Goal: Task Accomplishment & Management: Use online tool/utility

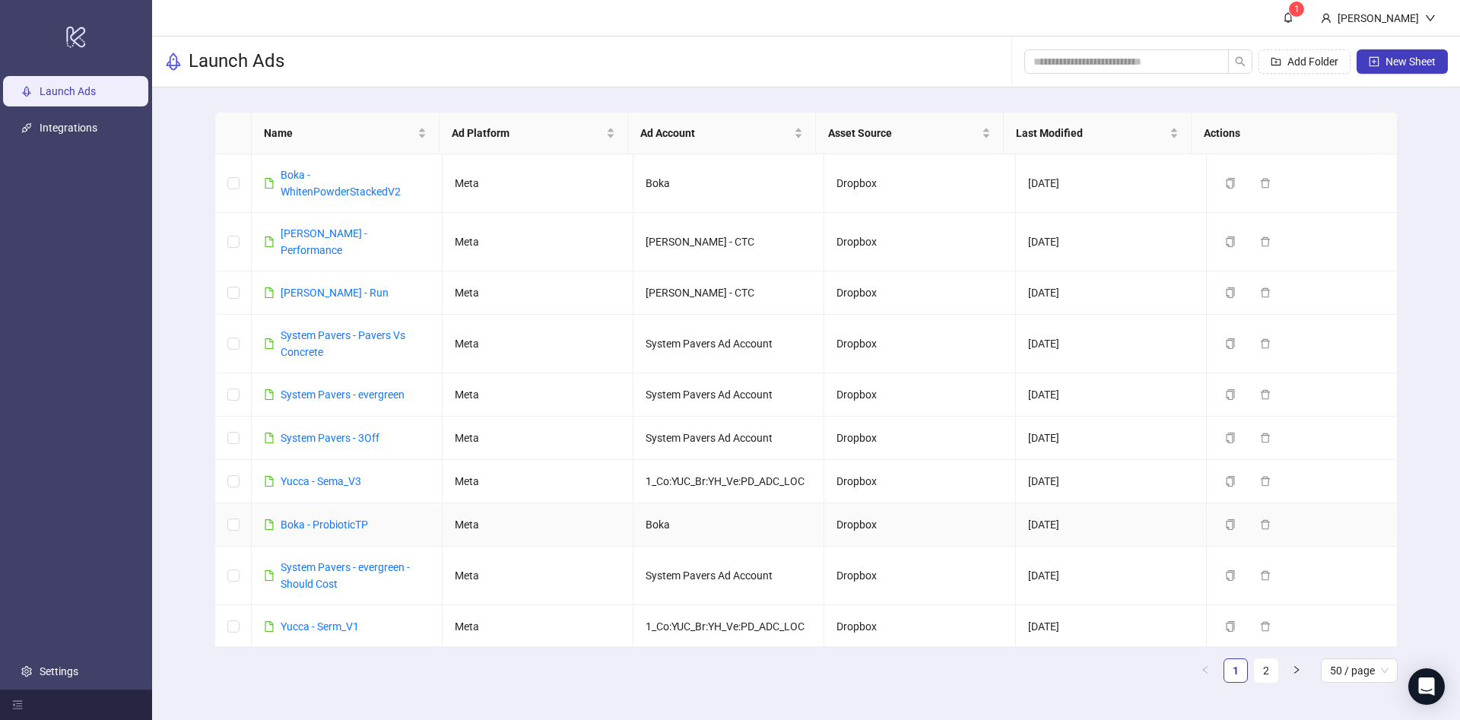
click at [348, 519] on link "Boka - ProbioticTP" at bounding box center [324, 525] width 87 height 12
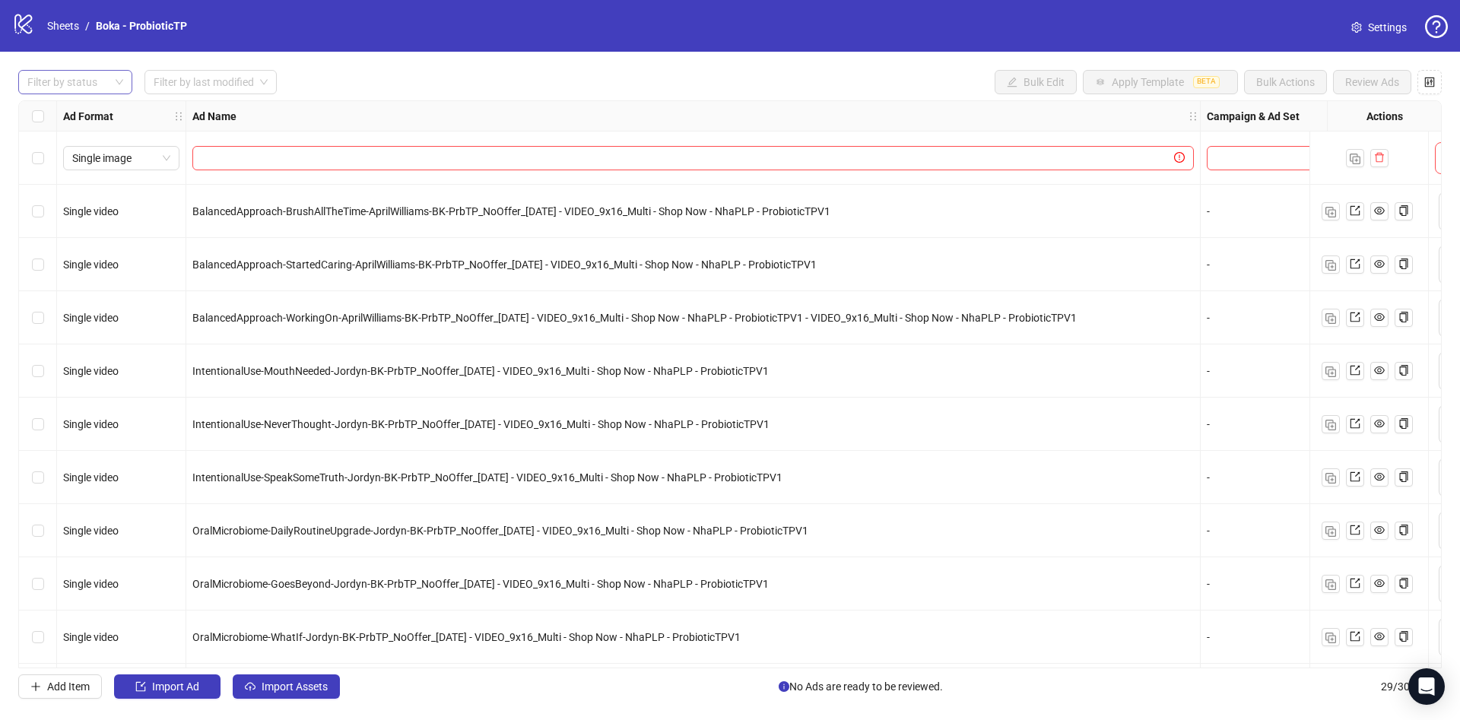
click at [48, 74] on div at bounding box center [67, 81] width 92 height 21
click at [52, 95] on div "**********" at bounding box center [730, 384] width 1460 height 665
click at [52, 105] on div "Select all rows" at bounding box center [38, 116] width 38 height 30
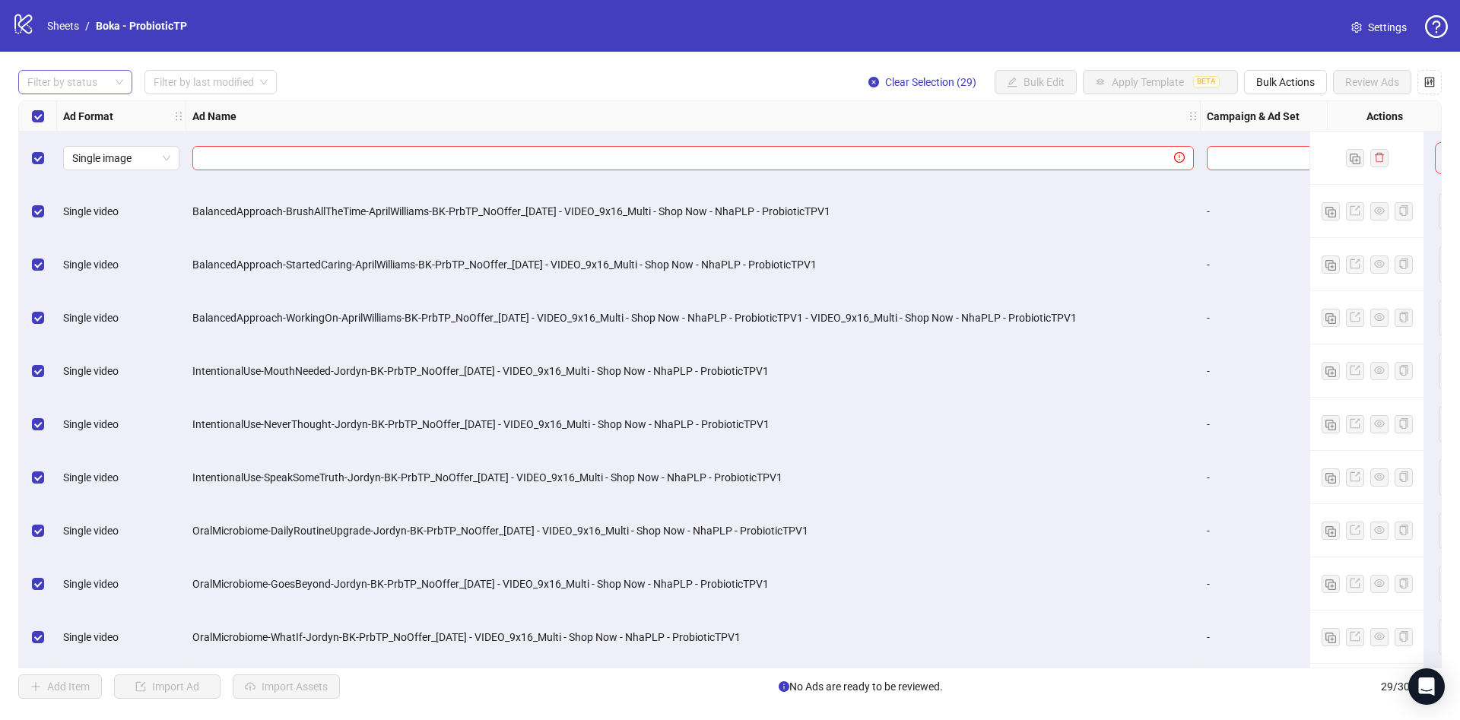
click at [97, 85] on div at bounding box center [67, 81] width 92 height 21
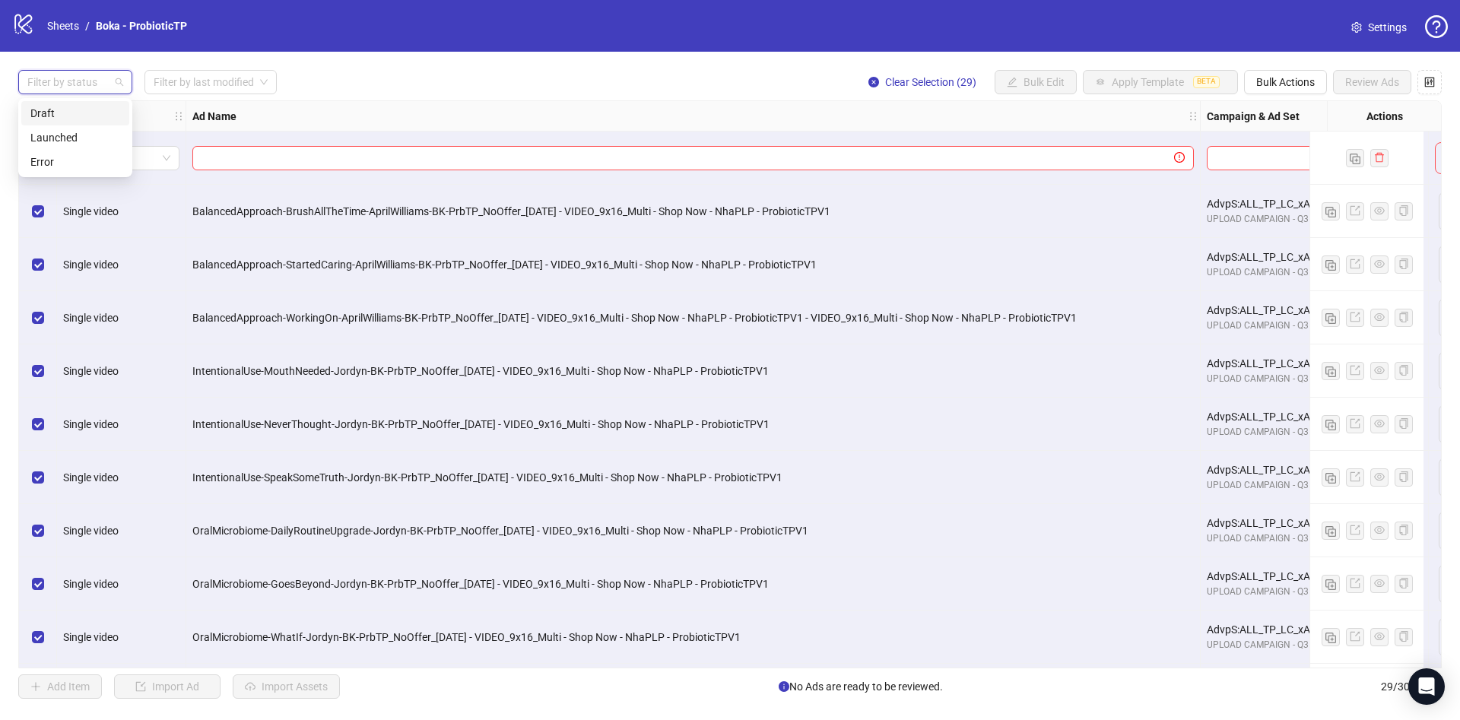
click at [71, 116] on div "Draft" at bounding box center [75, 113] width 90 height 17
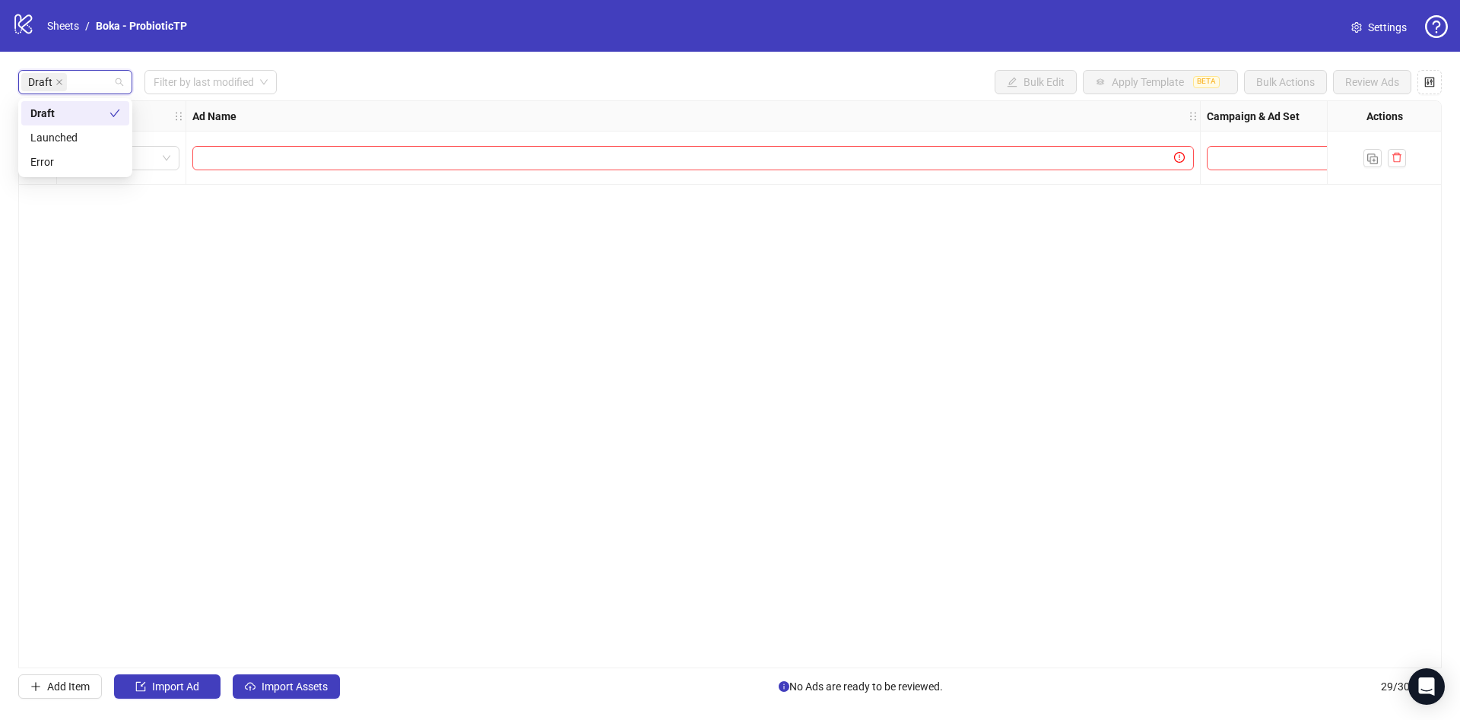
click at [464, 94] on div "Draft Filter by last modified Bulk Edit Apply Template BETA Bulk Actions Review…" at bounding box center [730, 82] width 1424 height 24
click at [338, 685] on button "Import Assets" at bounding box center [286, 686] width 107 height 24
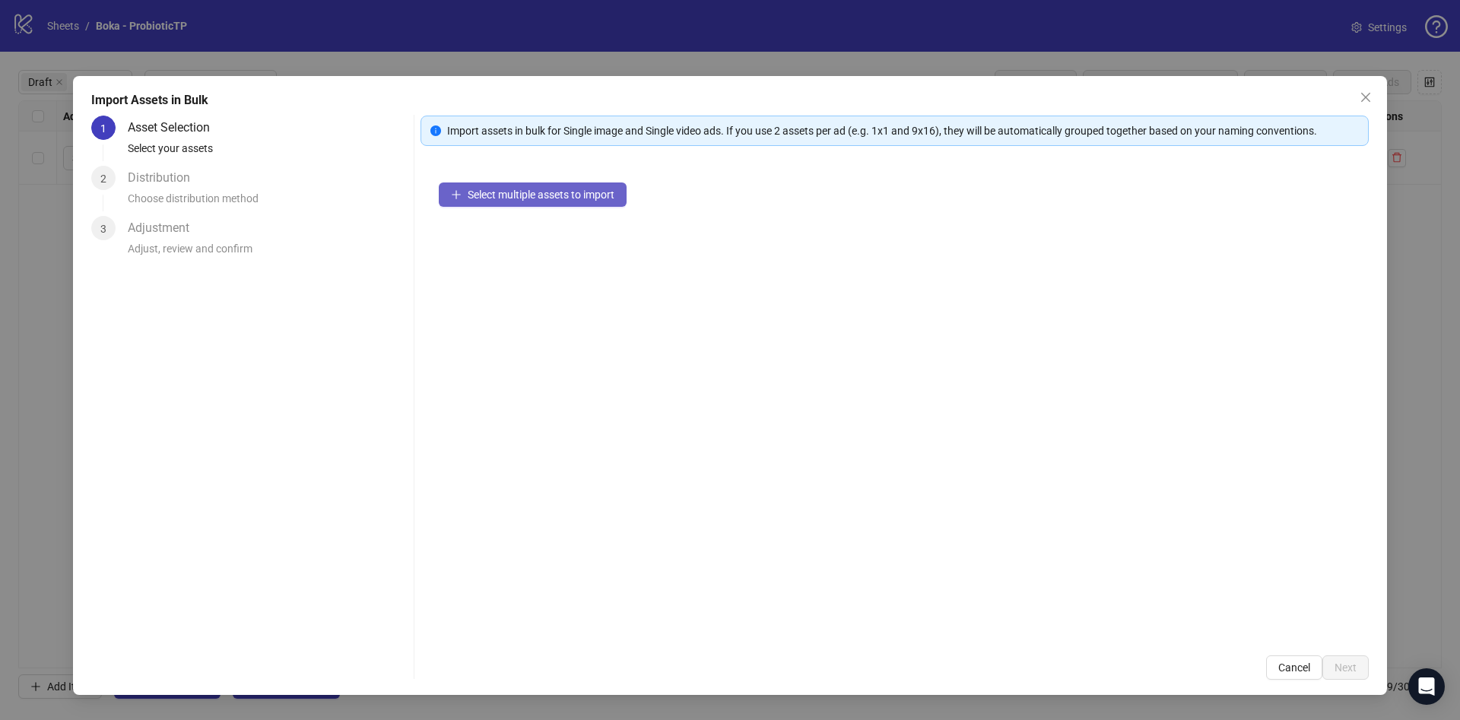
click at [588, 189] on span "Select multiple assets to import" at bounding box center [541, 195] width 147 height 12
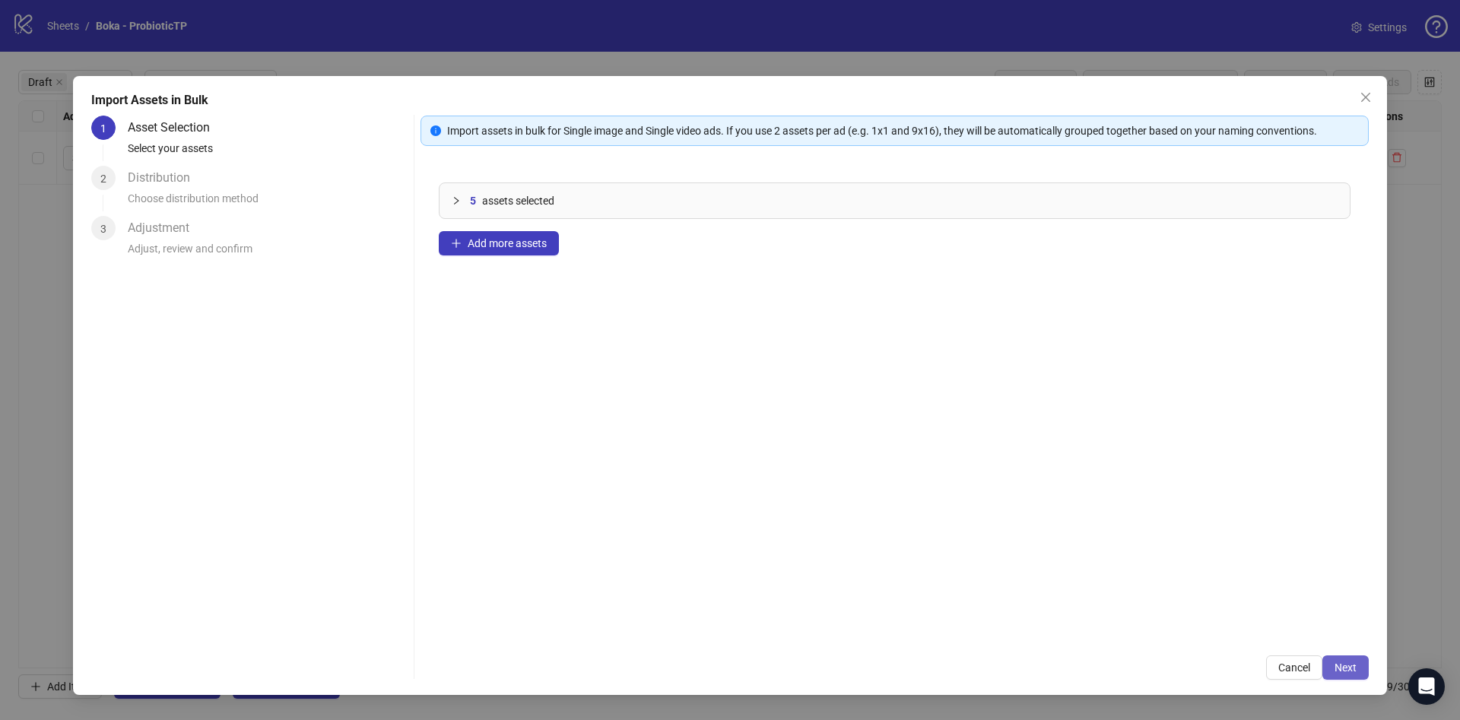
click at [1336, 667] on span "Next" at bounding box center [1346, 668] width 22 height 12
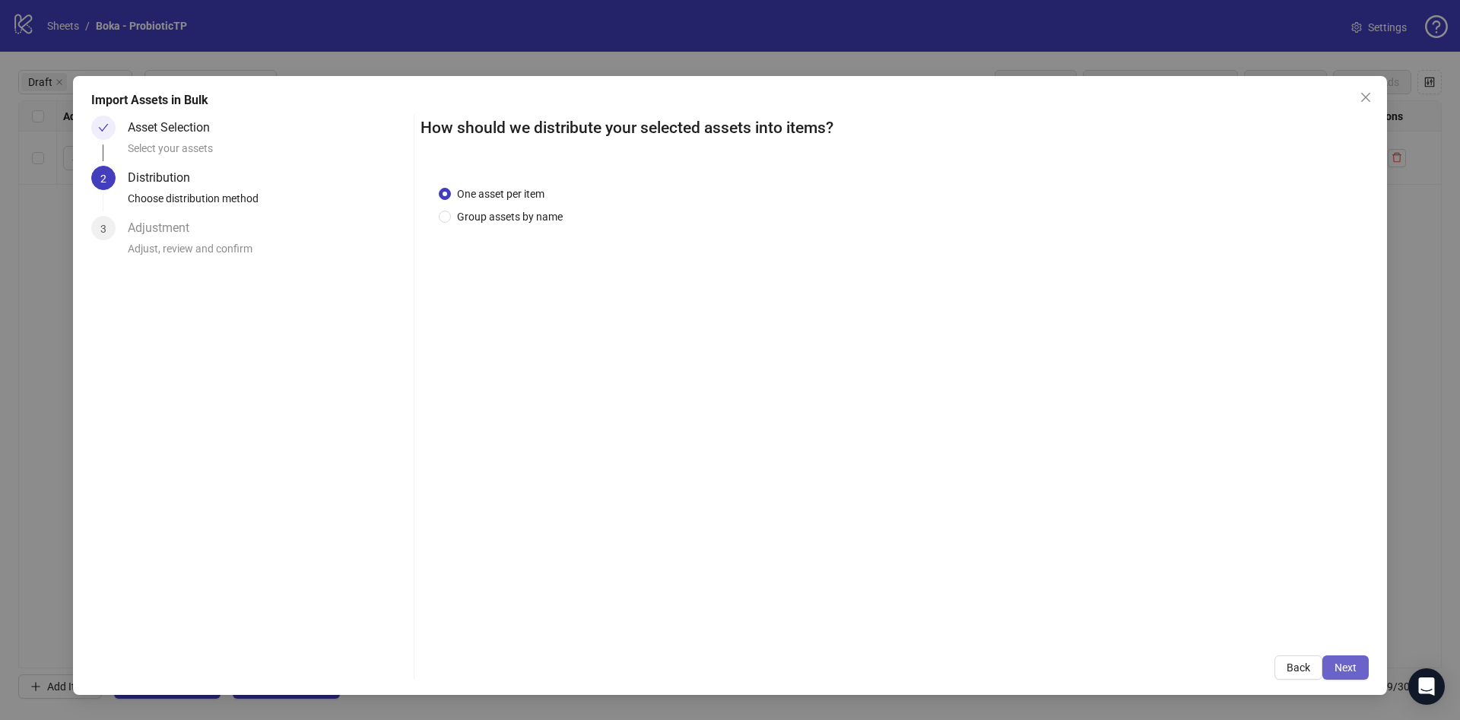
click at [1334, 657] on button "Next" at bounding box center [1345, 667] width 46 height 24
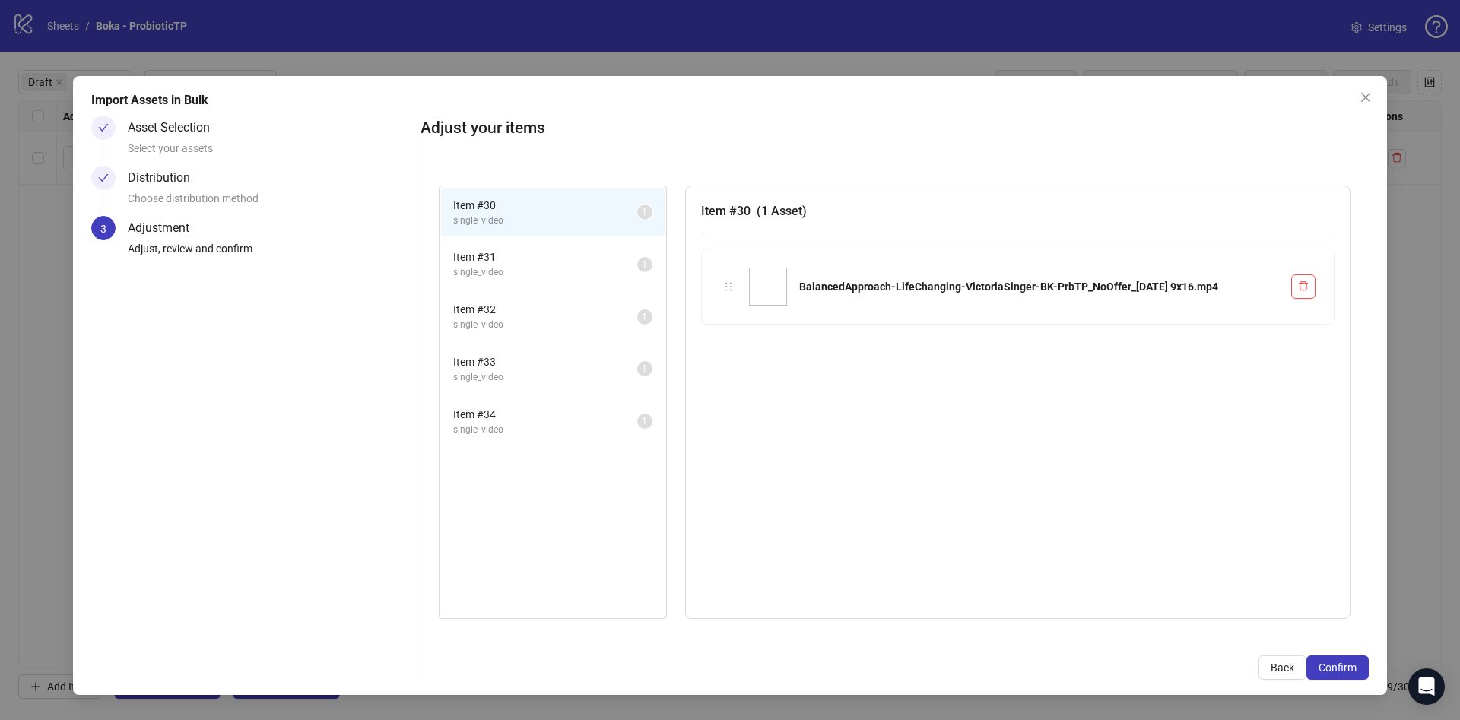
click at [1343, 667] on span "Confirm" at bounding box center [1338, 668] width 38 height 12
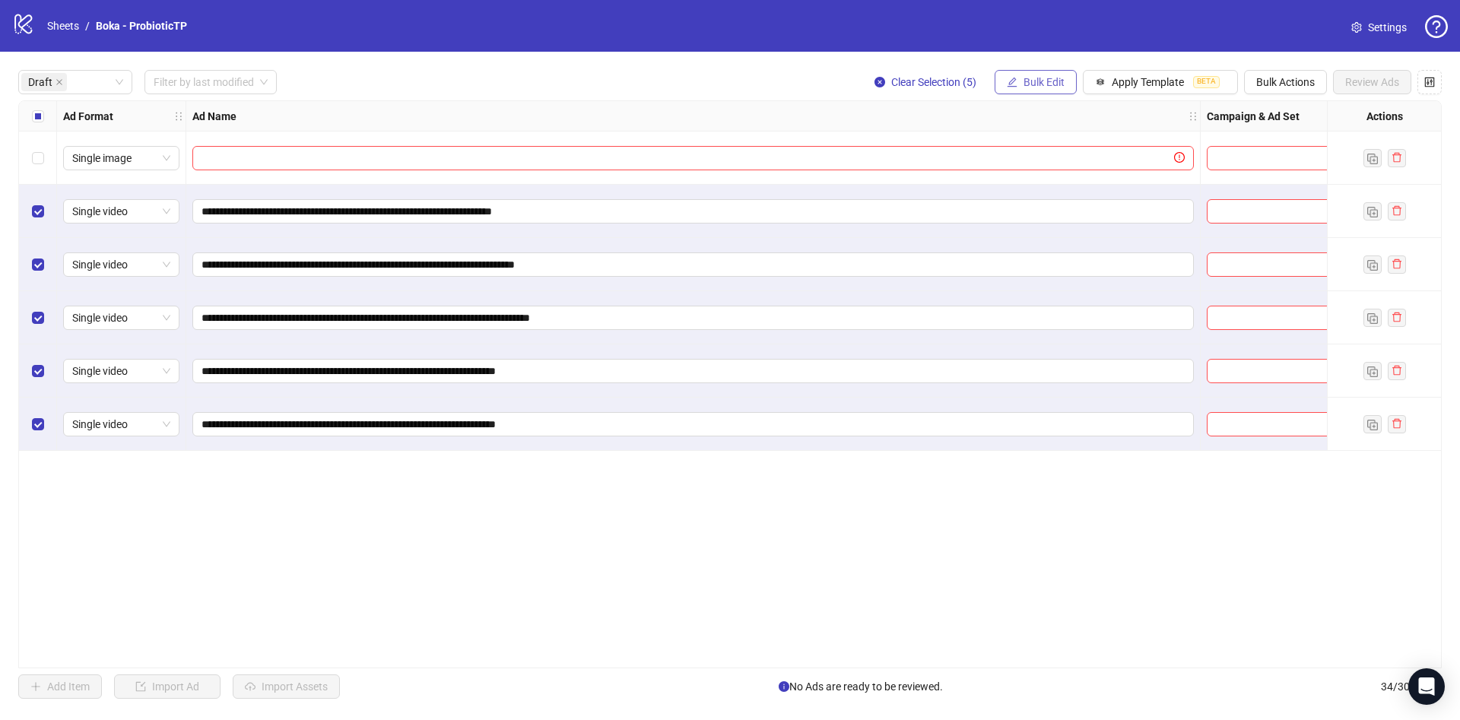
click at [1040, 84] on span "Bulk Edit" at bounding box center [1044, 82] width 41 height 12
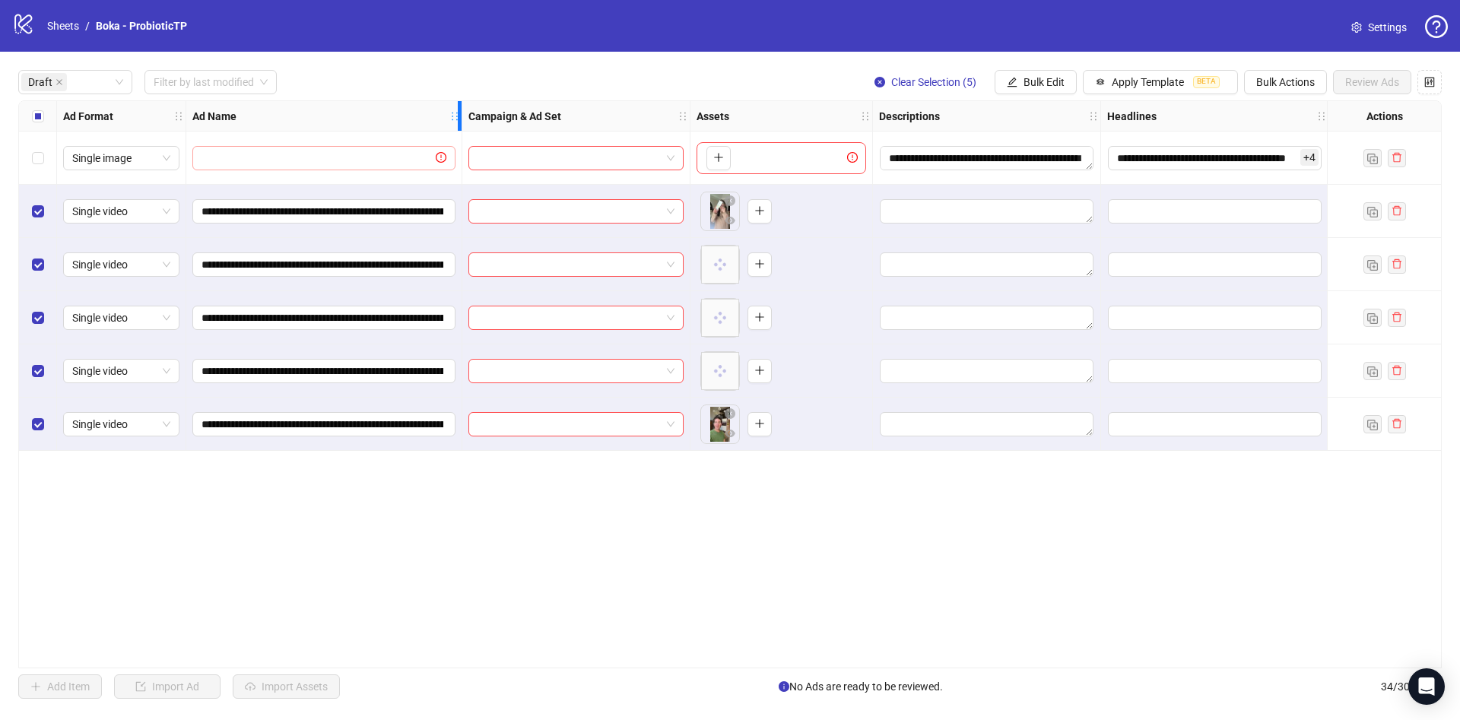
drag, startPoint x: 1193, startPoint y: 113, endPoint x: 455, endPoint y: 158, distance: 739.0
click at [455, 158] on div "**********" at bounding box center [864, 276] width 1690 height 350
drag, startPoint x: 1028, startPoint y: 78, endPoint x: 1027, endPoint y: 90, distance: 11.5
click at [1028, 85] on span "Bulk Edit" at bounding box center [1044, 82] width 41 height 12
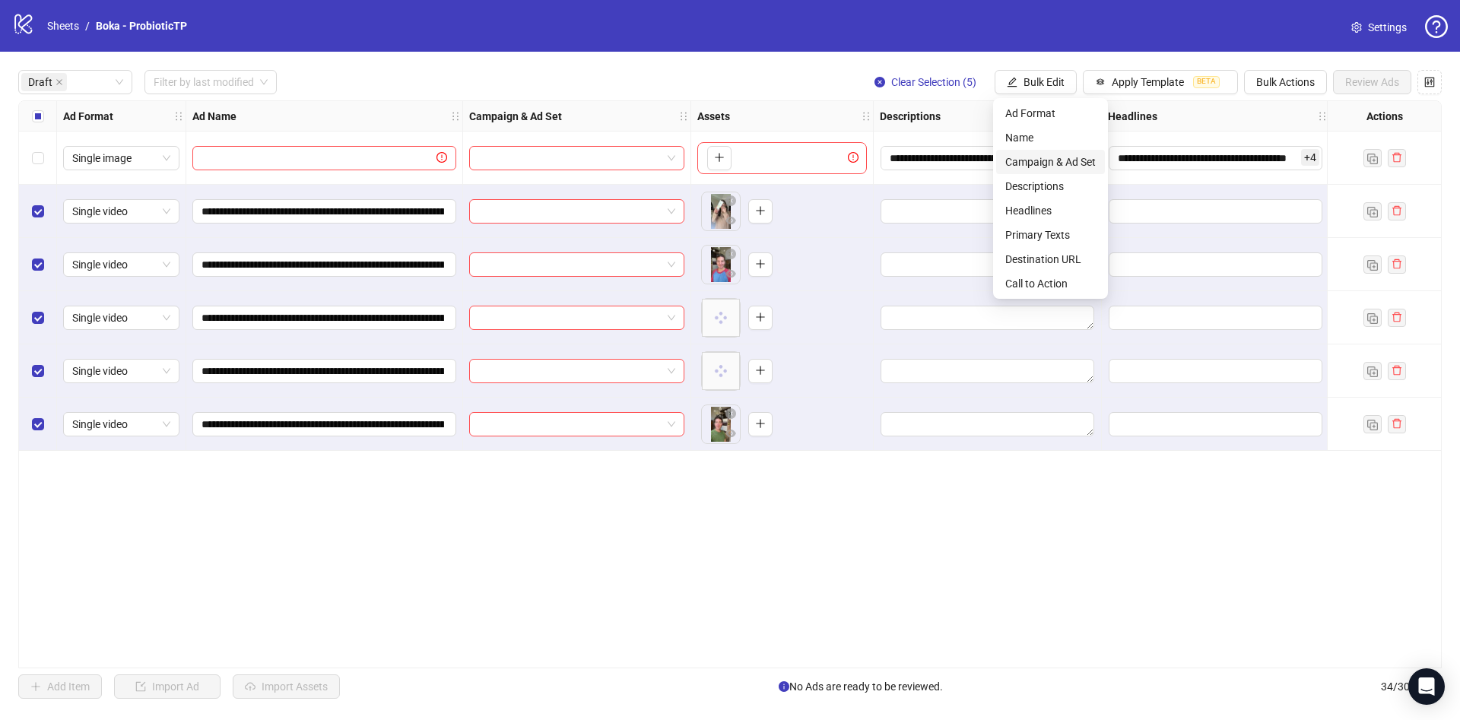
click at [1060, 156] on span "Campaign & Ad Set" at bounding box center [1050, 162] width 90 height 17
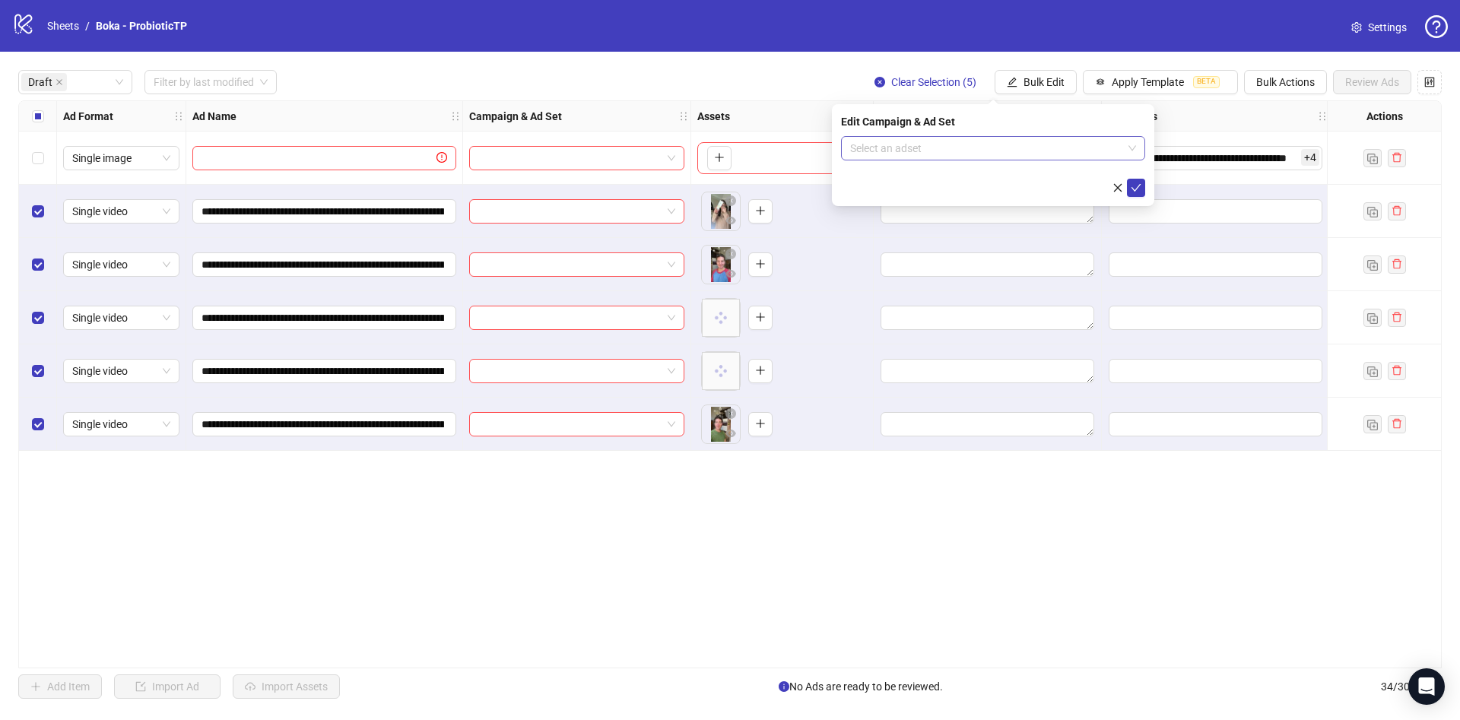
click at [934, 151] on input "search" at bounding box center [986, 148] width 272 height 23
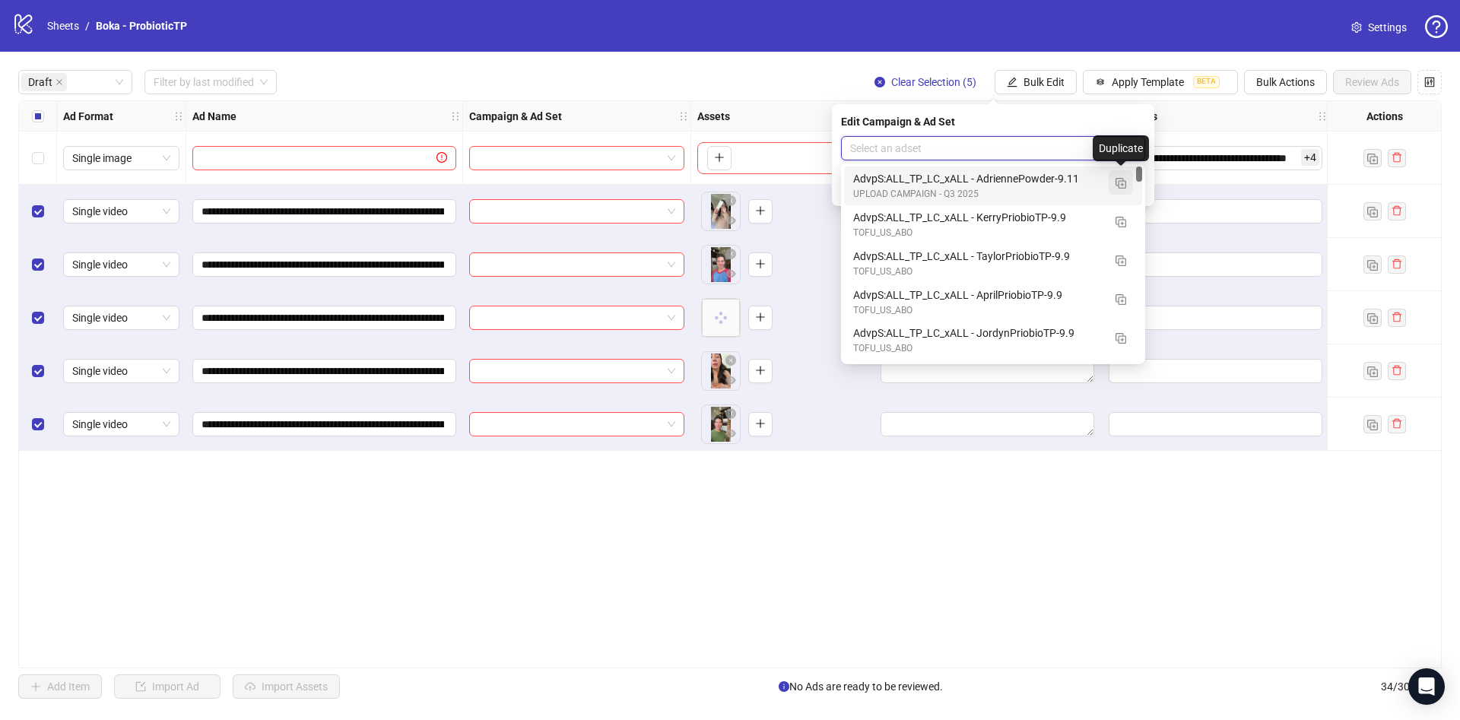
click at [1124, 180] on img "button" at bounding box center [1121, 183] width 11 height 11
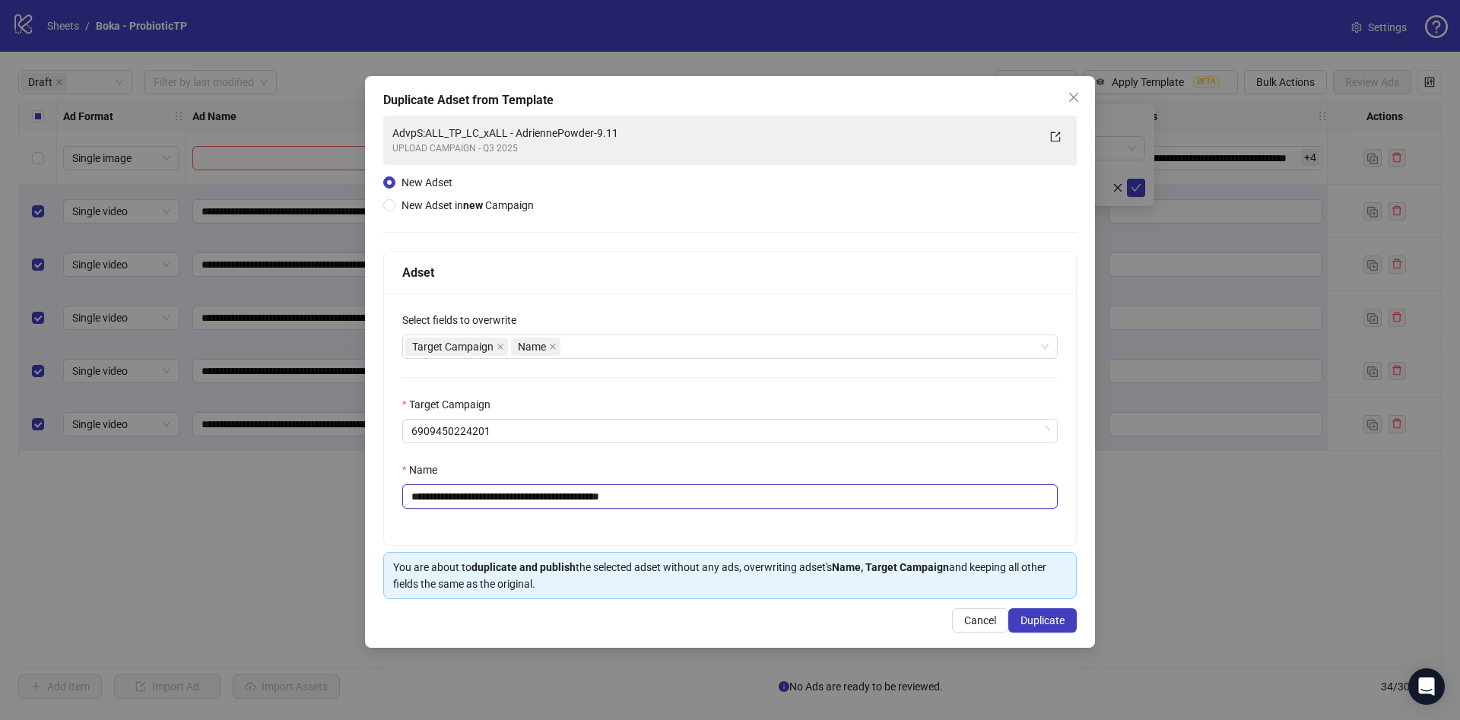
drag, startPoint x: 538, startPoint y: 497, endPoint x: 1052, endPoint y: 493, distance: 514.1
click at [1022, 498] on input "**********" at bounding box center [729, 496] width 655 height 24
type input "**********"
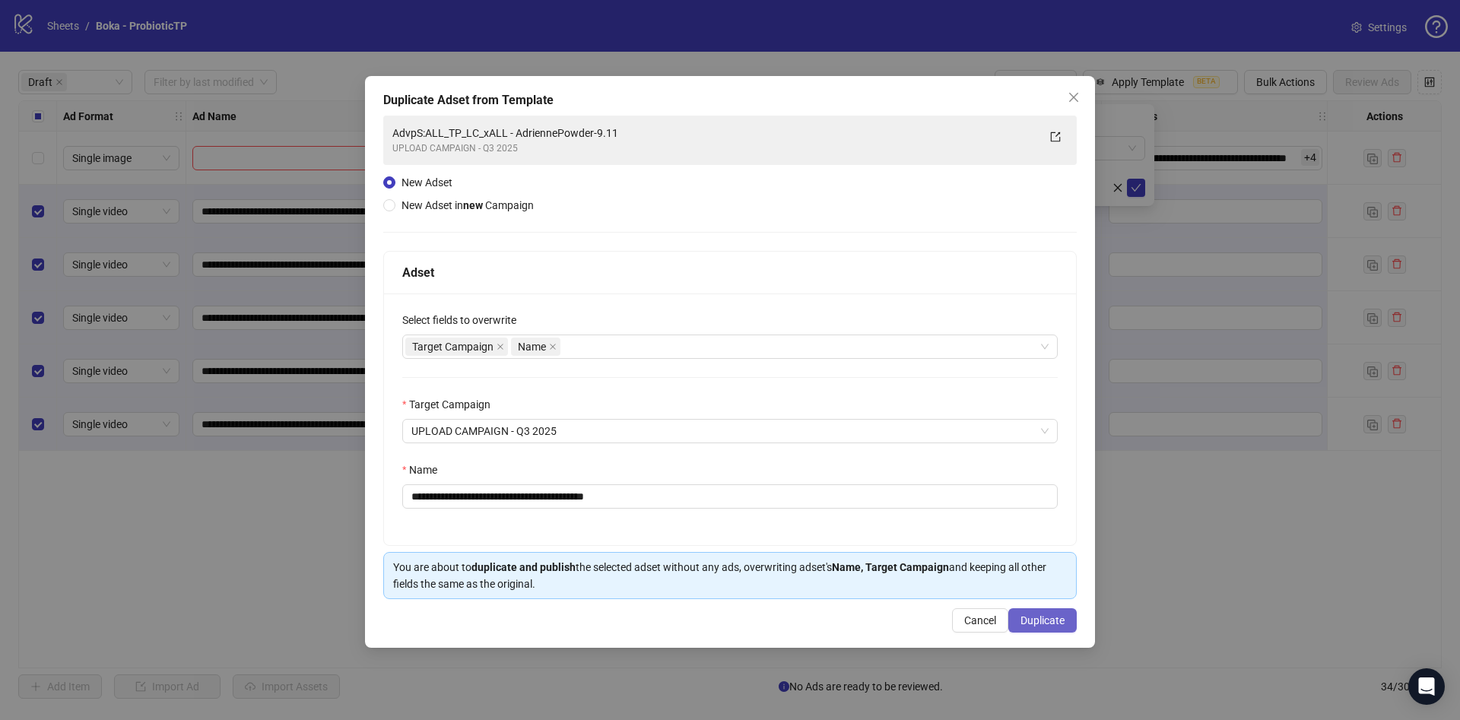
click at [1065, 619] on button "Duplicate" at bounding box center [1042, 620] width 68 height 24
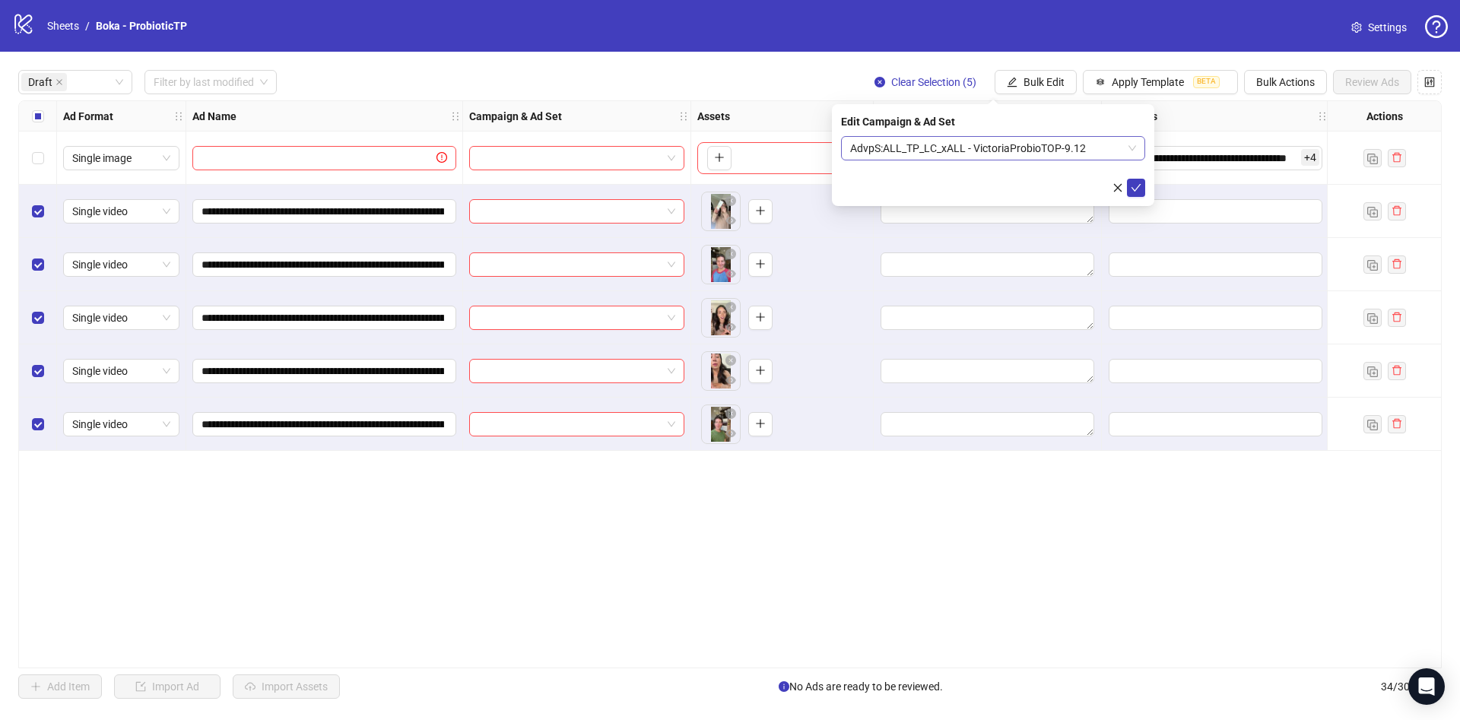
click at [1043, 144] on span "AdvpS:ALL_TP_LC_xALL - VictoriaProbioTOP-9.12" at bounding box center [993, 148] width 286 height 23
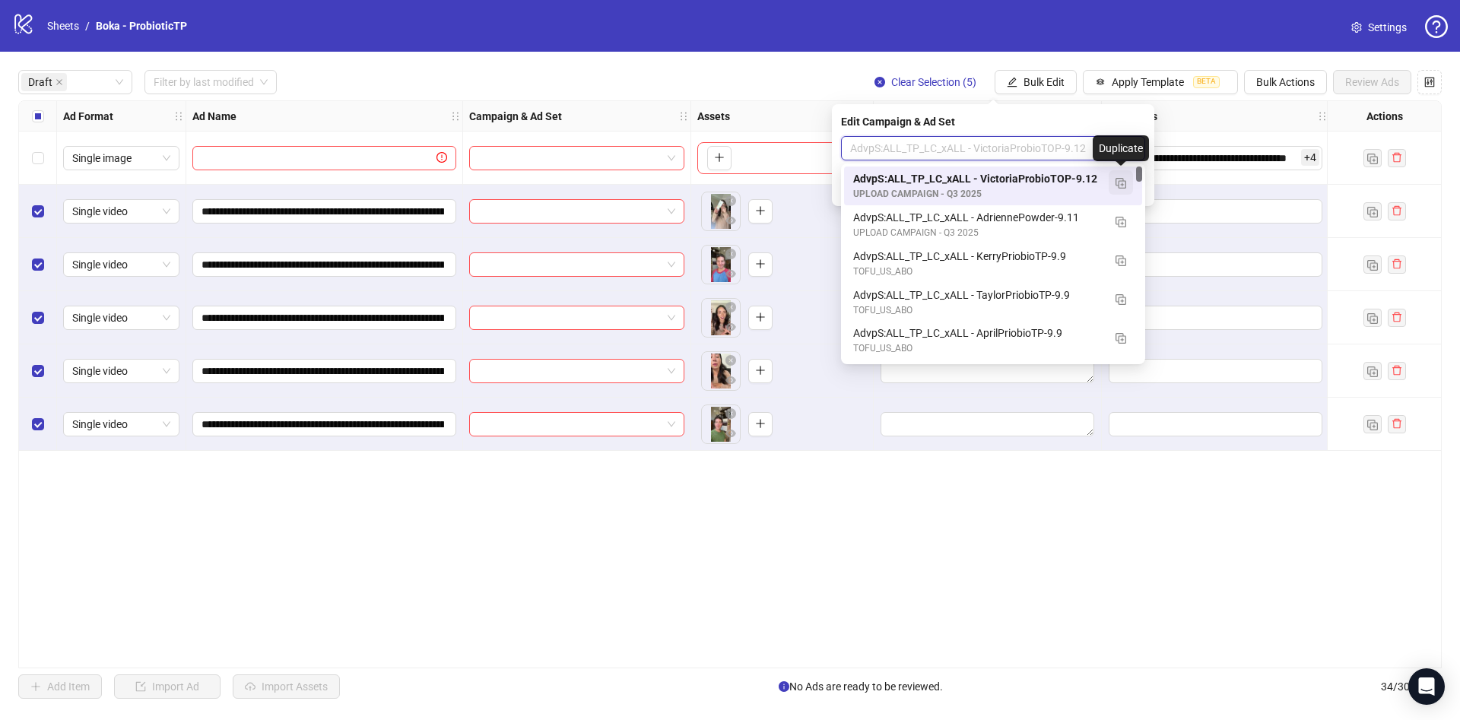
click at [1120, 183] on img "button" at bounding box center [1121, 183] width 11 height 11
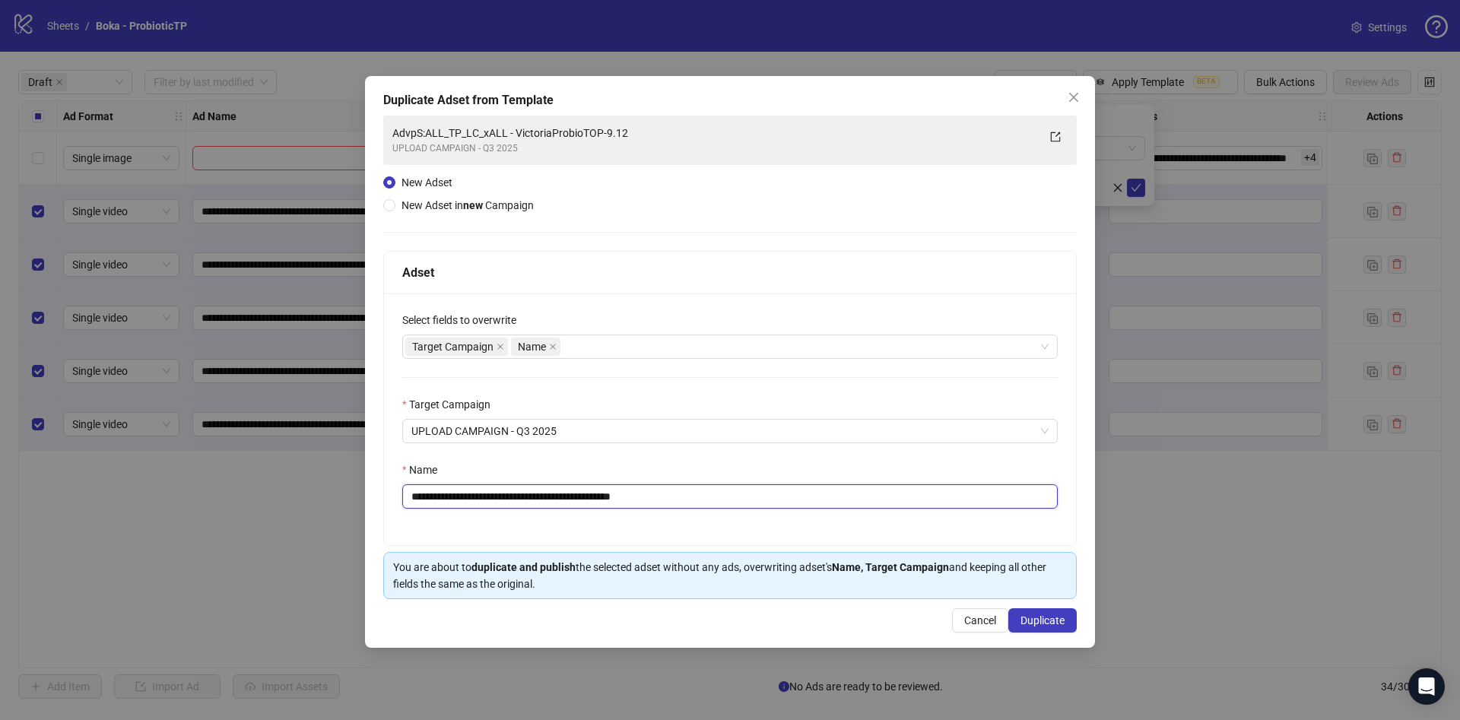
drag, startPoint x: 533, startPoint y: 496, endPoint x: 571, endPoint y: 505, distance: 39.1
click at [571, 505] on input "**********" at bounding box center [729, 496] width 655 height 24
drag, startPoint x: 592, startPoint y: 499, endPoint x: 773, endPoint y: 520, distance: 182.2
click at [591, 499] on input "**********" at bounding box center [729, 496] width 655 height 24
drag, startPoint x: 614, startPoint y: 500, endPoint x: 1027, endPoint y: 524, distance: 413.6
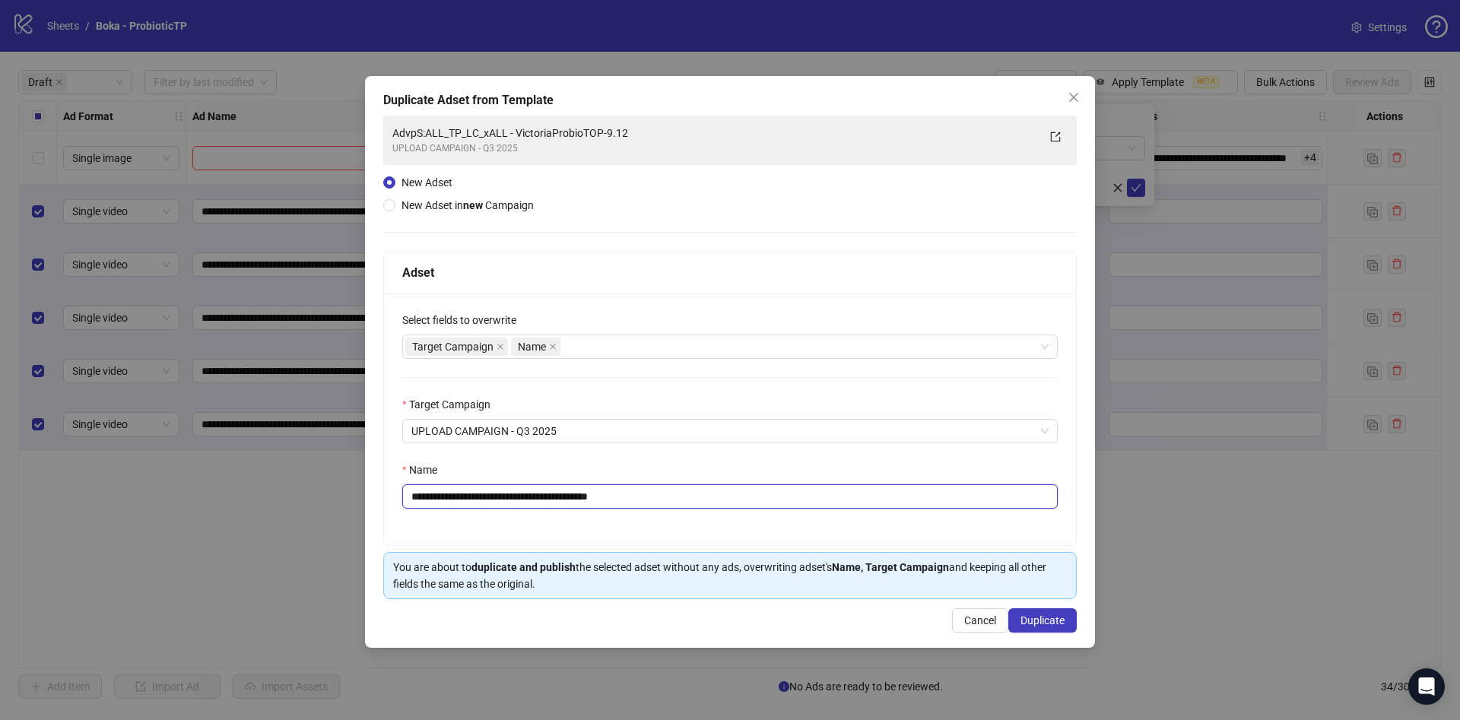
click at [1024, 524] on div "**********" at bounding box center [730, 420] width 692 height 252
type input "**********"
click at [1057, 622] on span "Duplicate" at bounding box center [1042, 620] width 44 height 12
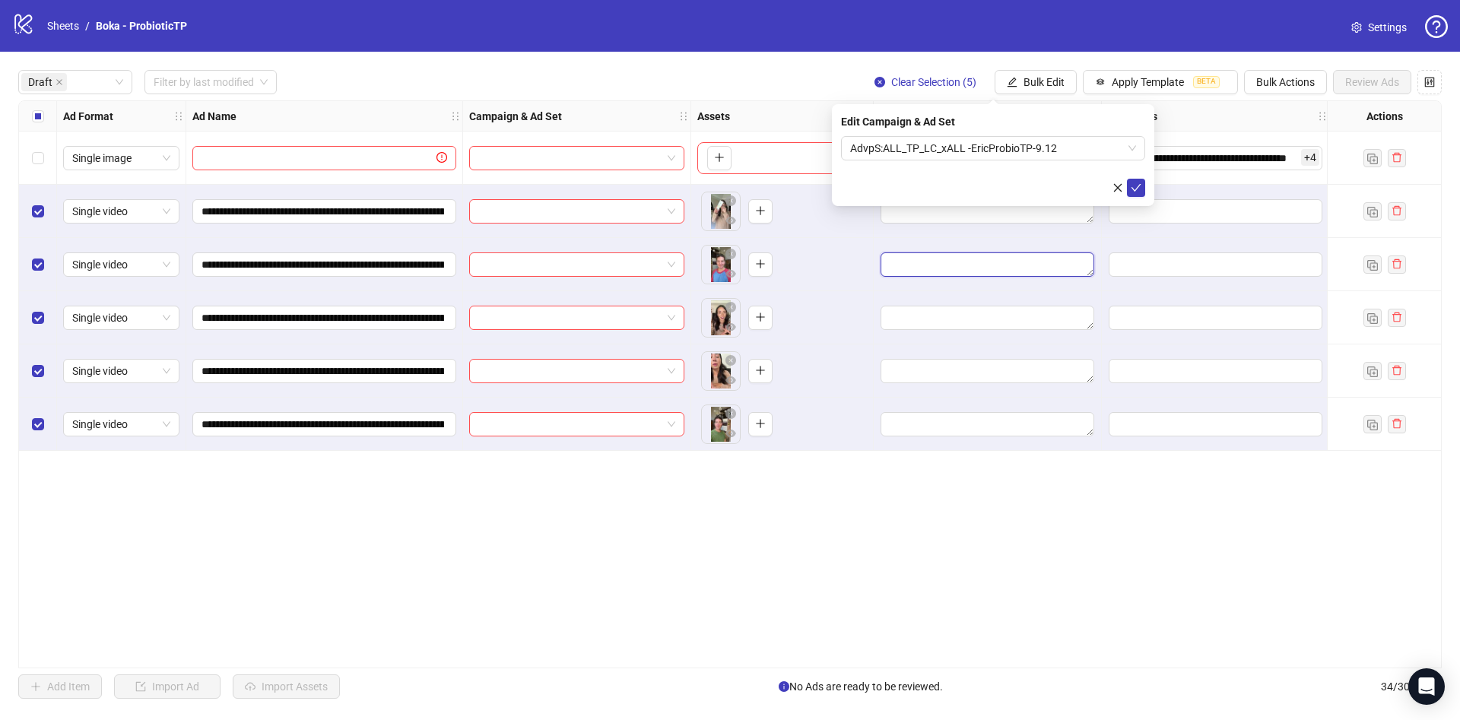
click at [961, 267] on textarea "Edit values" at bounding box center [988, 264] width 214 height 24
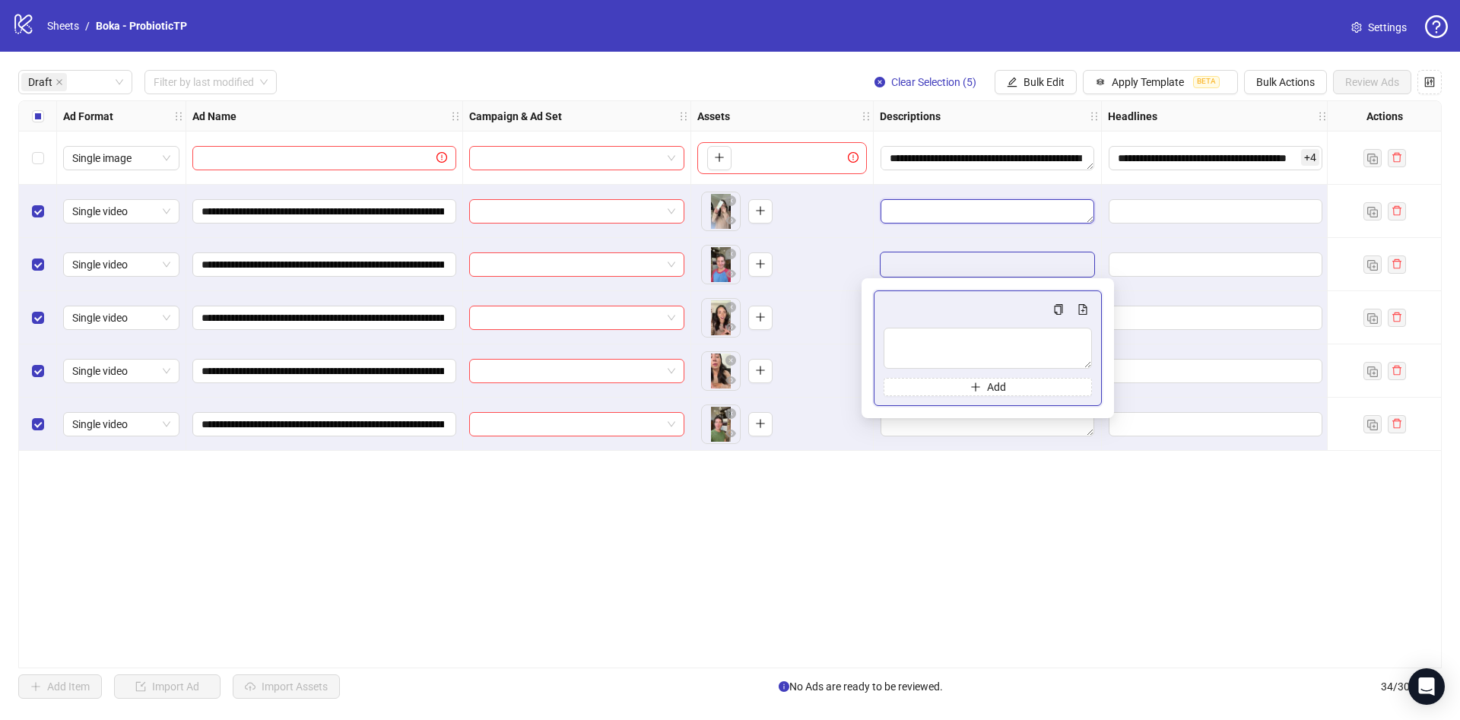
click at [942, 205] on textarea "Edit values" at bounding box center [988, 211] width 214 height 24
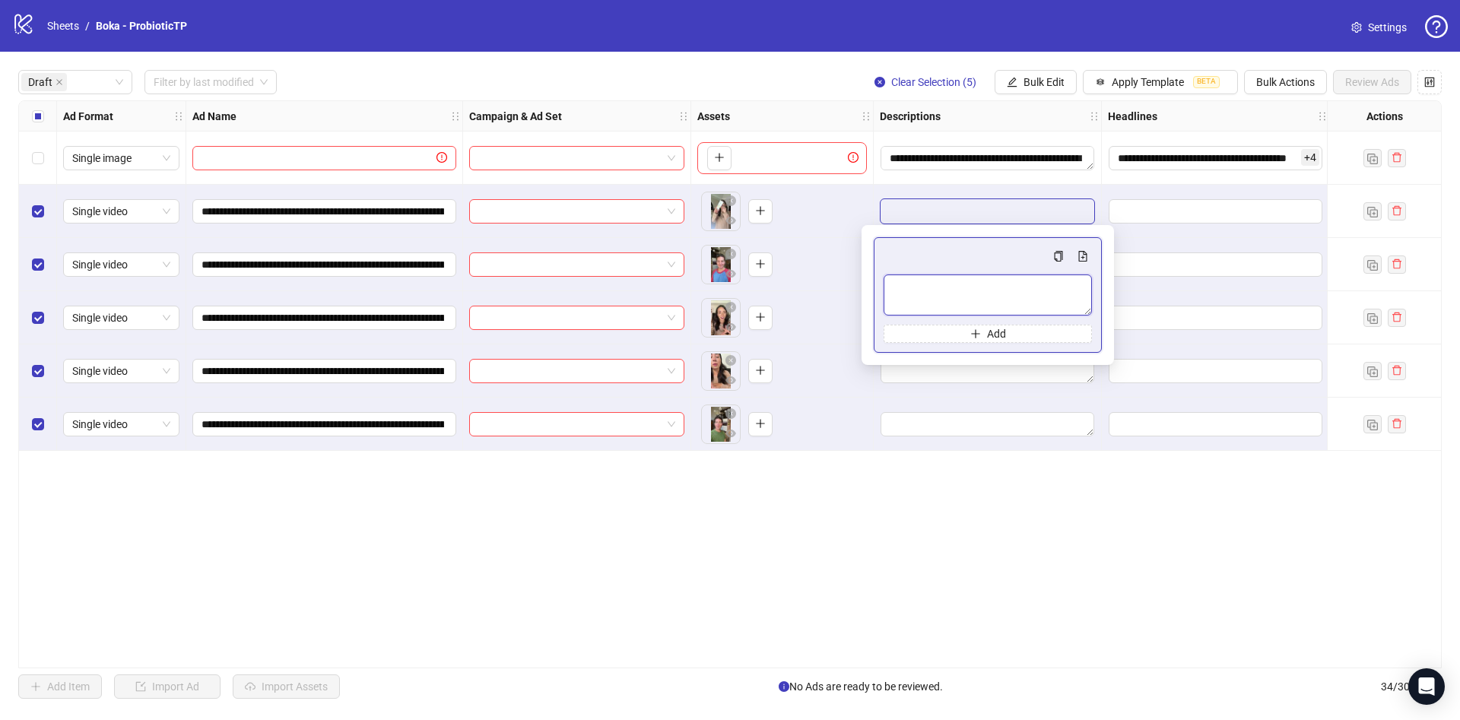
click at [938, 288] on textarea "Multi-text input container - paste or copy values" at bounding box center [988, 295] width 208 height 41
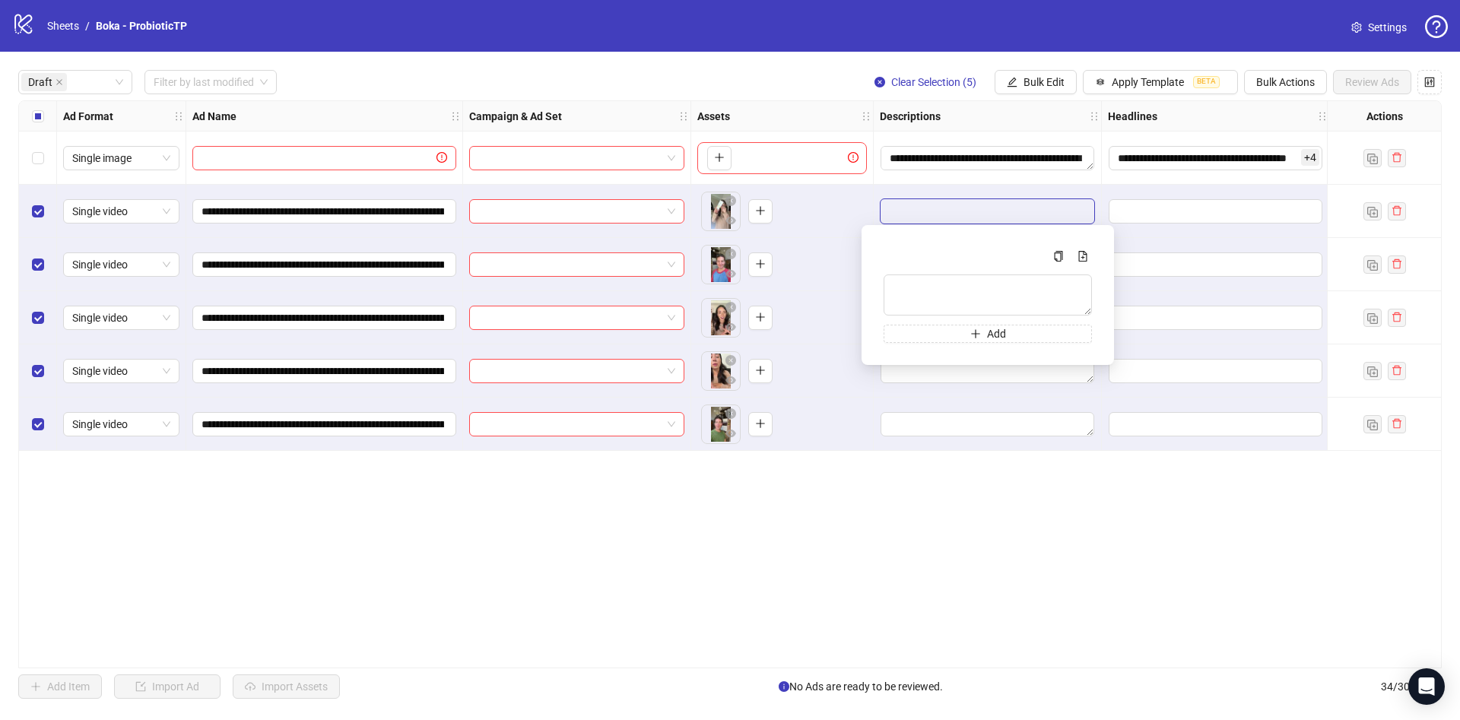
click at [817, 192] on div "To pick up a draggable item, press the space bar. While dragging, use the arrow…" at bounding box center [782, 211] width 170 height 47
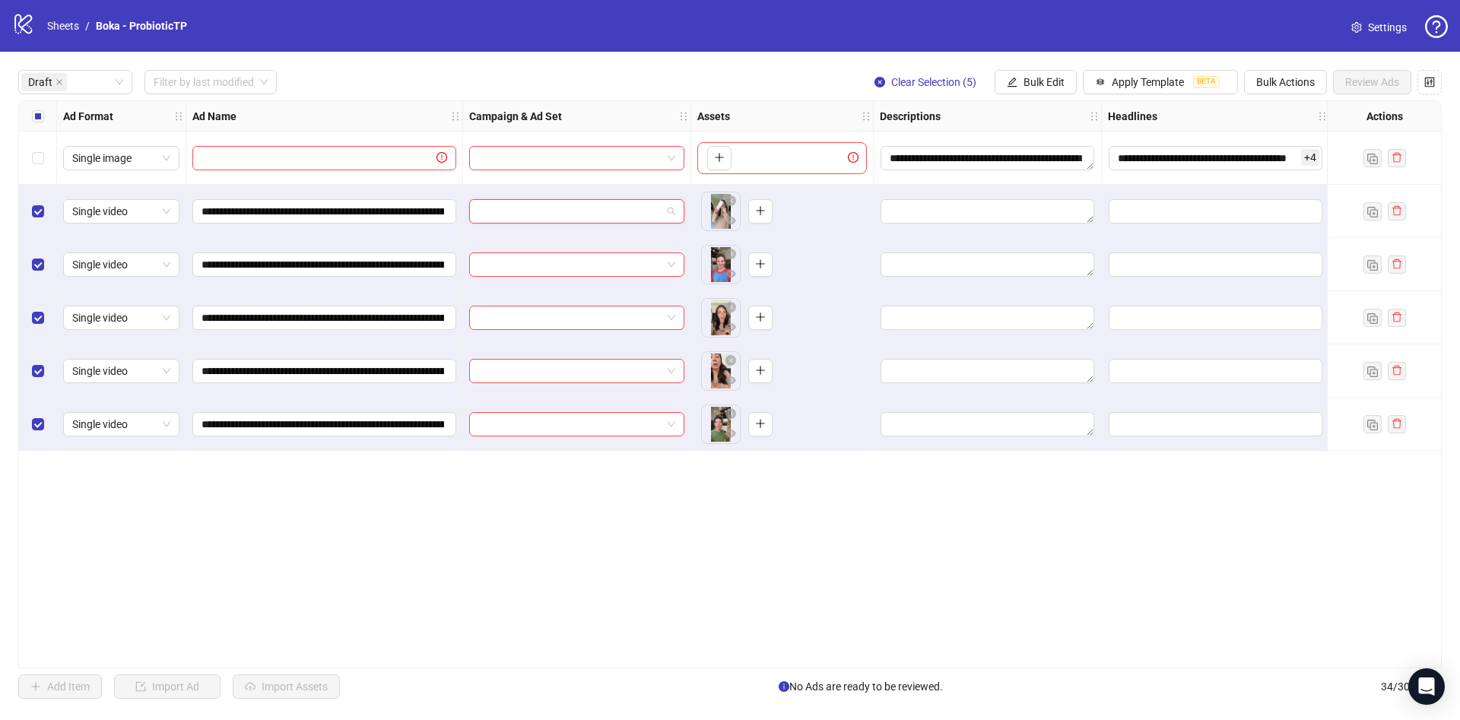
click at [624, 214] on input "search" at bounding box center [569, 211] width 183 height 23
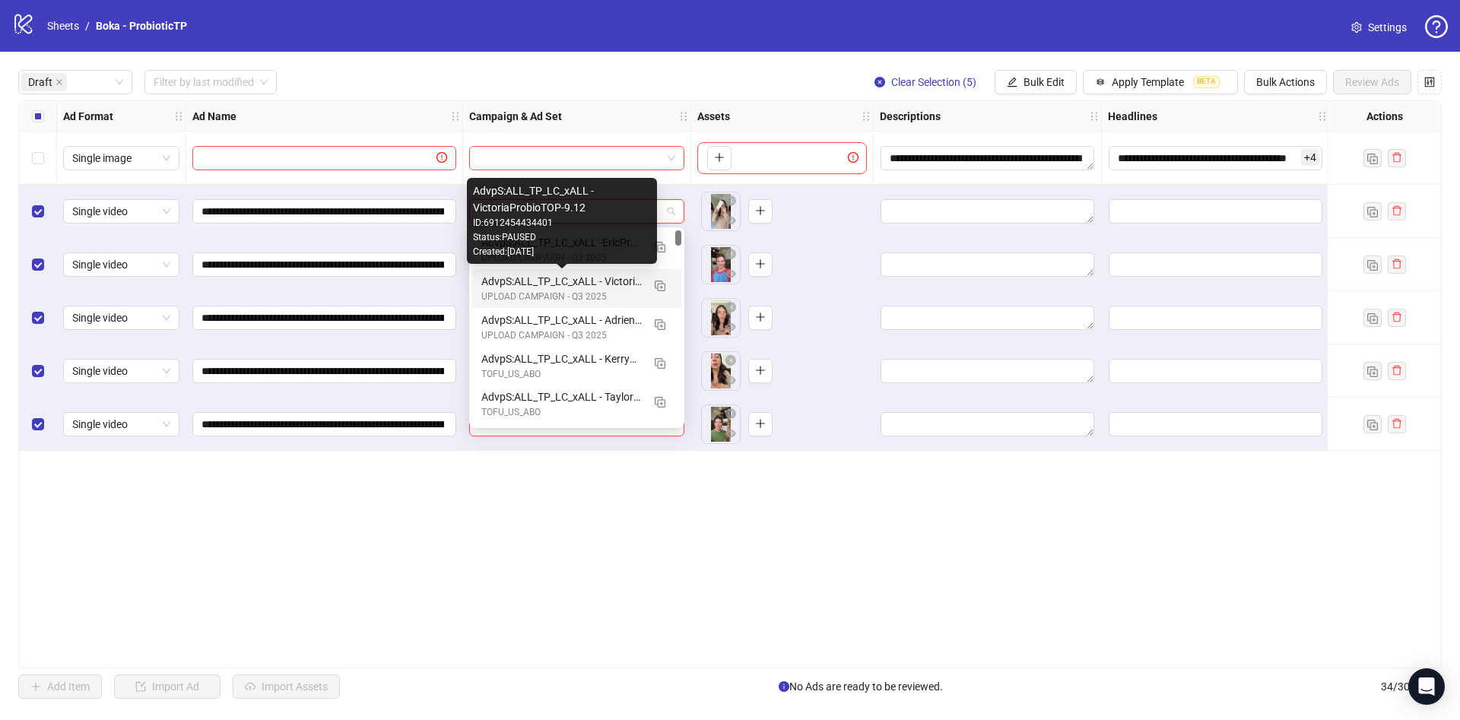
click at [606, 285] on div "AdvpS:ALL_TP_LC_xALL - VictoriaProbioTOP-9.12" at bounding box center [561, 281] width 160 height 17
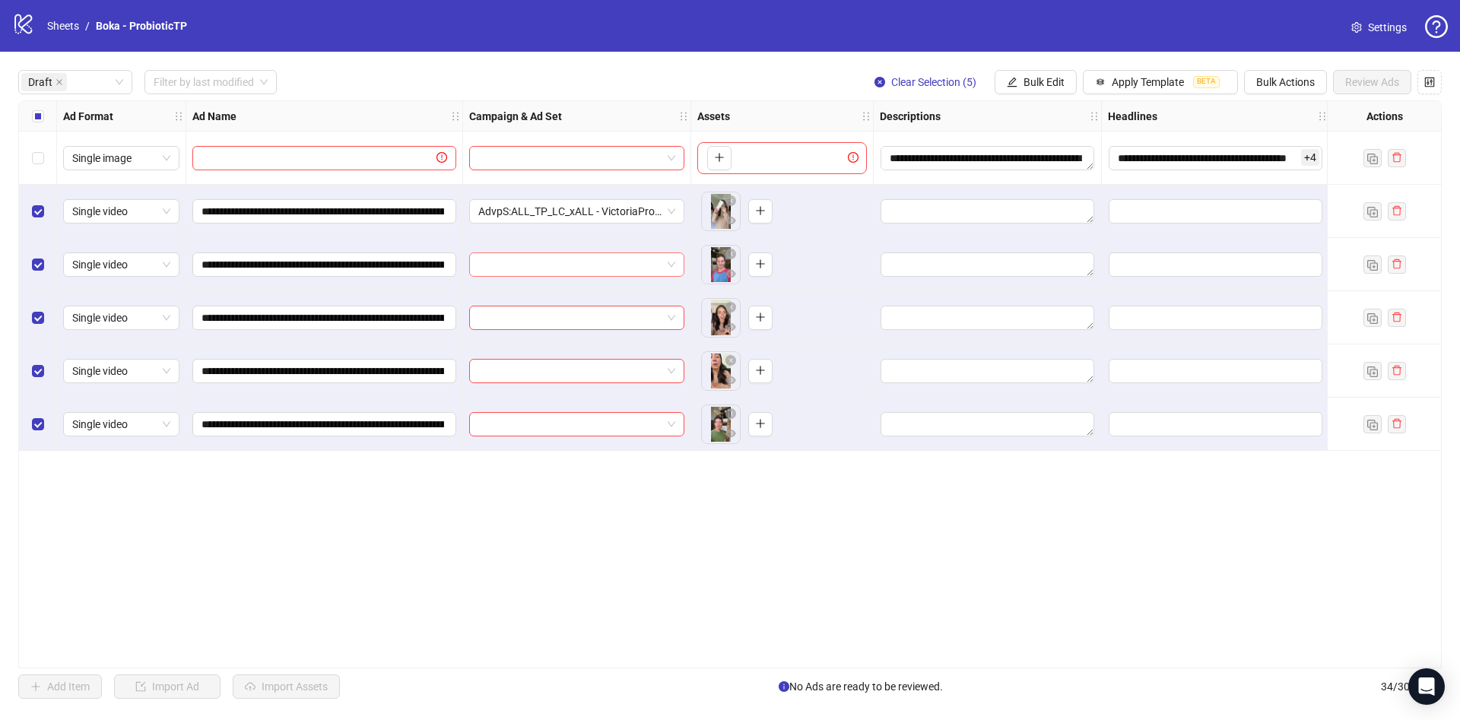
click at [587, 268] on input "search" at bounding box center [569, 264] width 183 height 23
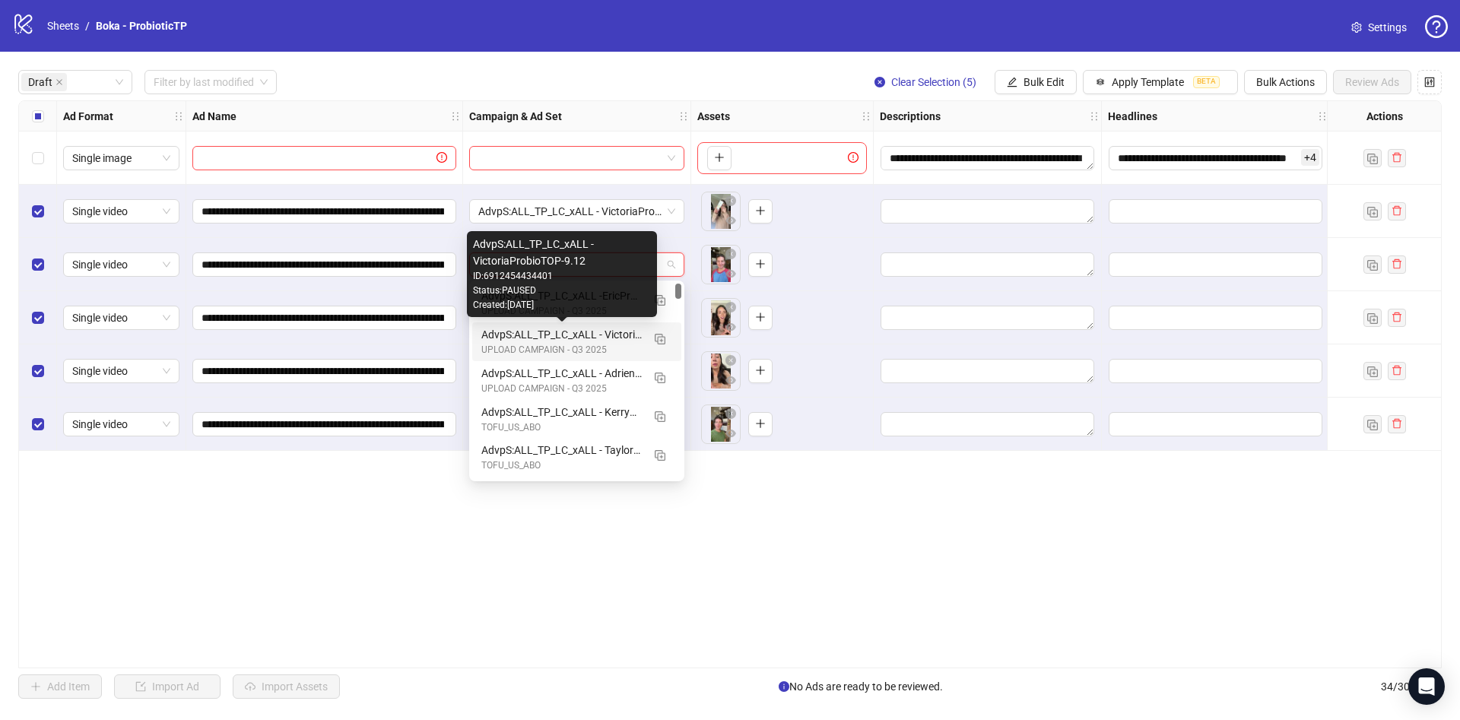
click at [586, 297] on div "Status: PAUSED" at bounding box center [562, 291] width 178 height 14
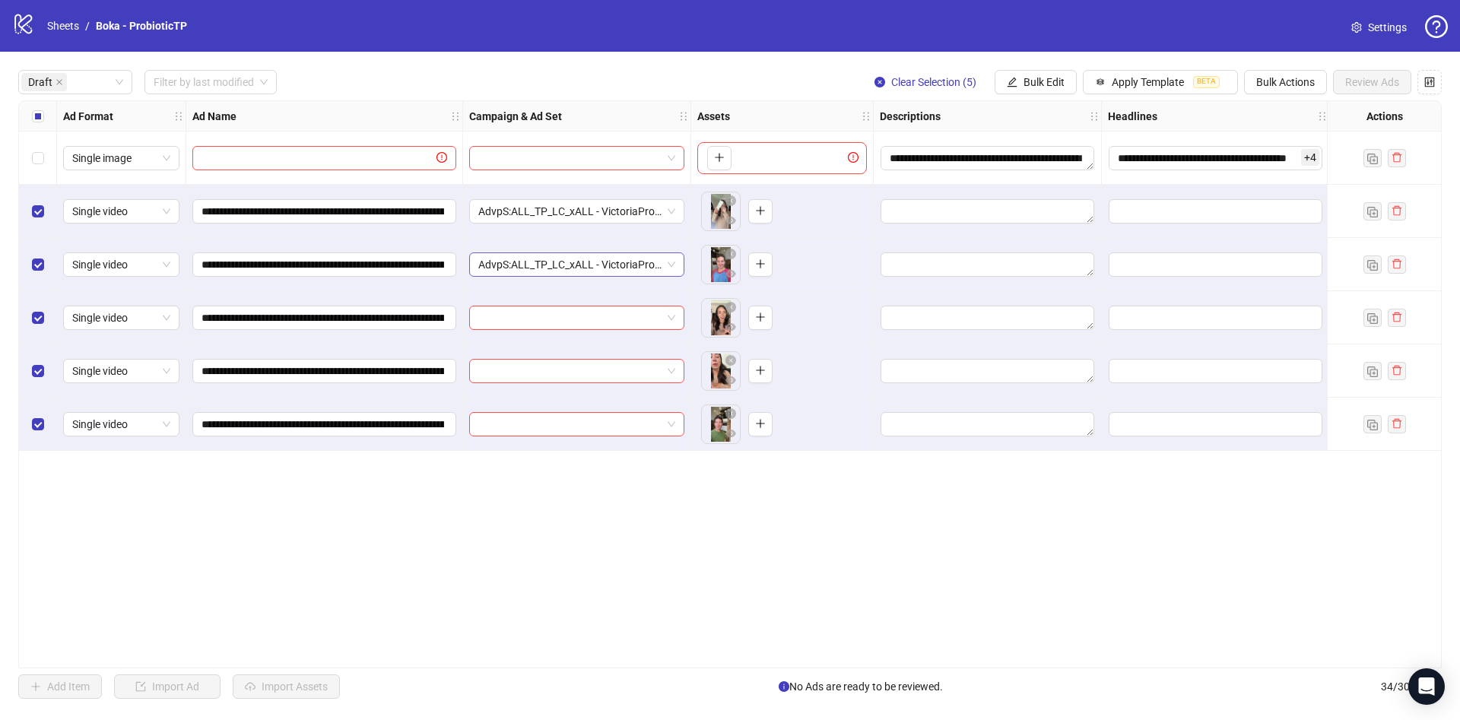
click at [578, 268] on span "AdvpS:ALL_TP_LC_xALL - VictoriaProbioTOP-9.12" at bounding box center [576, 264] width 197 height 23
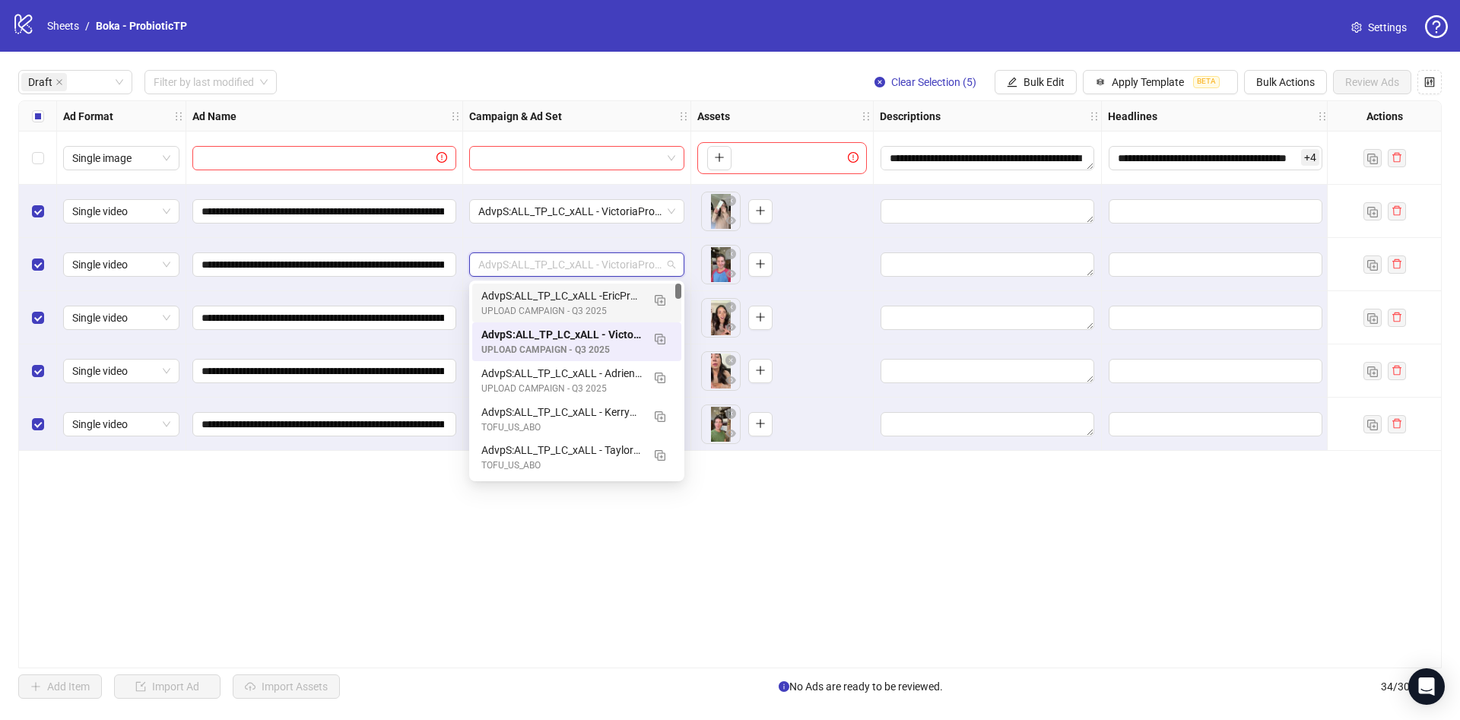
click at [565, 297] on div "AdvpS:ALL_TP_LC_xALL -EricProbioTP-9.12" at bounding box center [561, 295] width 160 height 17
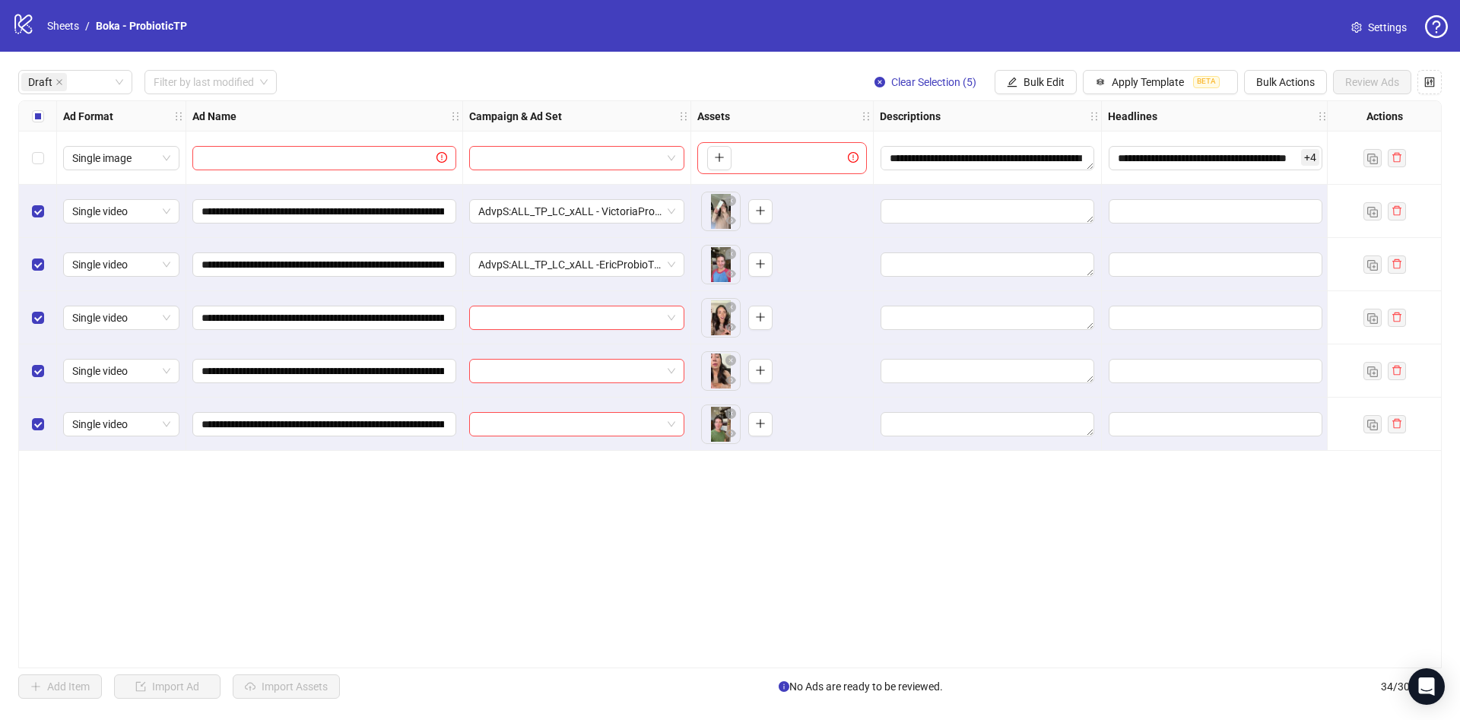
click at [587, 303] on div at bounding box center [577, 317] width 228 height 53
click at [586, 314] on input "search" at bounding box center [569, 317] width 183 height 23
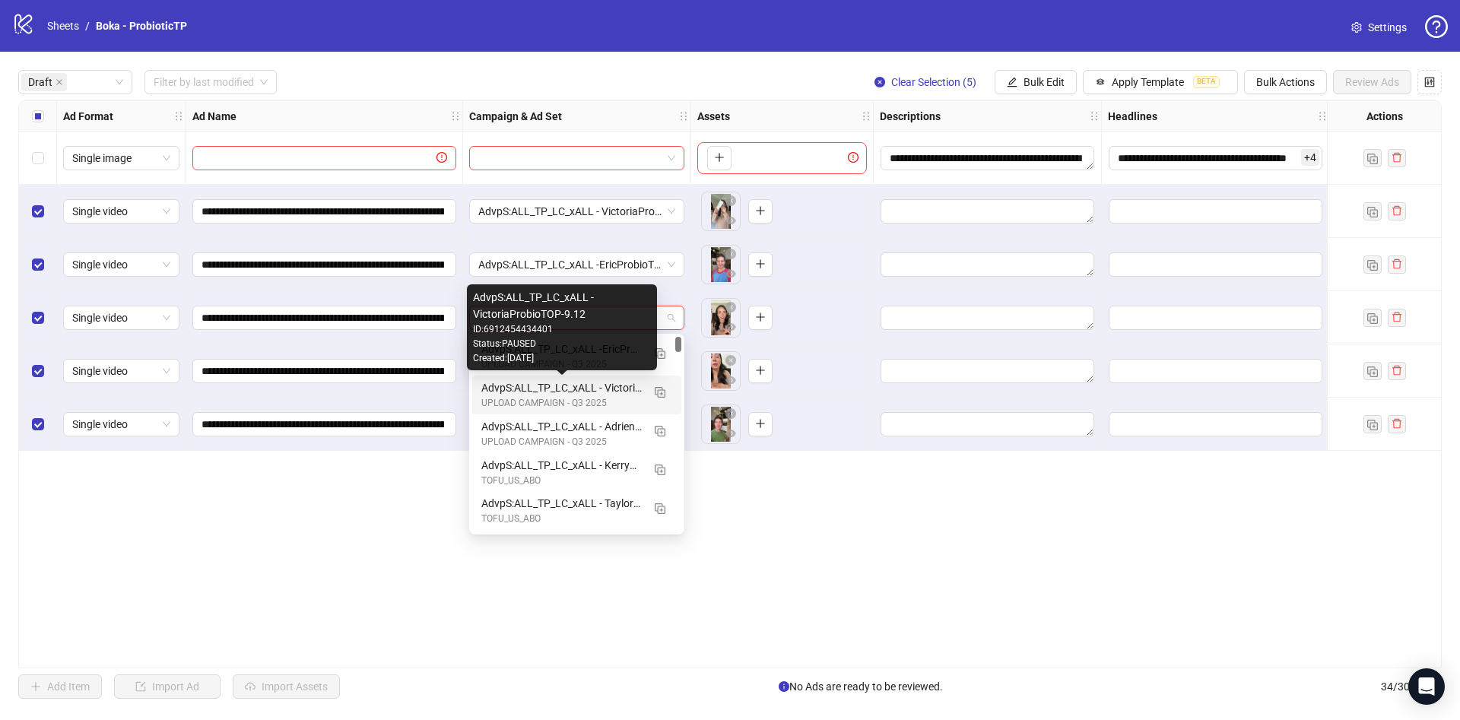
click at [598, 392] on div "AdvpS:ALL_TP_LC_xALL - VictoriaProbioTOP-9.12" at bounding box center [561, 387] width 160 height 17
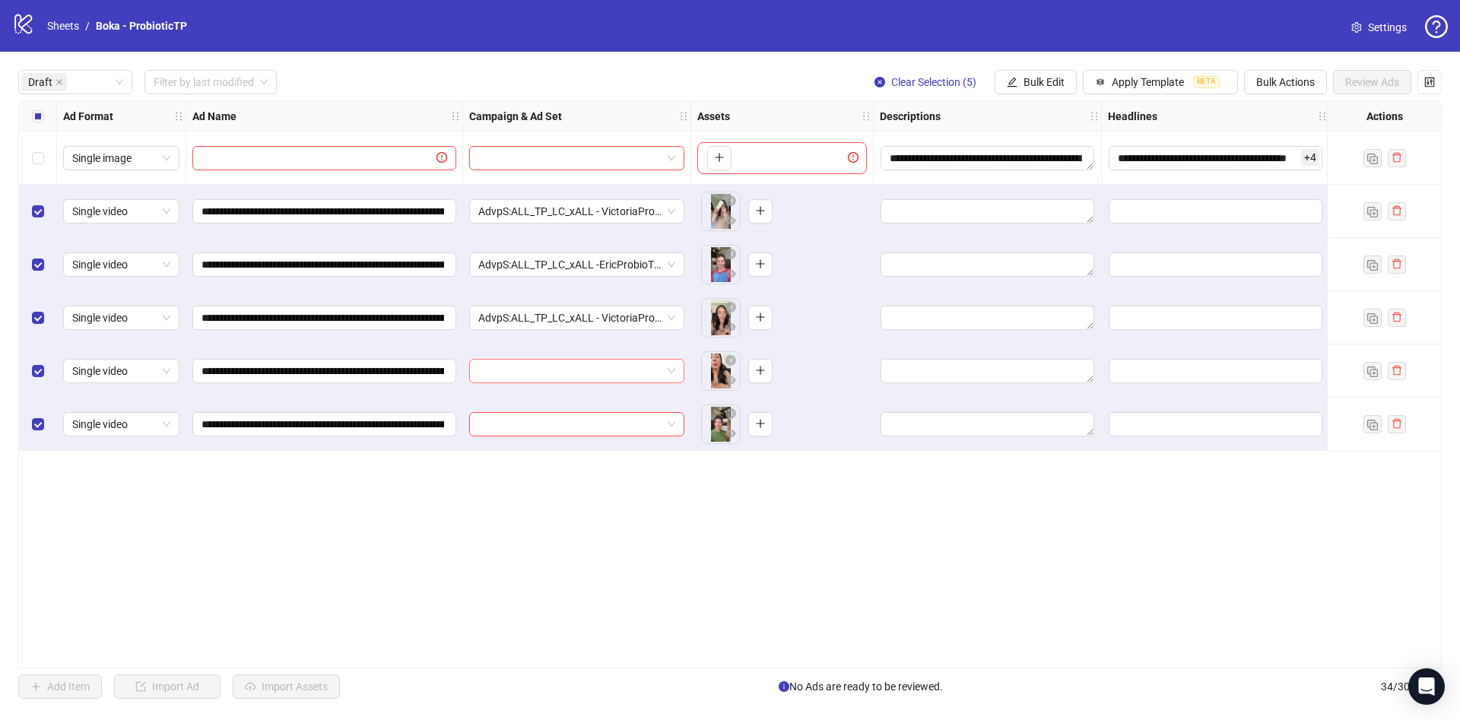
click at [589, 382] on div at bounding box center [576, 371] width 215 height 24
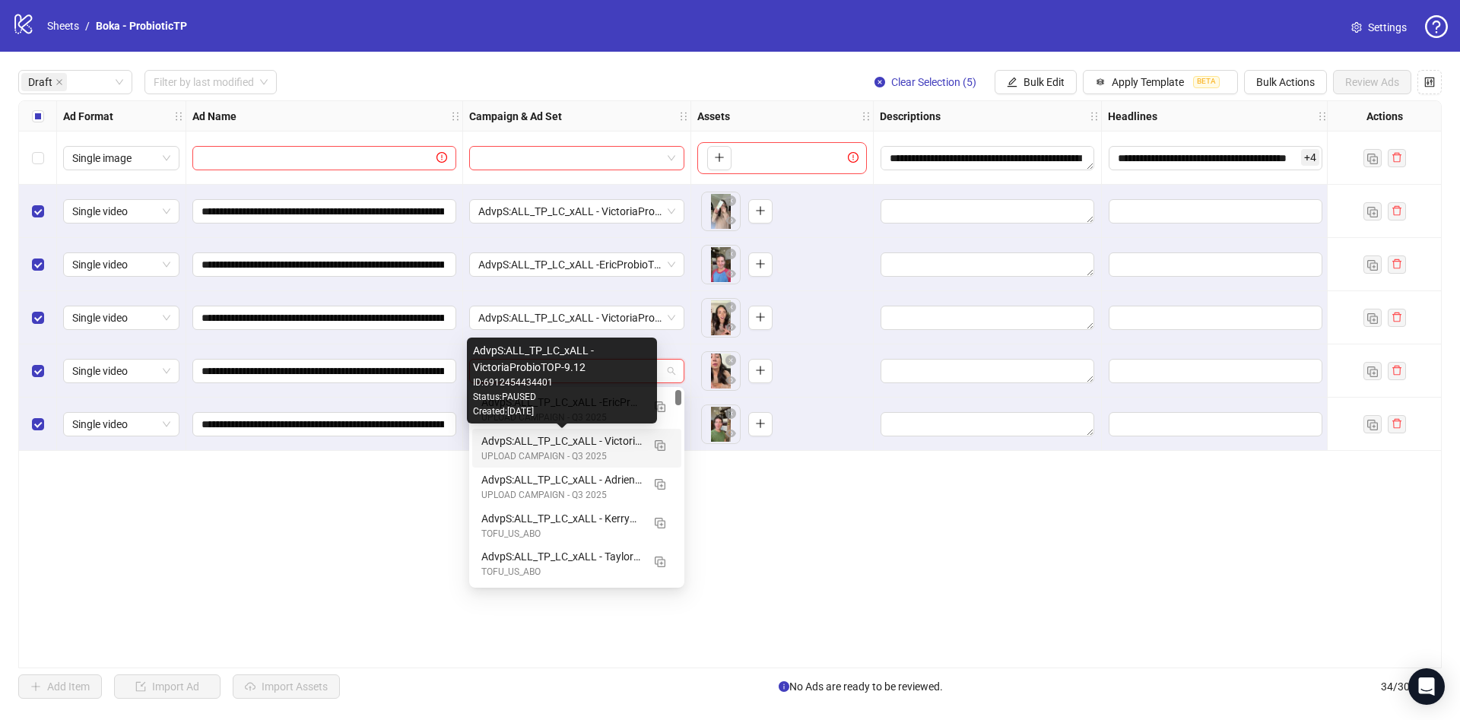
click at [592, 437] on div "AdvpS:ALL_TP_LC_xALL - VictoriaProbioTOP-9.12" at bounding box center [561, 441] width 160 height 17
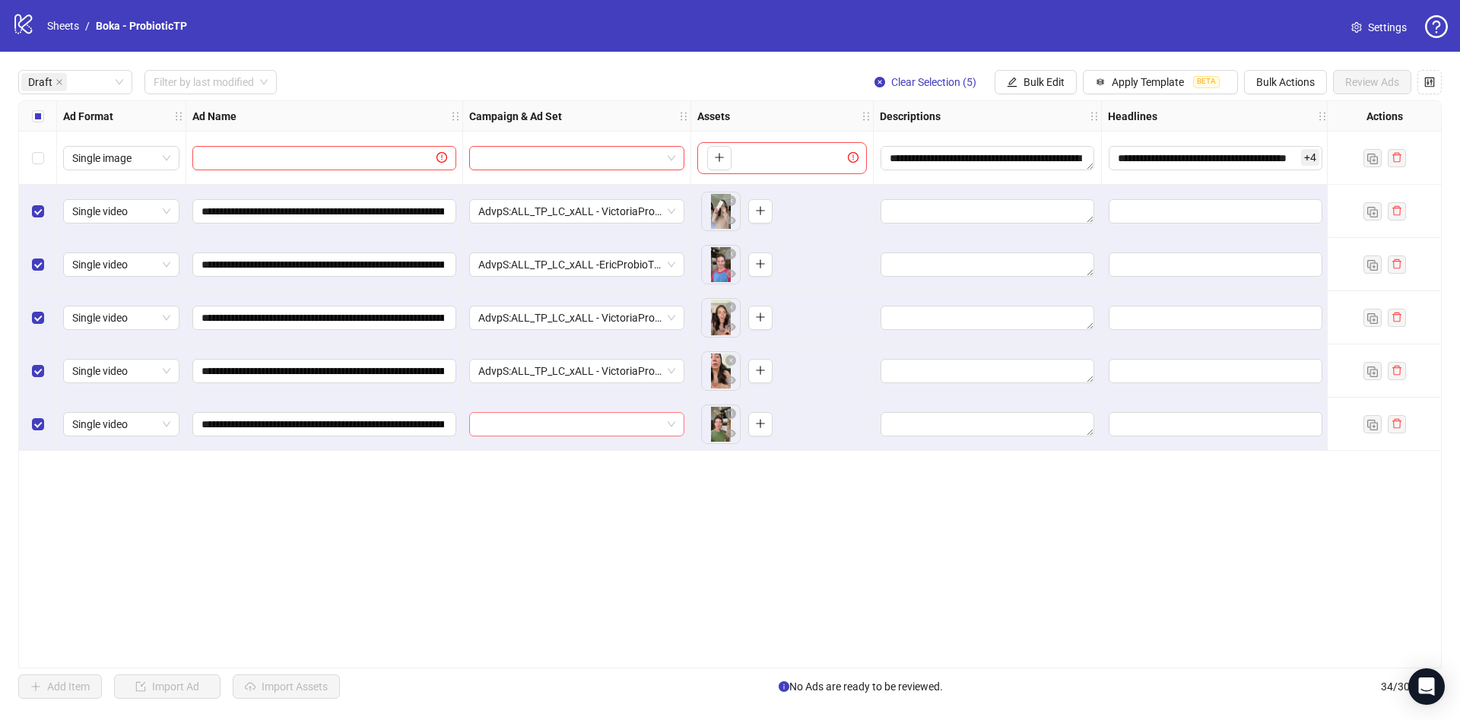
click at [592, 426] on input "search" at bounding box center [569, 424] width 183 height 23
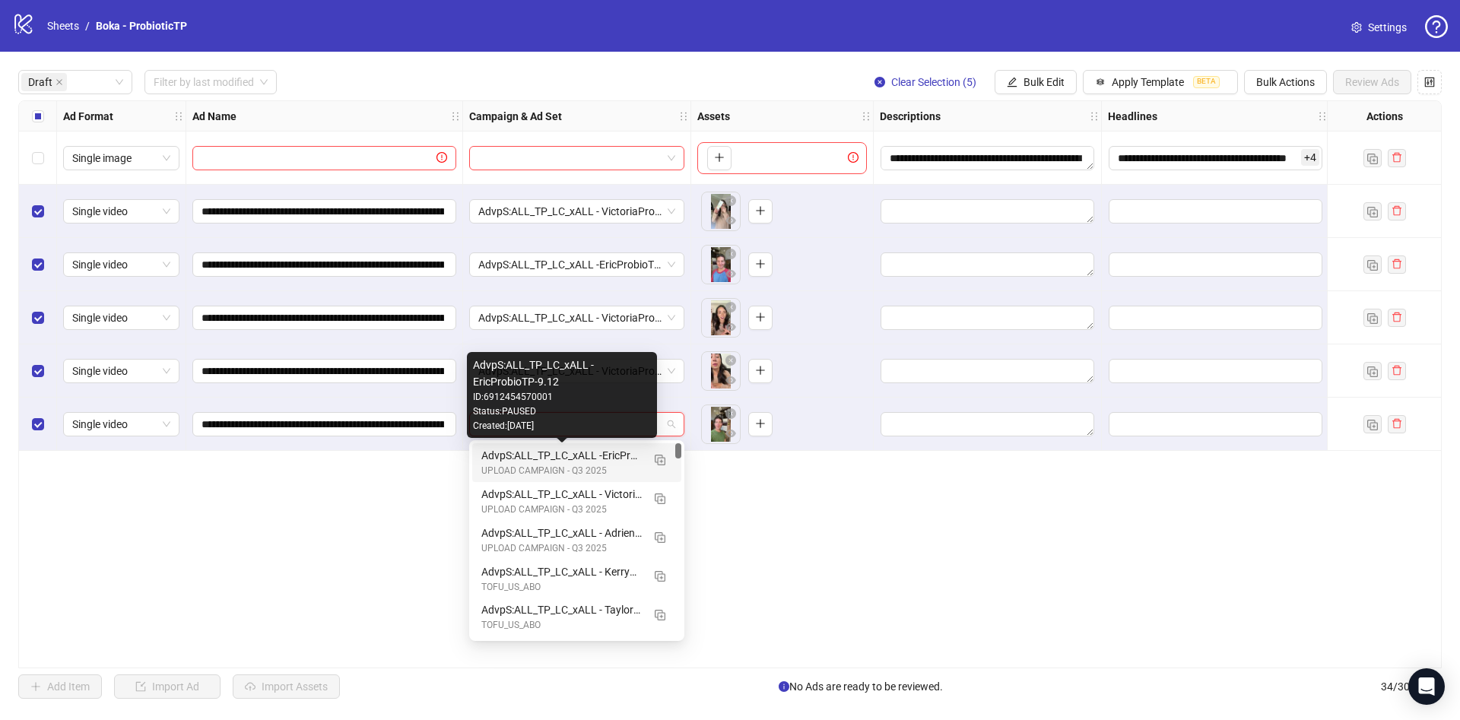
click at [598, 459] on div "AdvpS:ALL_TP_LC_xALL -EricProbioTP-9.12" at bounding box center [561, 455] width 160 height 17
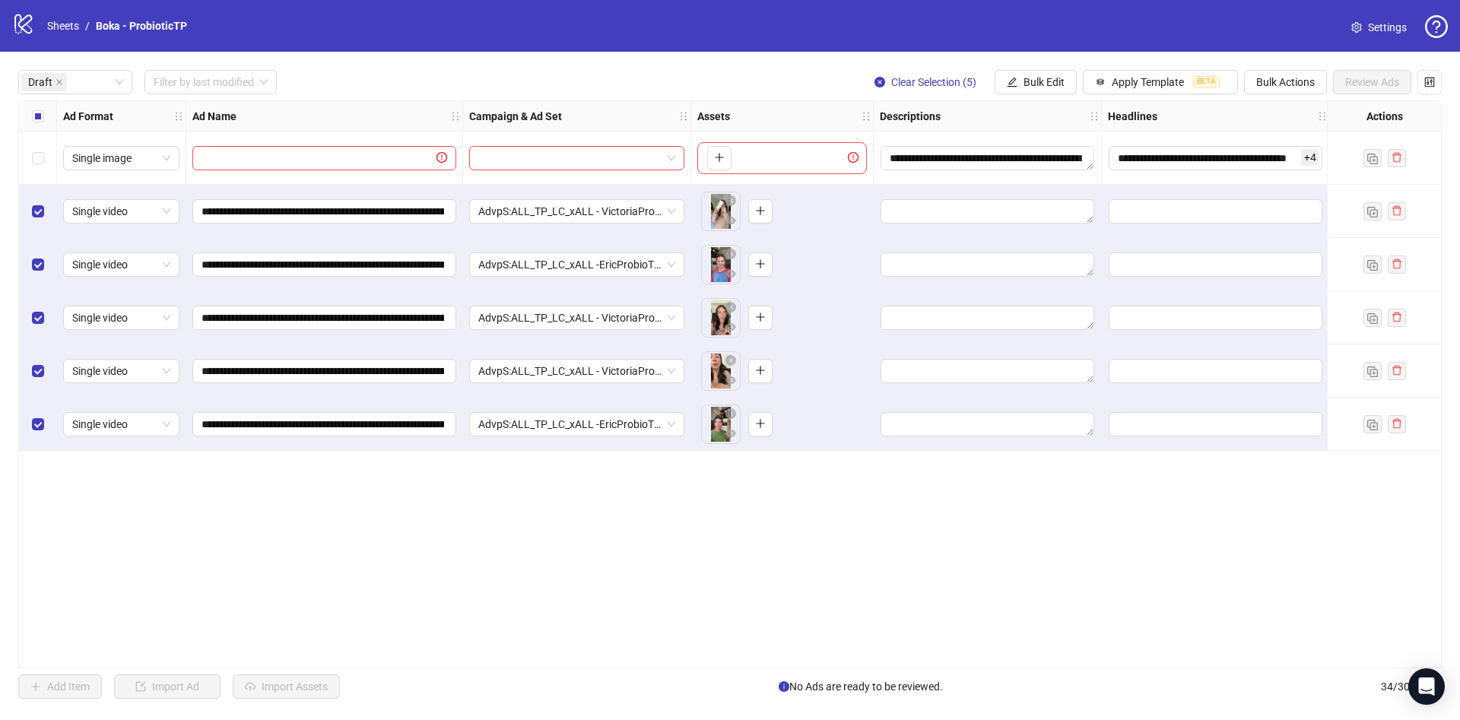
click at [884, 484] on div "**********" at bounding box center [730, 384] width 1424 height 568
click at [46, 133] on div "Select row 1" at bounding box center [38, 158] width 38 height 53
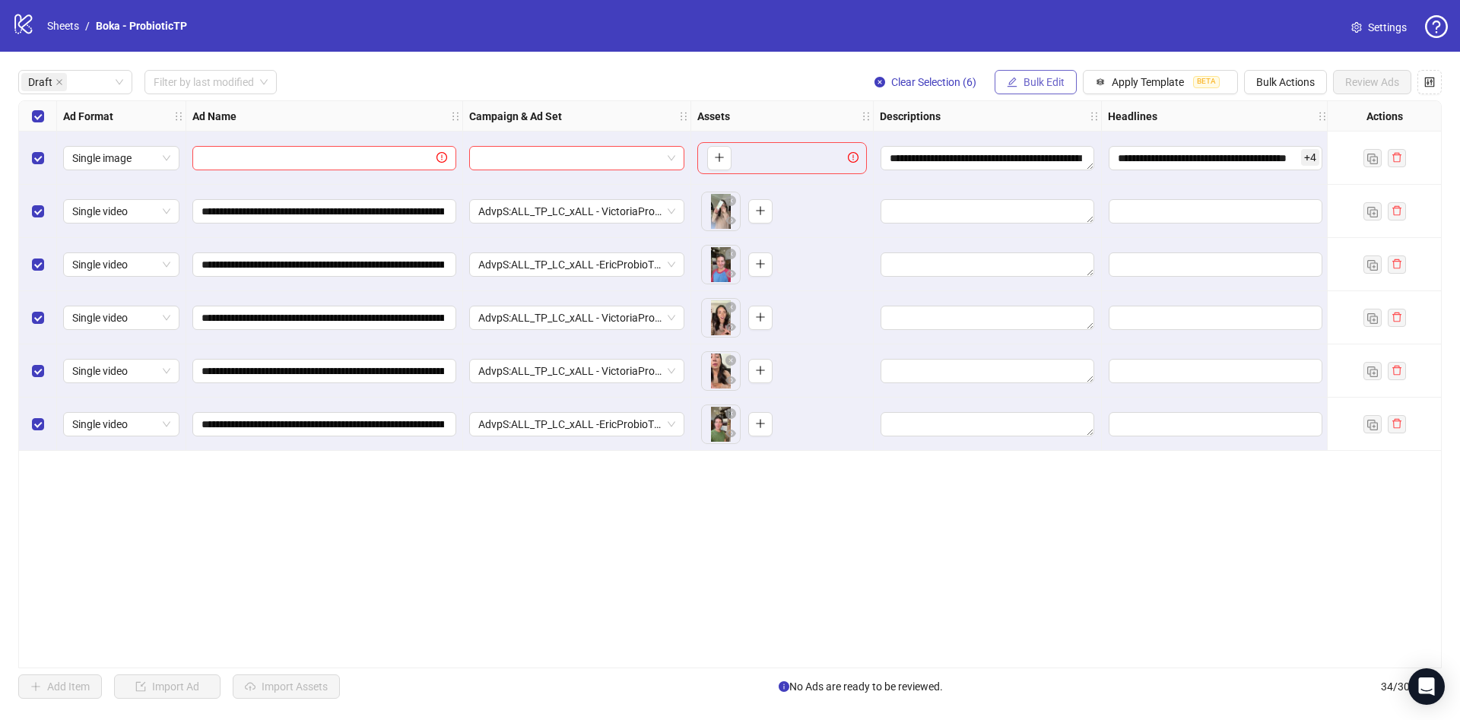
drag, startPoint x: 1080, startPoint y: 71, endPoint x: 1071, endPoint y: 84, distance: 14.8
click at [1072, 76] on div "Clear Selection (6) Bulk Edit Apply Template BETA Bulk Actions Review Ads" at bounding box center [1151, 82] width 579 height 24
click at [1068, 87] on button "Bulk Edit" at bounding box center [1036, 82] width 82 height 24
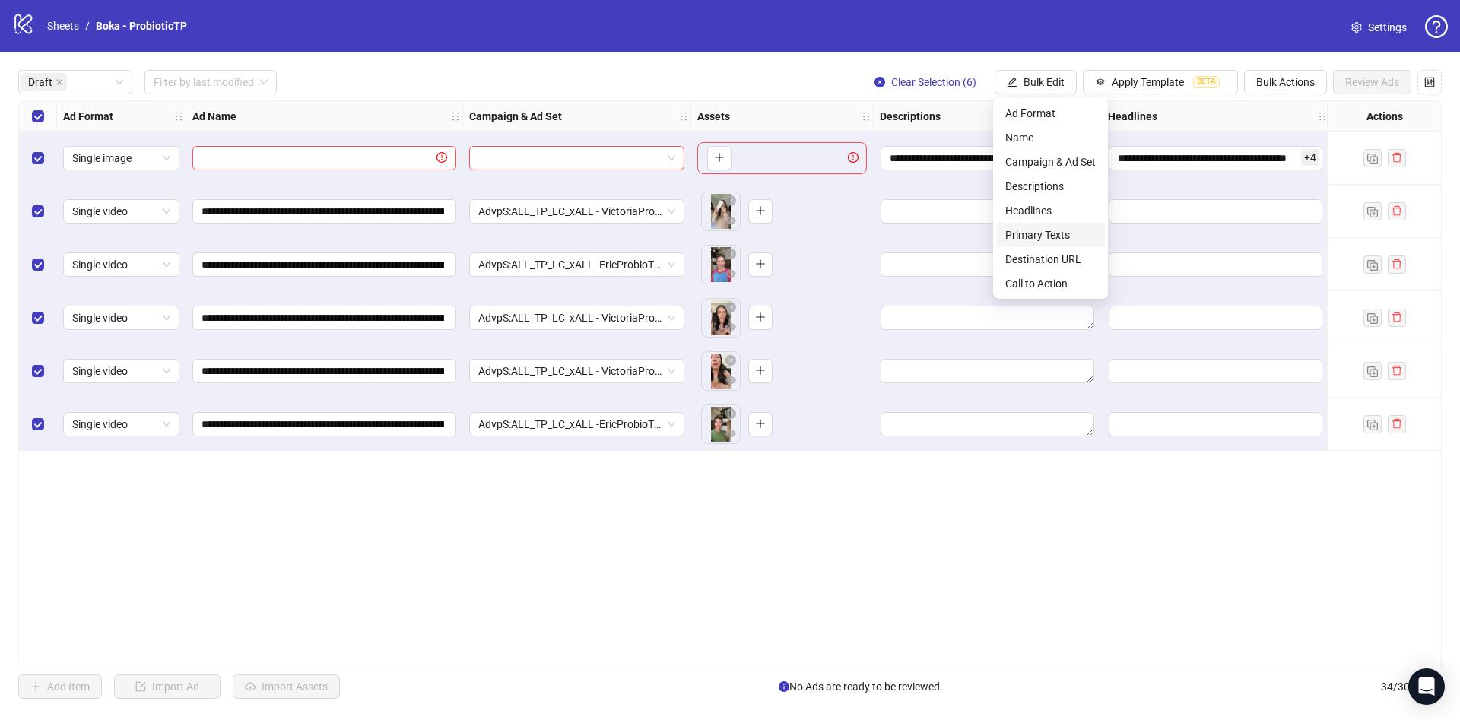
click at [1084, 233] on span "Primary Texts" at bounding box center [1050, 235] width 90 height 17
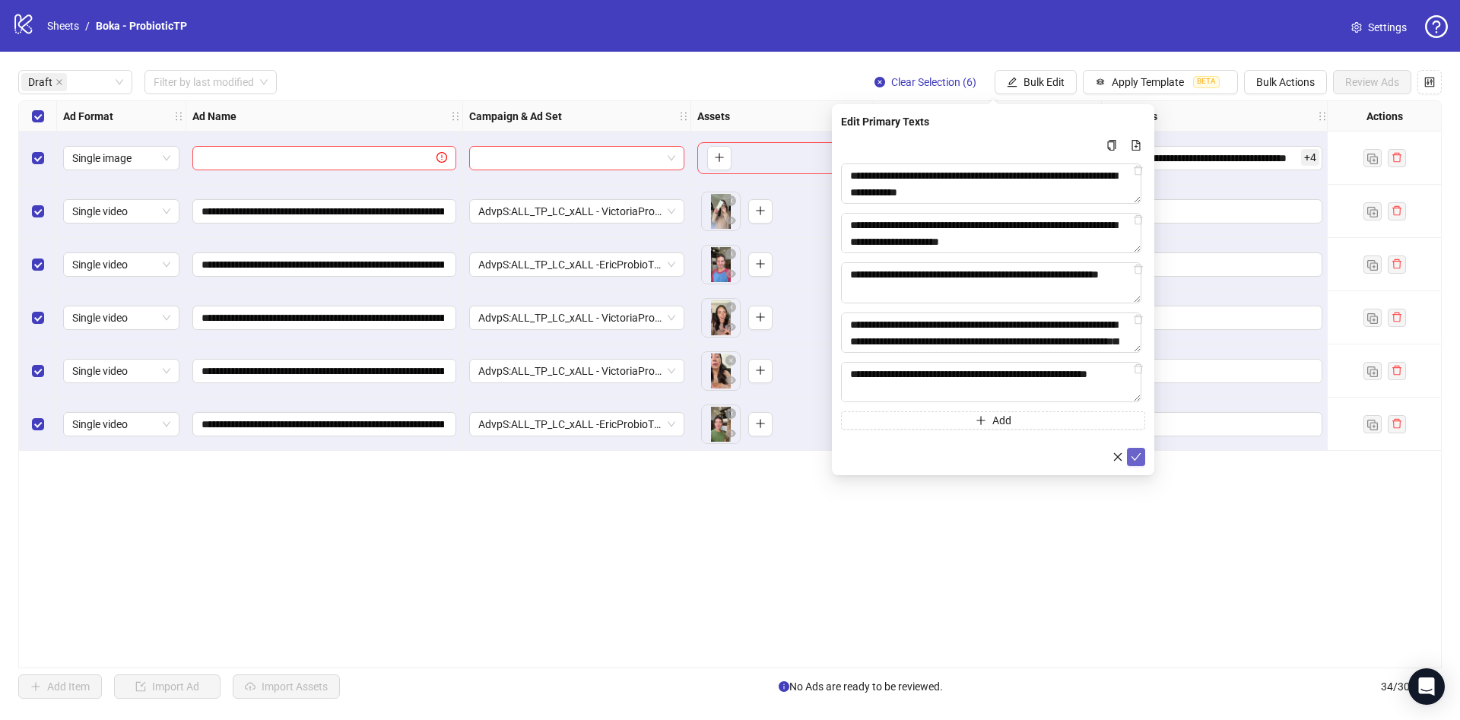
click at [1137, 458] on icon "check" at bounding box center [1136, 457] width 11 height 11
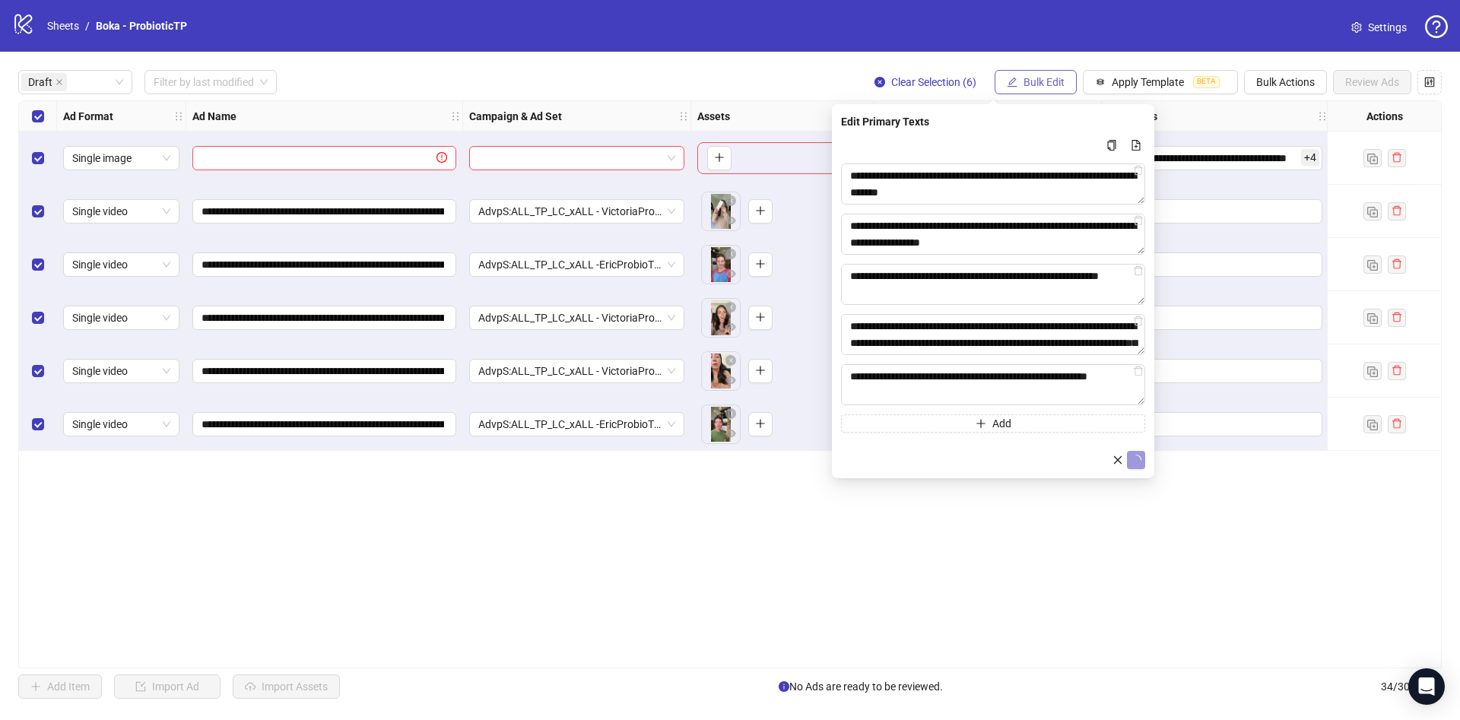
click at [1020, 80] on button "Bulk Edit" at bounding box center [1036, 82] width 82 height 24
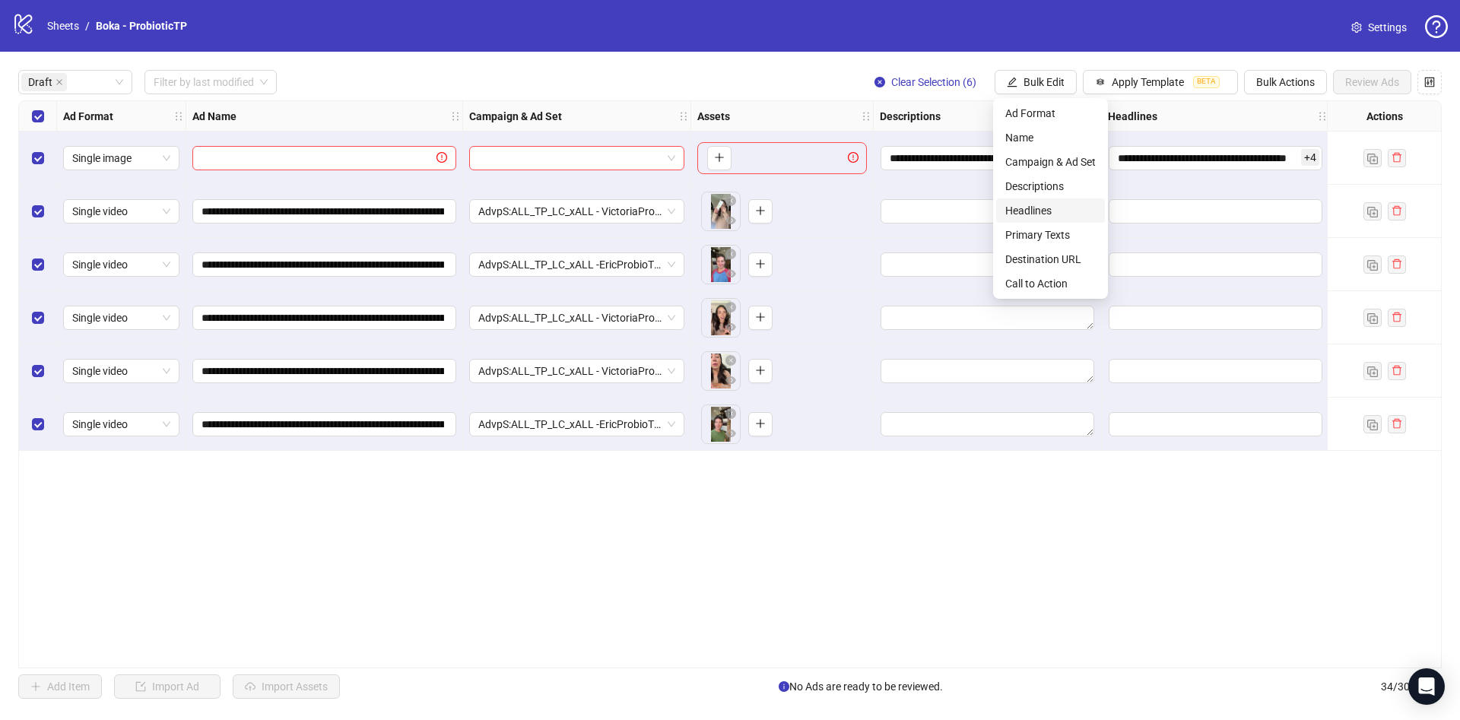
click at [1048, 211] on span "Headlines" at bounding box center [1050, 210] width 90 height 17
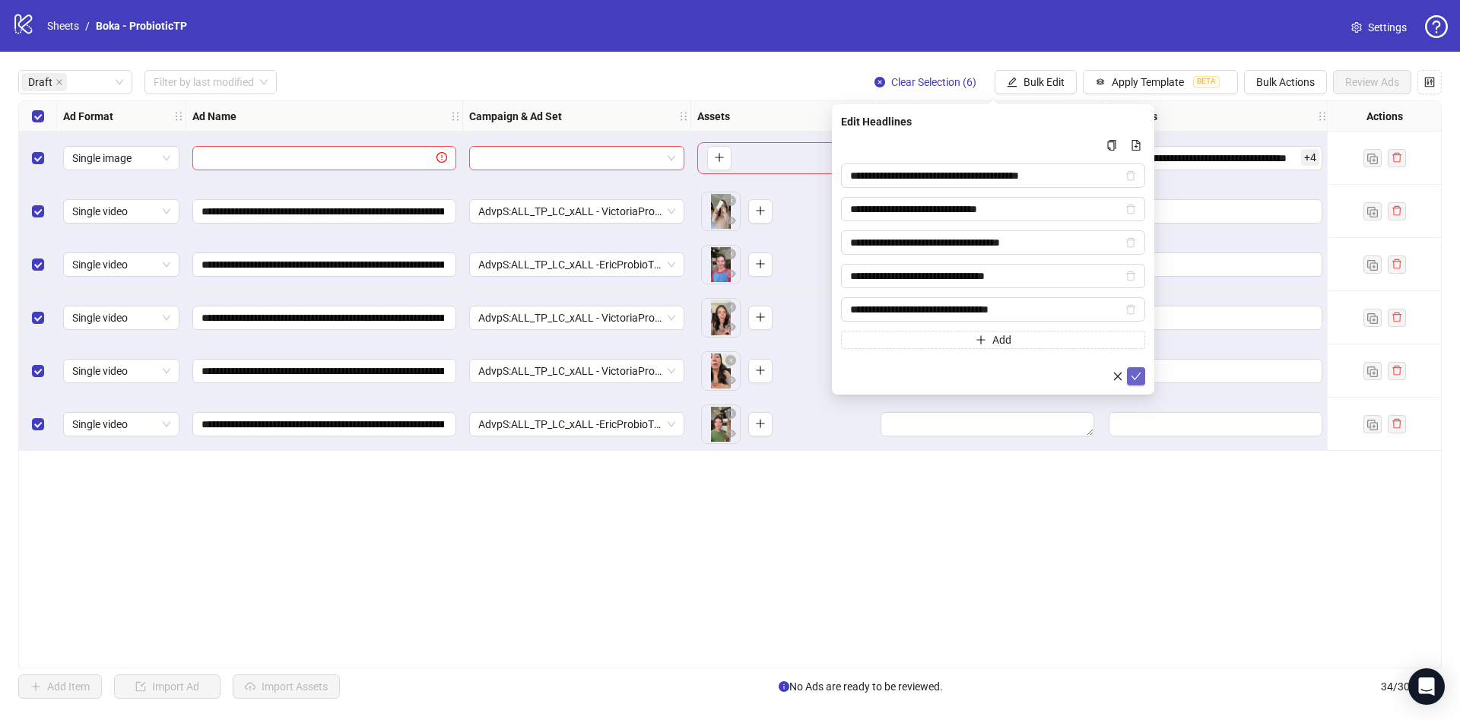
click at [1134, 373] on icon "check" at bounding box center [1136, 376] width 11 height 11
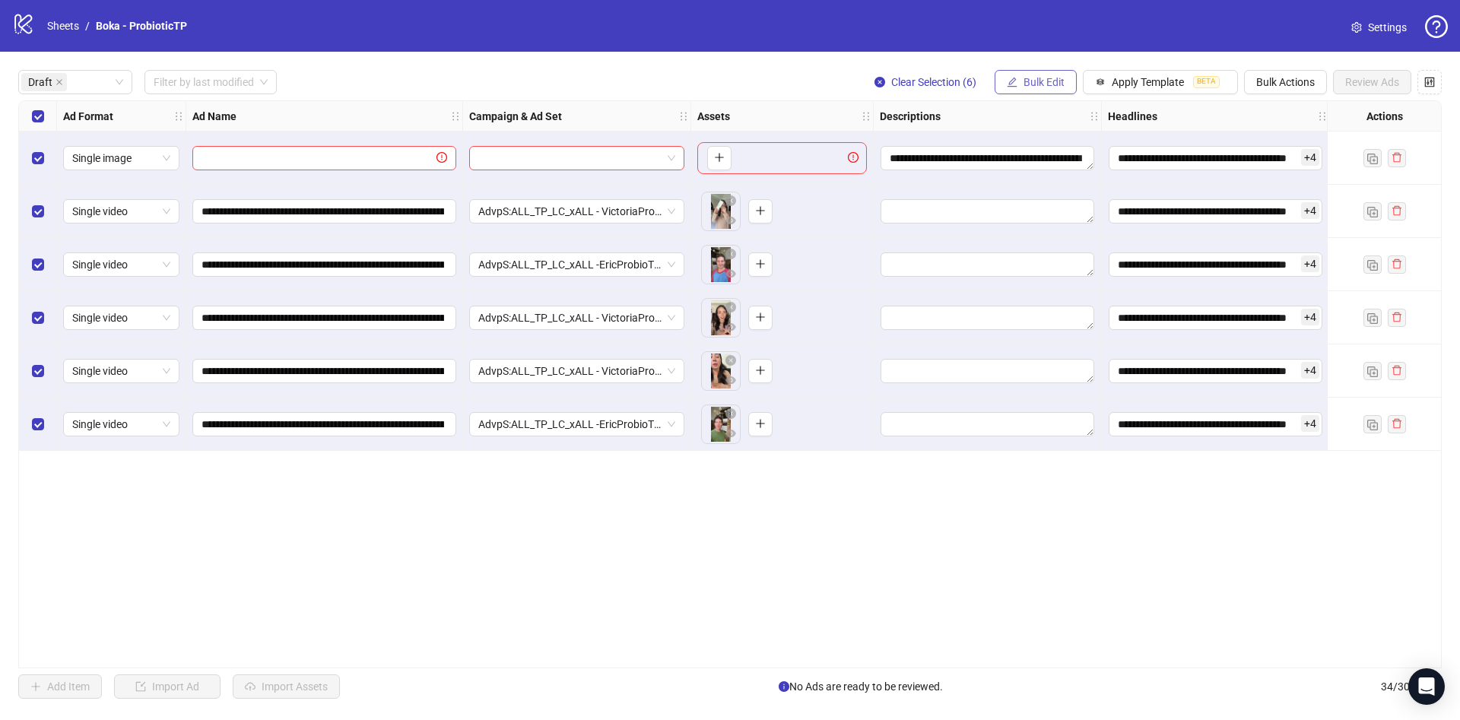
click at [1027, 71] on button "Bulk Edit" at bounding box center [1036, 82] width 82 height 24
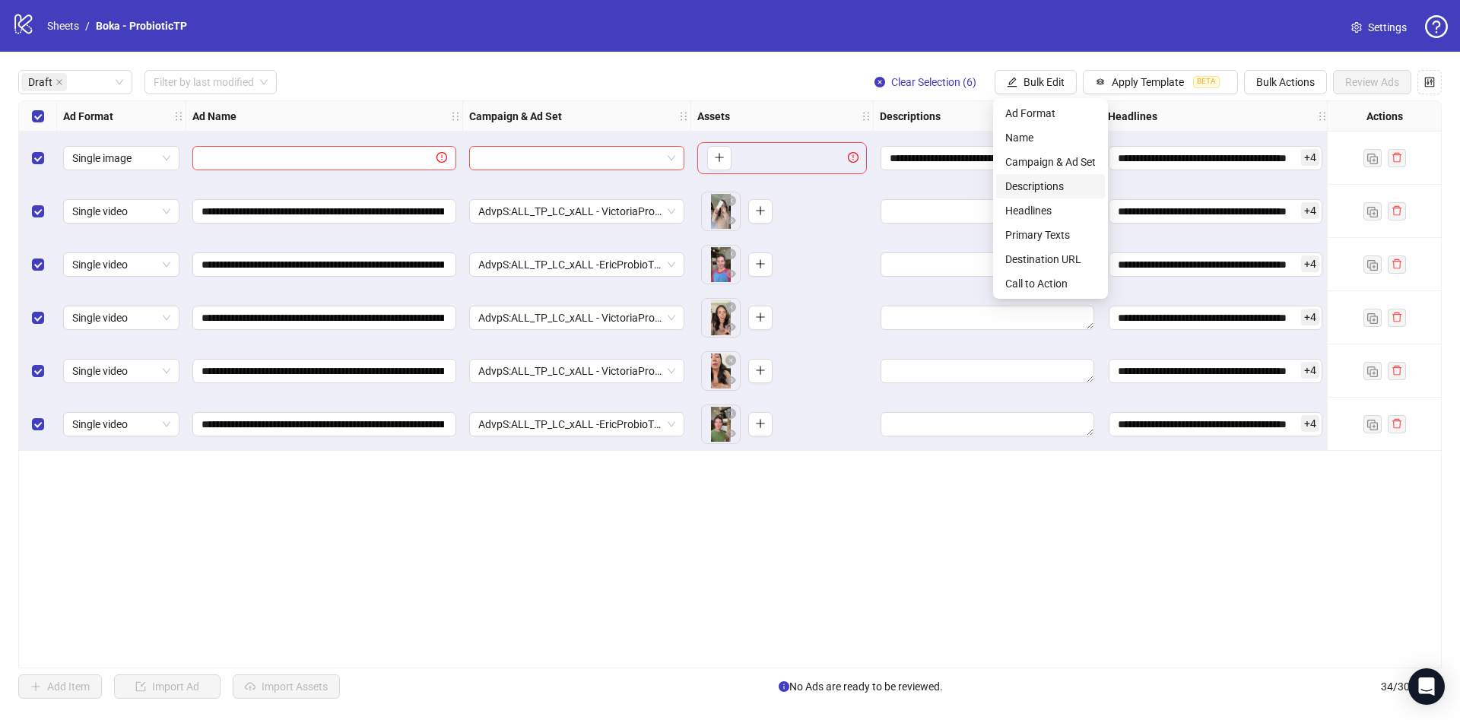
click at [1053, 189] on span "Descriptions" at bounding box center [1050, 186] width 90 height 17
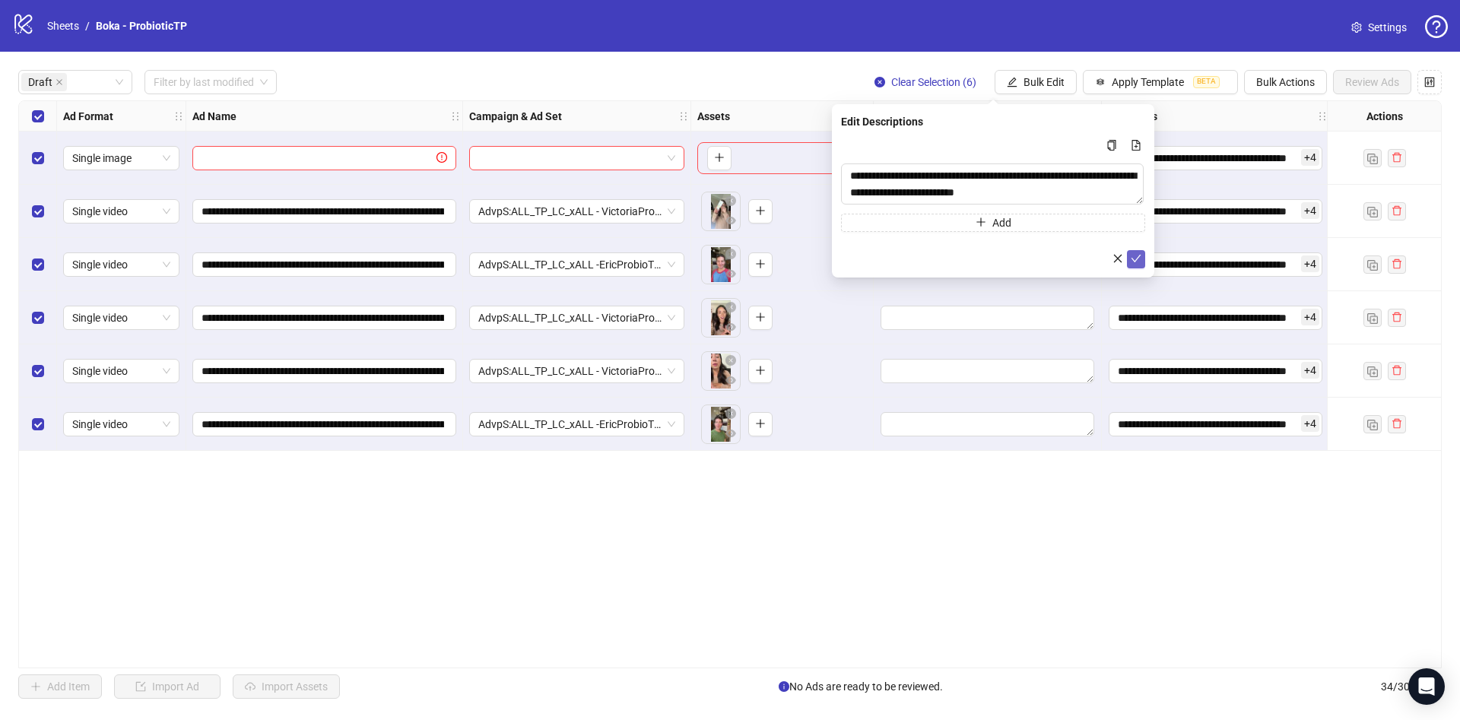
click at [1139, 264] on span "submit" at bounding box center [1136, 259] width 11 height 12
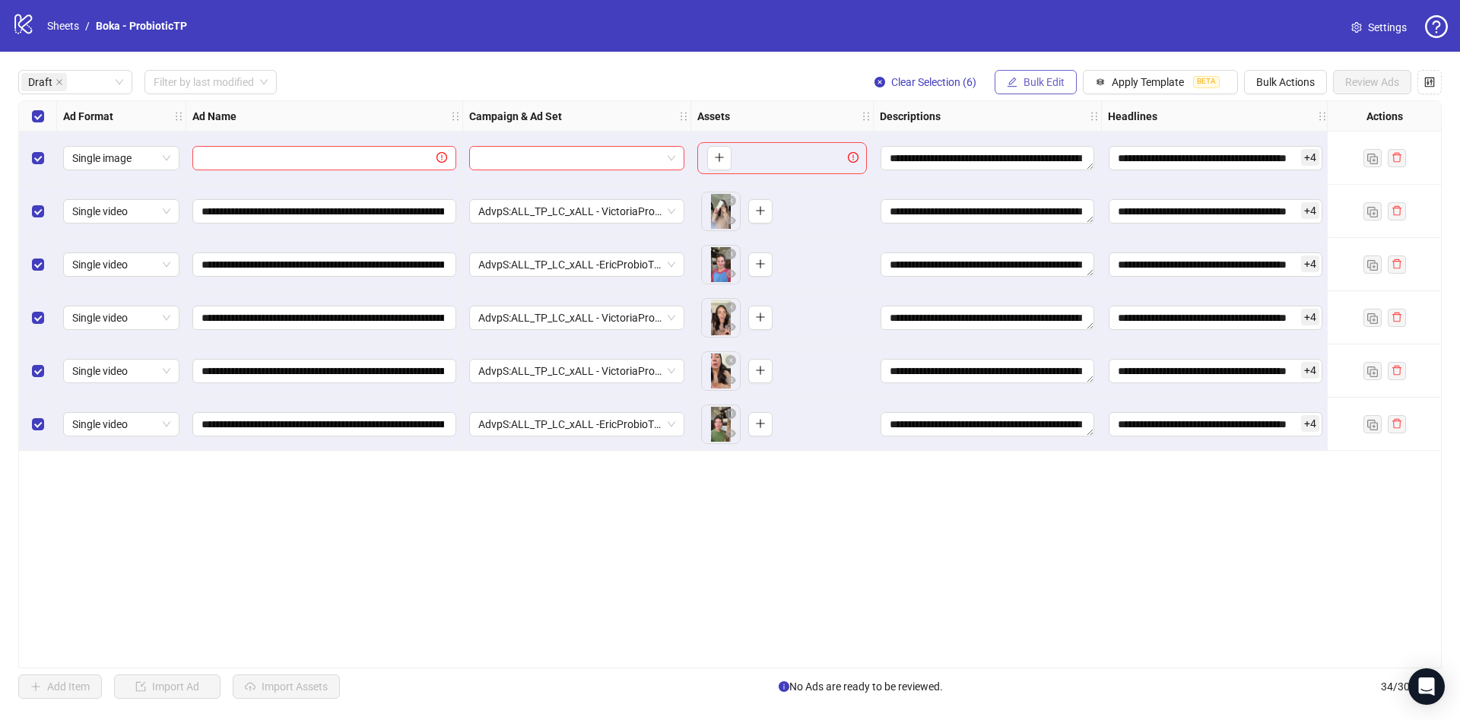
click at [1046, 73] on button "Bulk Edit" at bounding box center [1036, 82] width 82 height 24
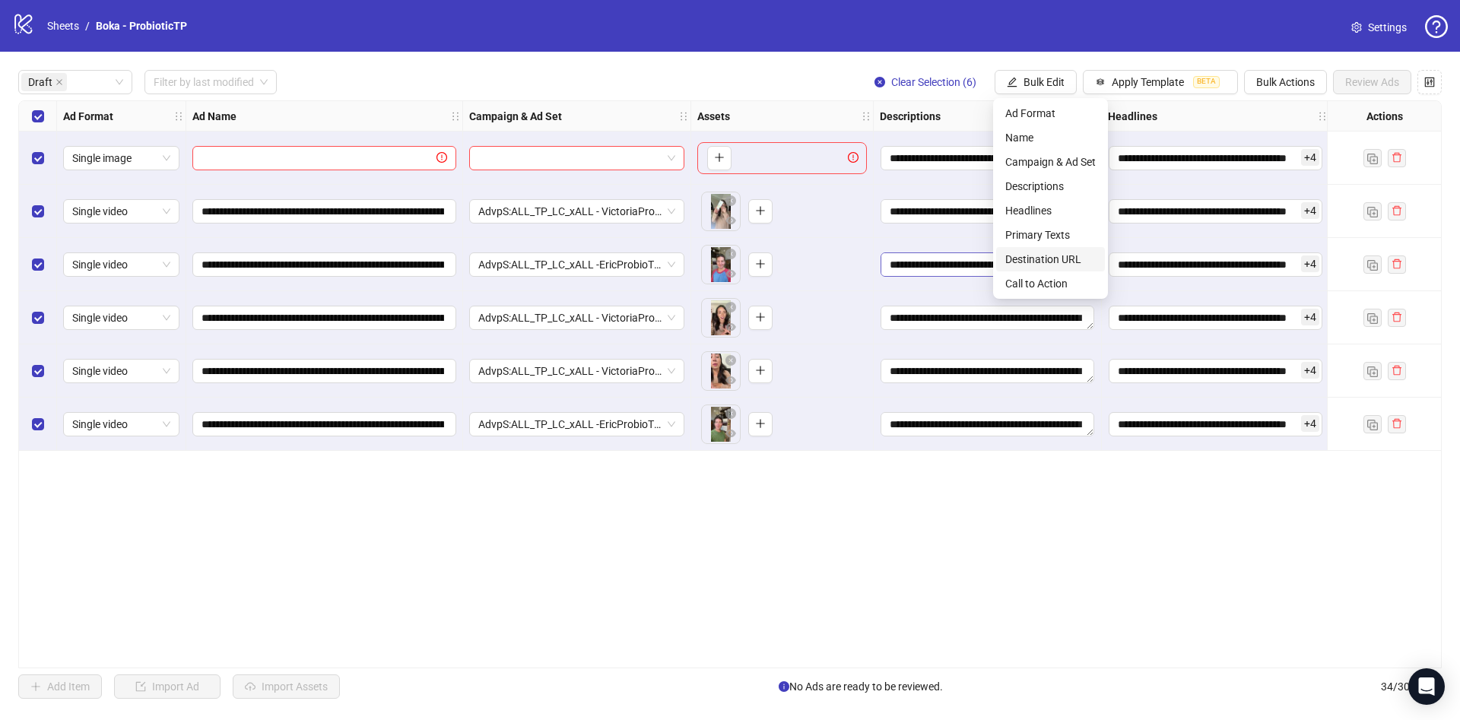
click at [1052, 259] on span "Destination URL" at bounding box center [1050, 259] width 90 height 17
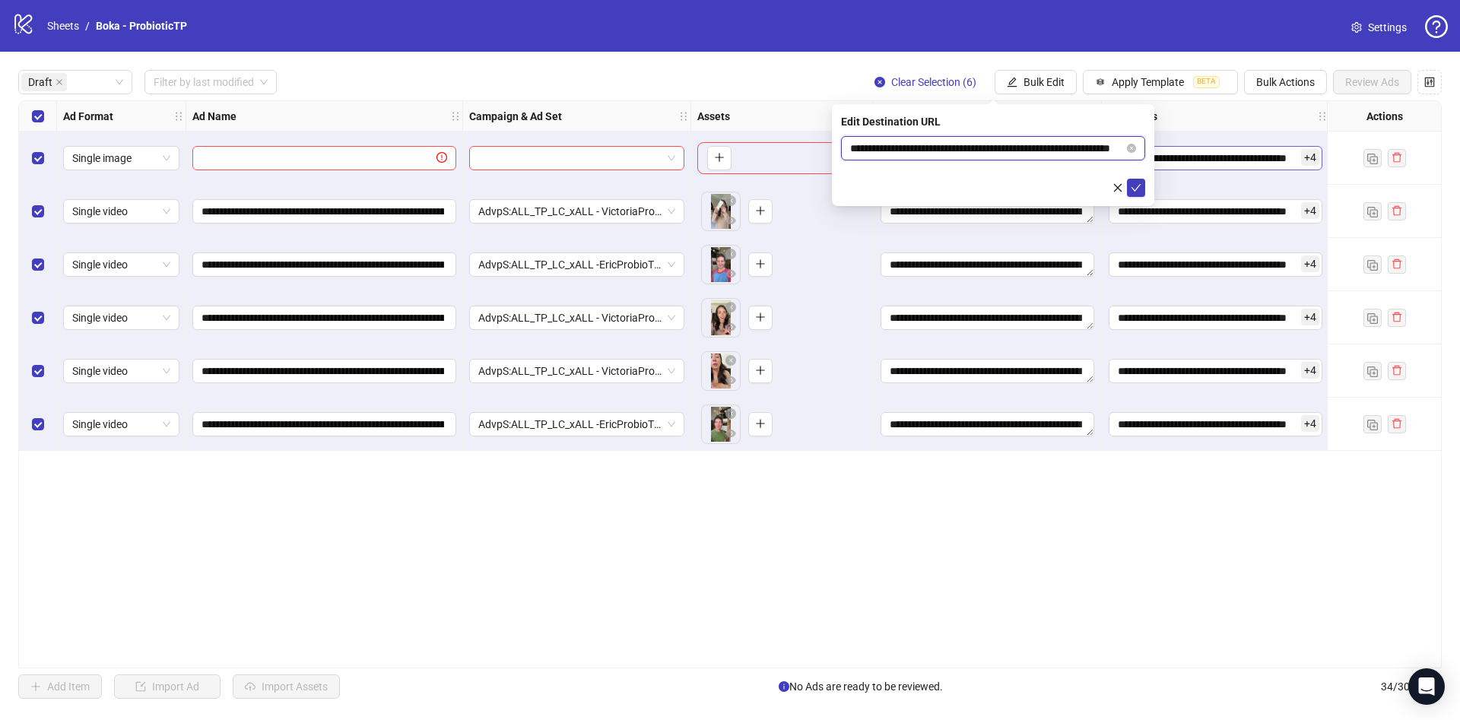
scroll to position [0, 71]
drag, startPoint x: 1030, startPoint y: 145, endPoint x: 1156, endPoint y: 152, distance: 126.4
click at [1165, 143] on body "**********" at bounding box center [730, 360] width 1460 height 720
click at [906, 165] on form "**********" at bounding box center [993, 166] width 304 height 61
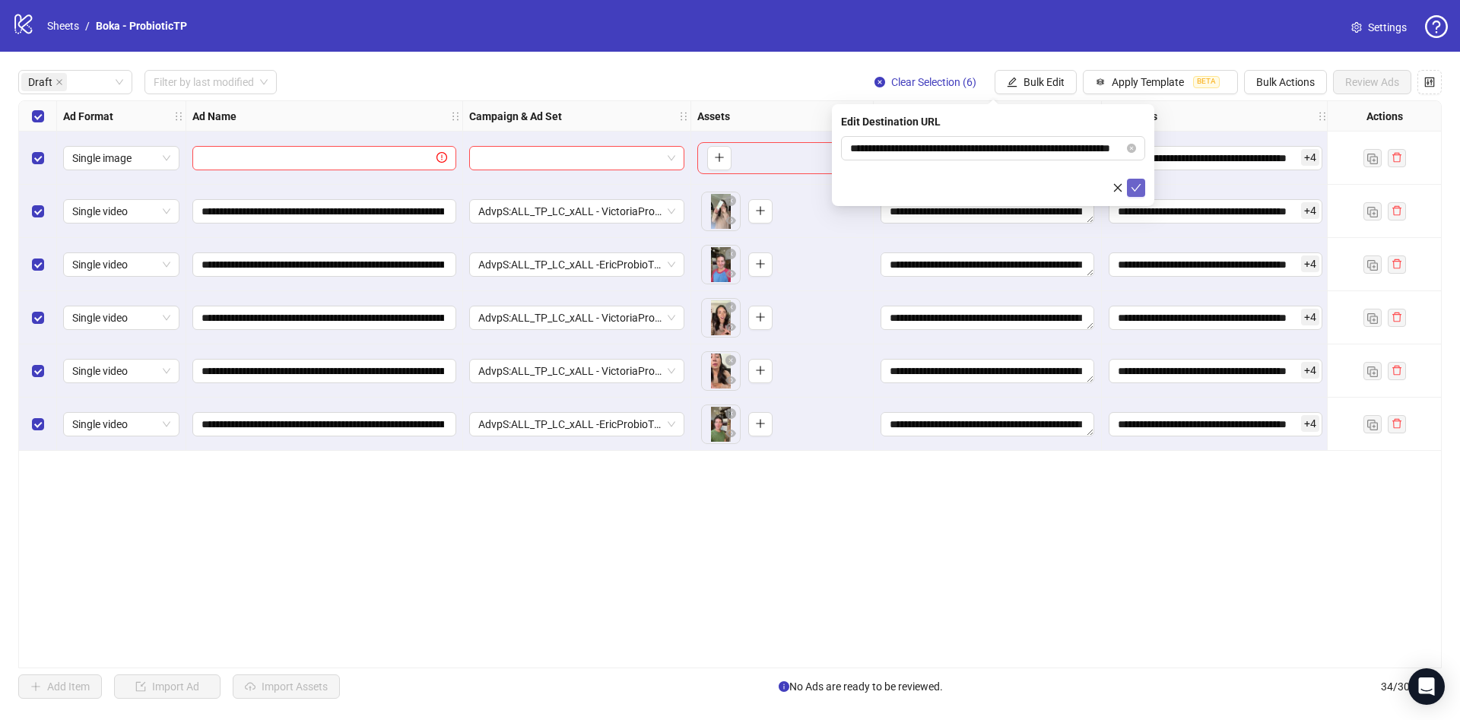
click at [1129, 185] on button "submit" at bounding box center [1136, 188] width 18 height 18
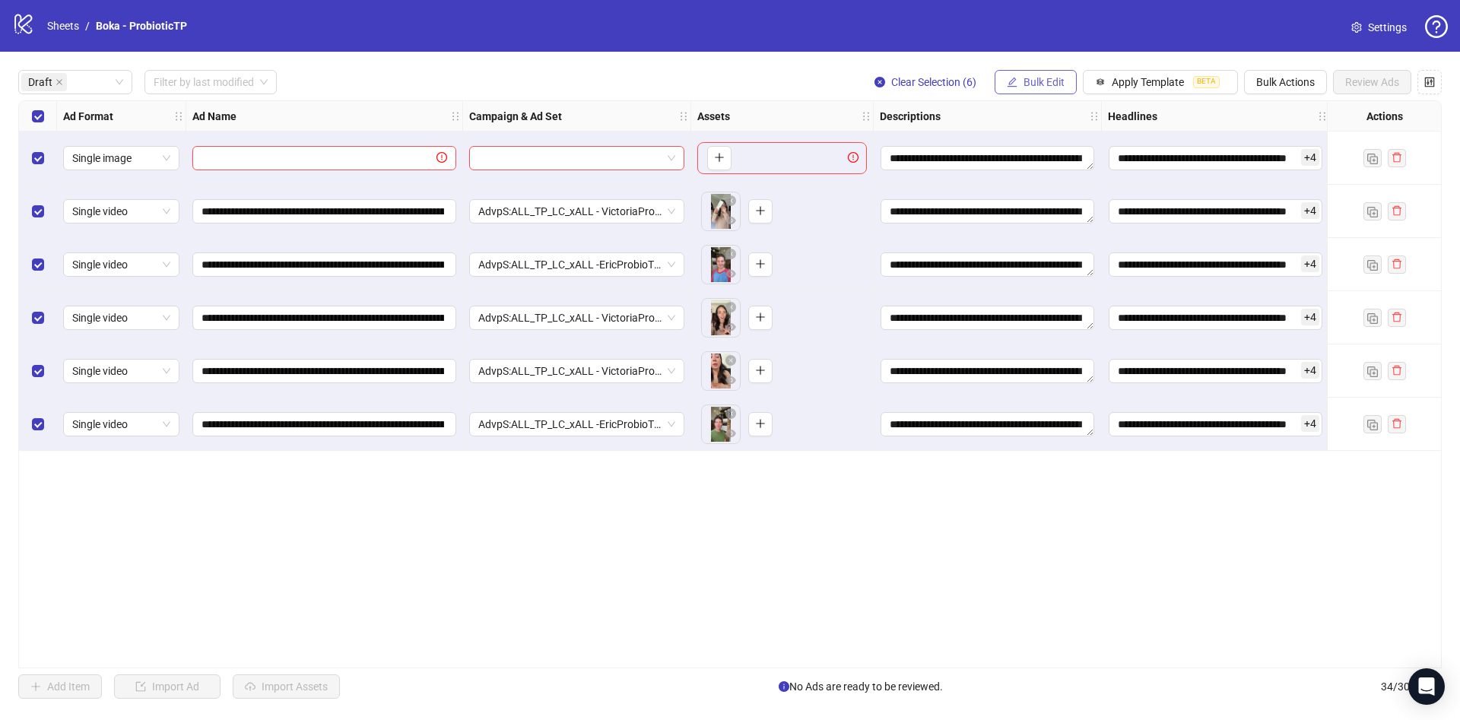
click at [1030, 79] on span "Bulk Edit" at bounding box center [1044, 82] width 41 height 12
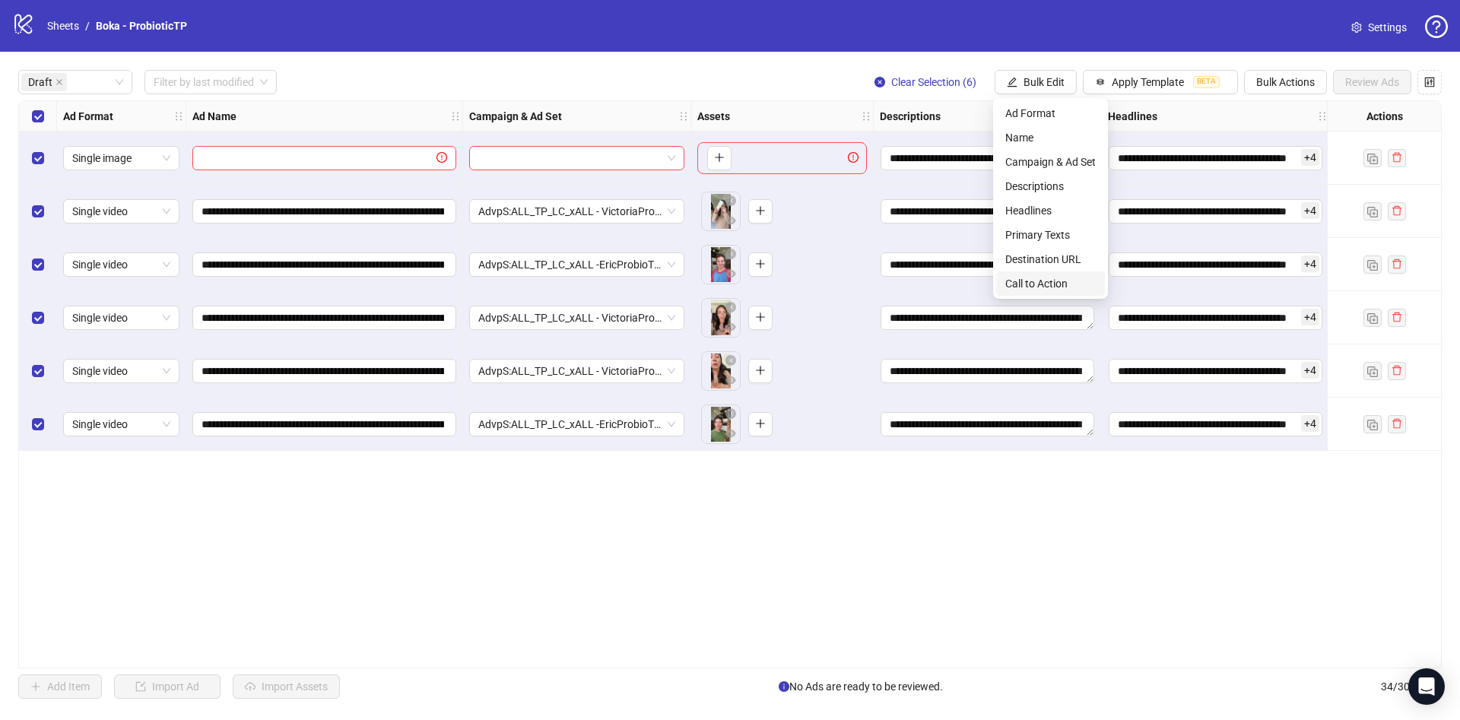
click at [1040, 284] on span "Call to Action" at bounding box center [1050, 283] width 90 height 17
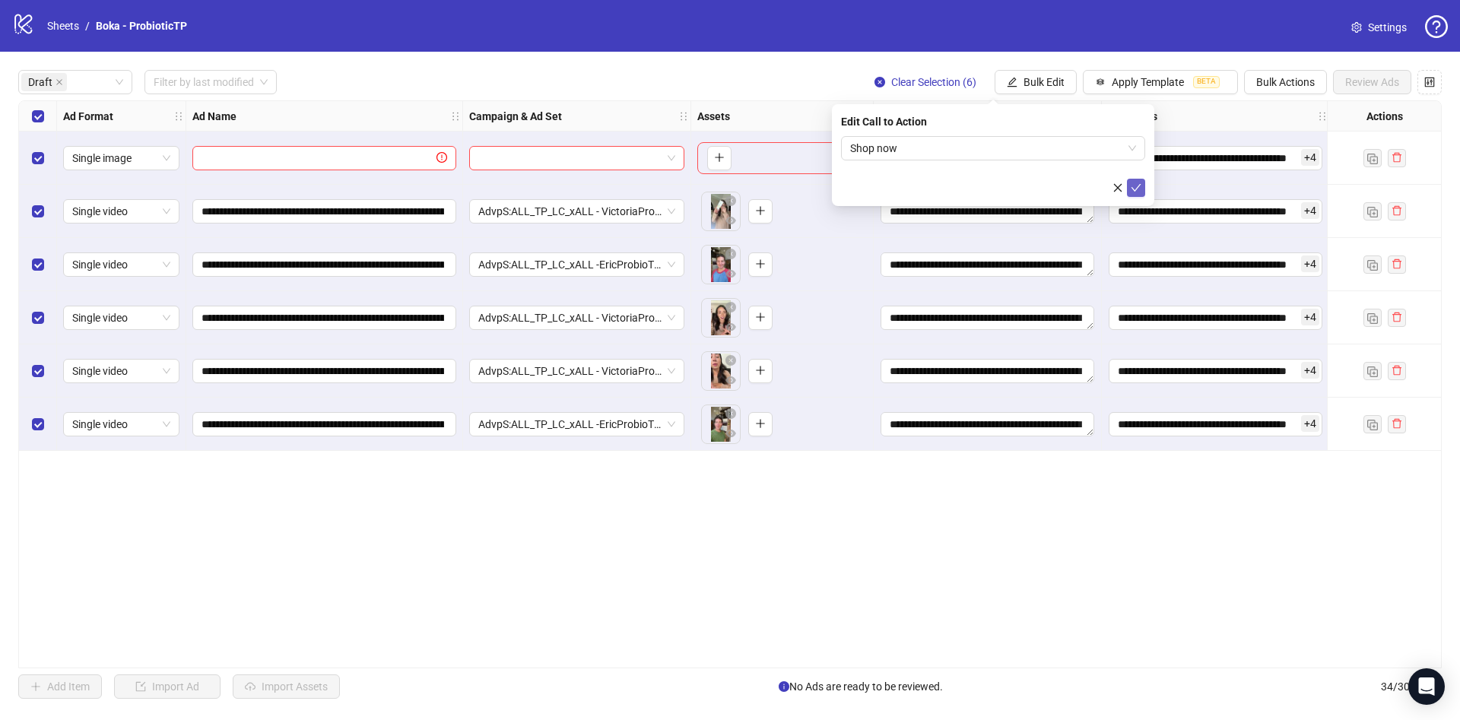
click at [1129, 188] on button "submit" at bounding box center [1136, 188] width 18 height 18
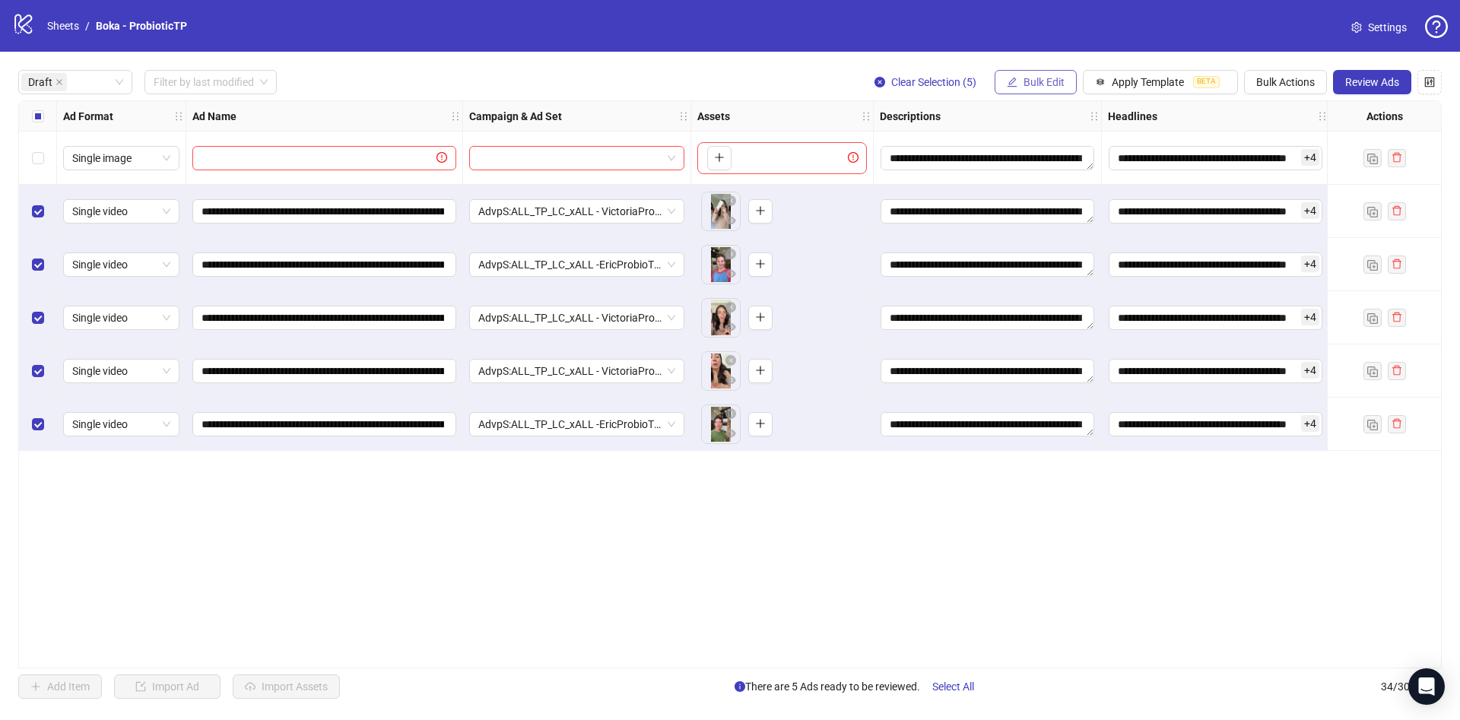
click at [1027, 84] on span "Bulk Edit" at bounding box center [1044, 82] width 41 height 12
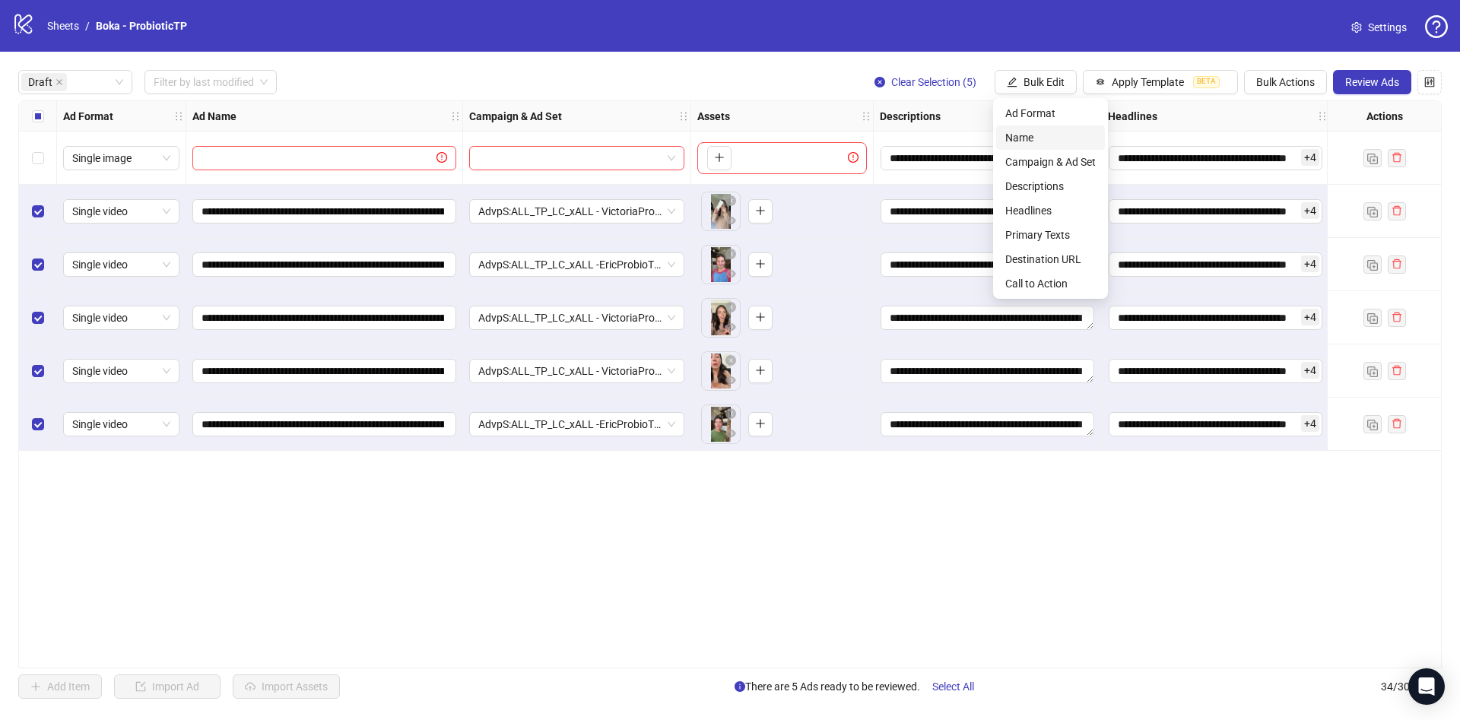
click at [1030, 125] on li "Name" at bounding box center [1050, 137] width 109 height 24
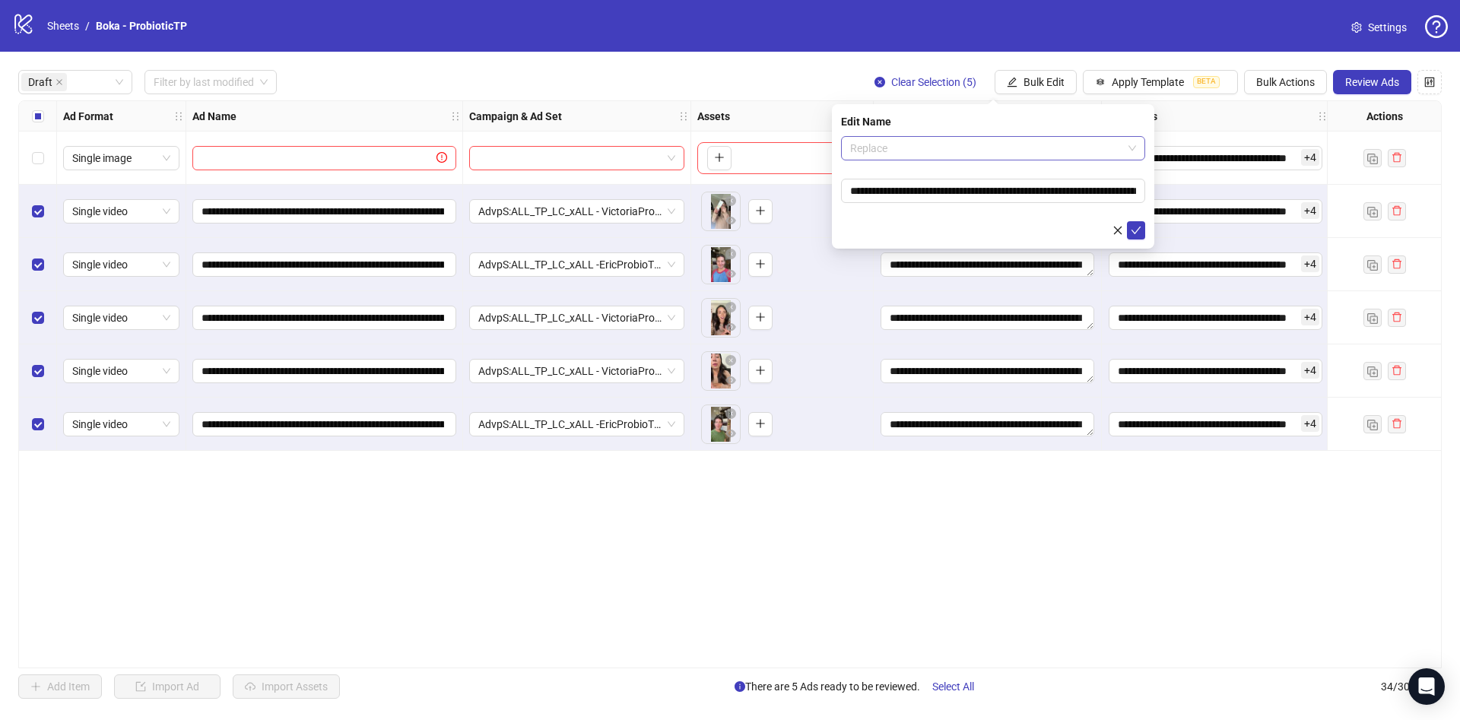
click at [972, 153] on span "Replace" at bounding box center [993, 148] width 286 height 23
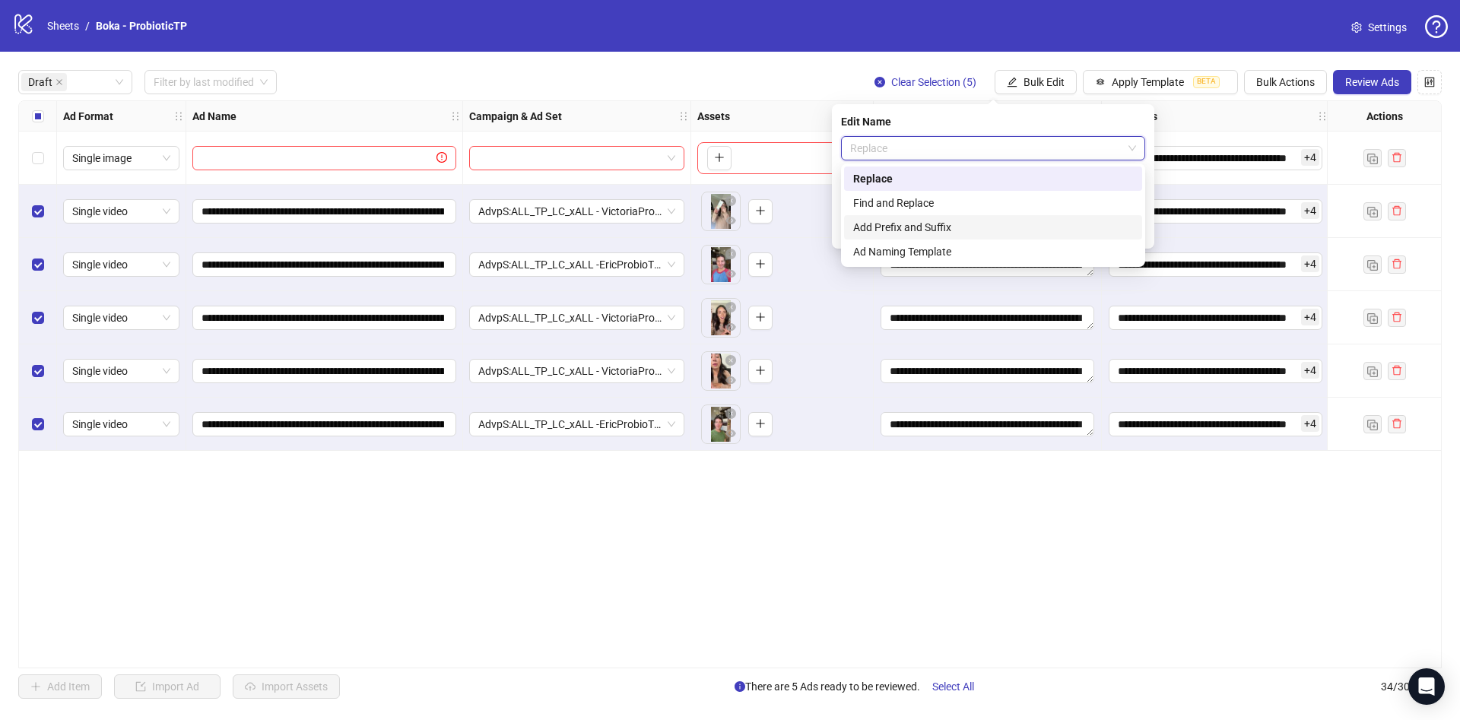
click at [934, 226] on div "Add Prefix and Suffix" at bounding box center [993, 227] width 280 height 17
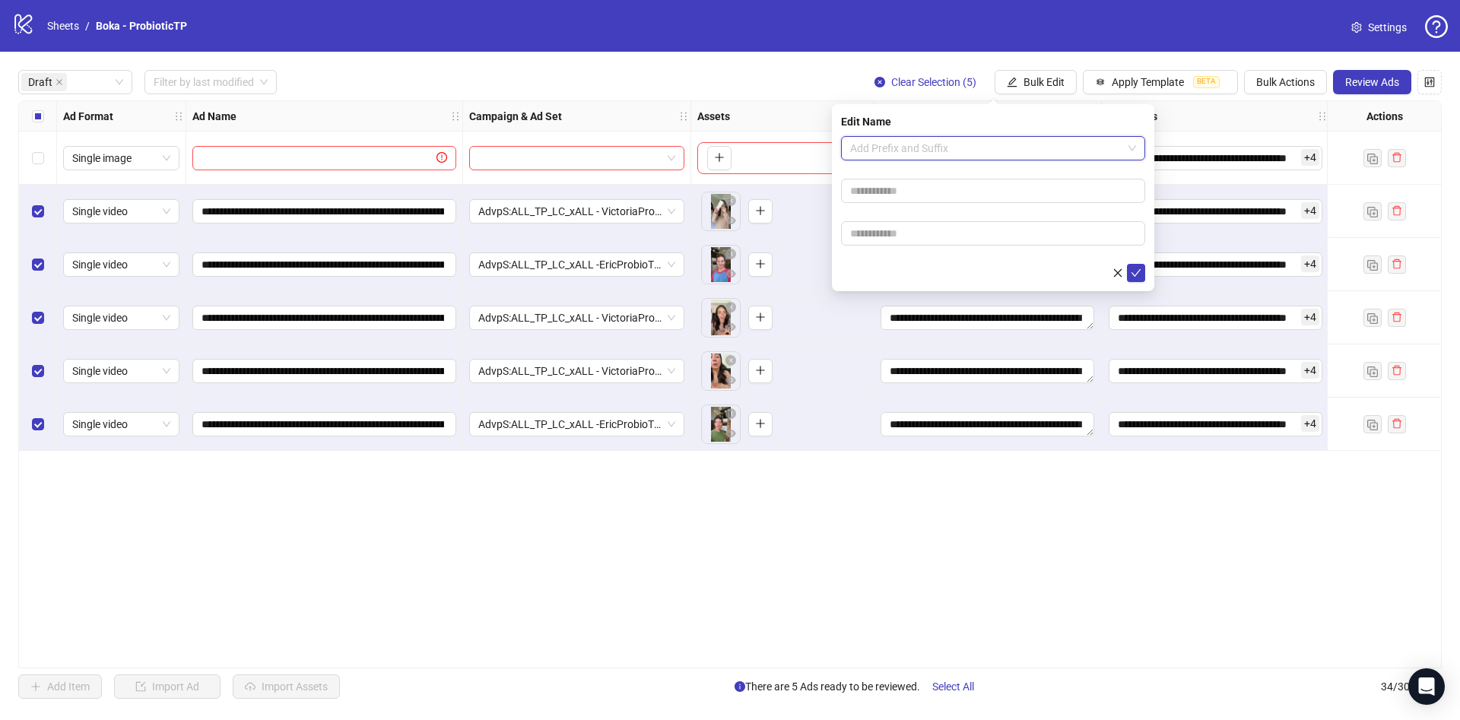
click at [955, 139] on span "Add Prefix and Suffix" at bounding box center [993, 148] width 286 height 23
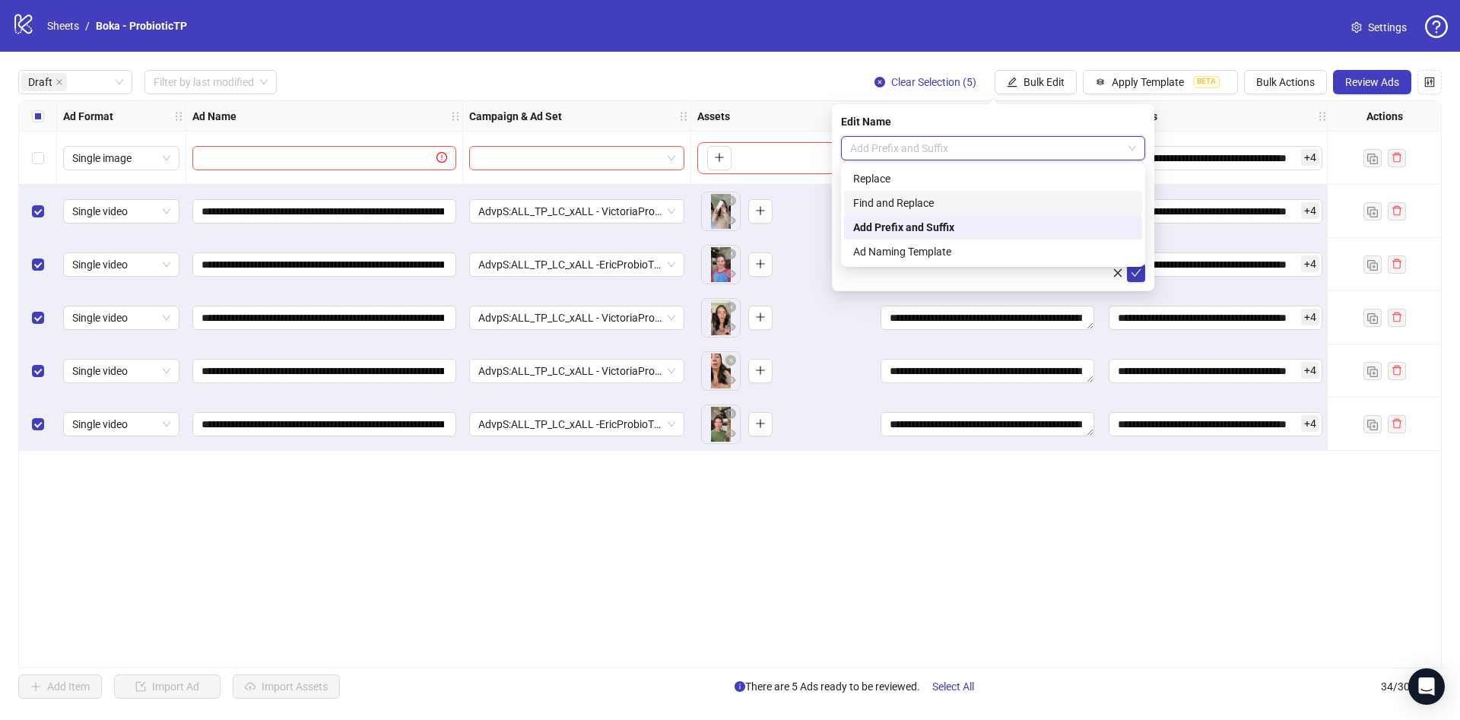
click at [928, 198] on div "Find and Replace" at bounding box center [993, 203] width 280 height 17
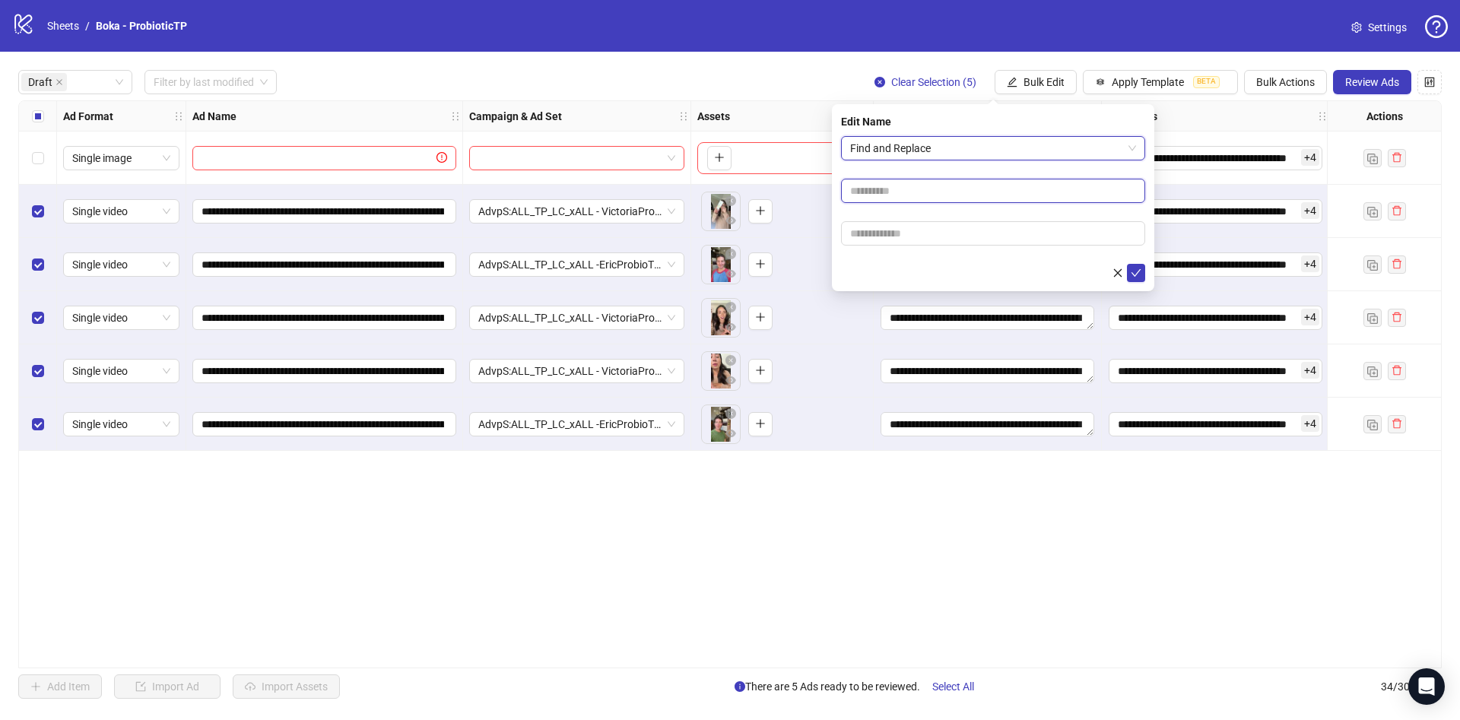
click at [926, 200] on input "text" at bounding box center [993, 191] width 304 height 24
type input "****"
click at [907, 233] on input "text" at bounding box center [993, 233] width 304 height 24
paste input "**********"
drag, startPoint x: 913, startPoint y: 234, endPoint x: 735, endPoint y: 236, distance: 177.2
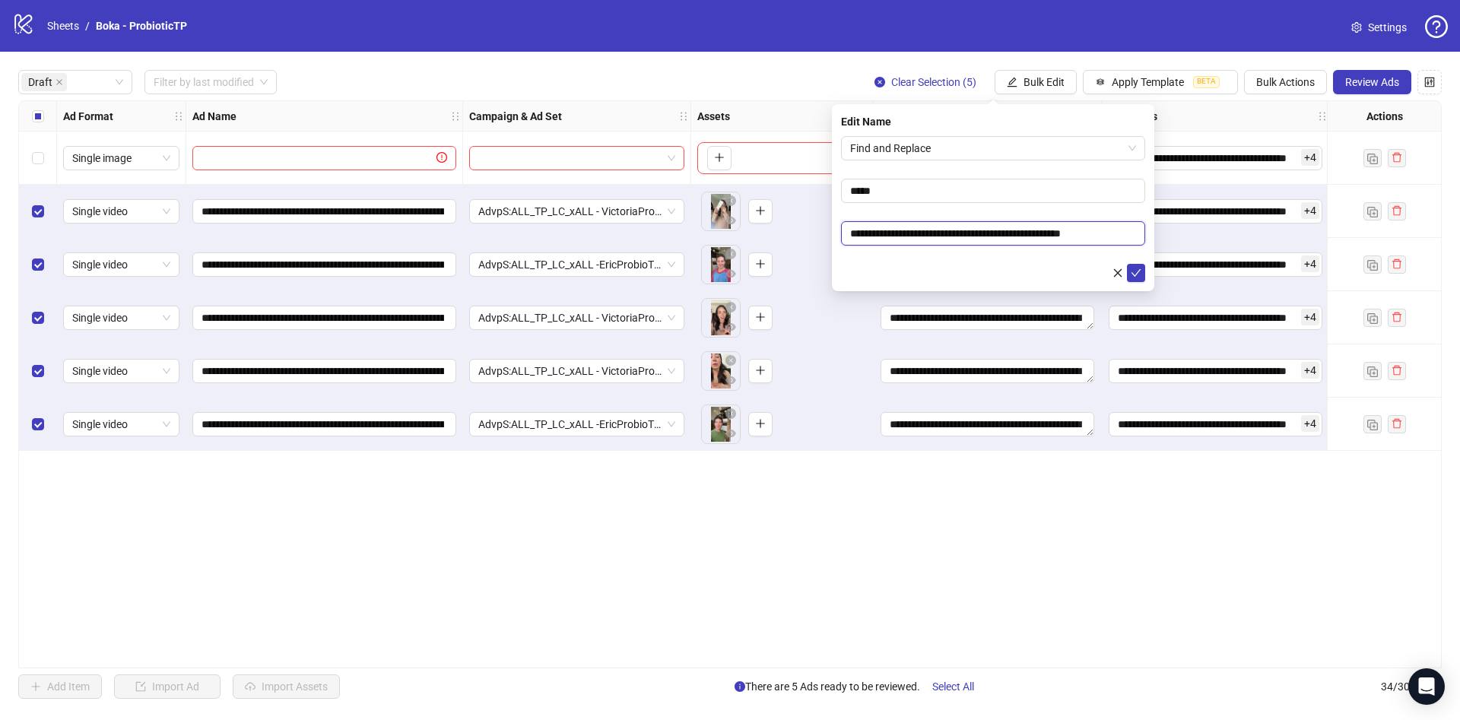
click at [735, 236] on body "**********" at bounding box center [730, 360] width 1460 height 720
type input "**********"
click at [1147, 271] on div "**********" at bounding box center [993, 197] width 322 height 187
click at [1140, 275] on icon "check" at bounding box center [1136, 273] width 11 height 11
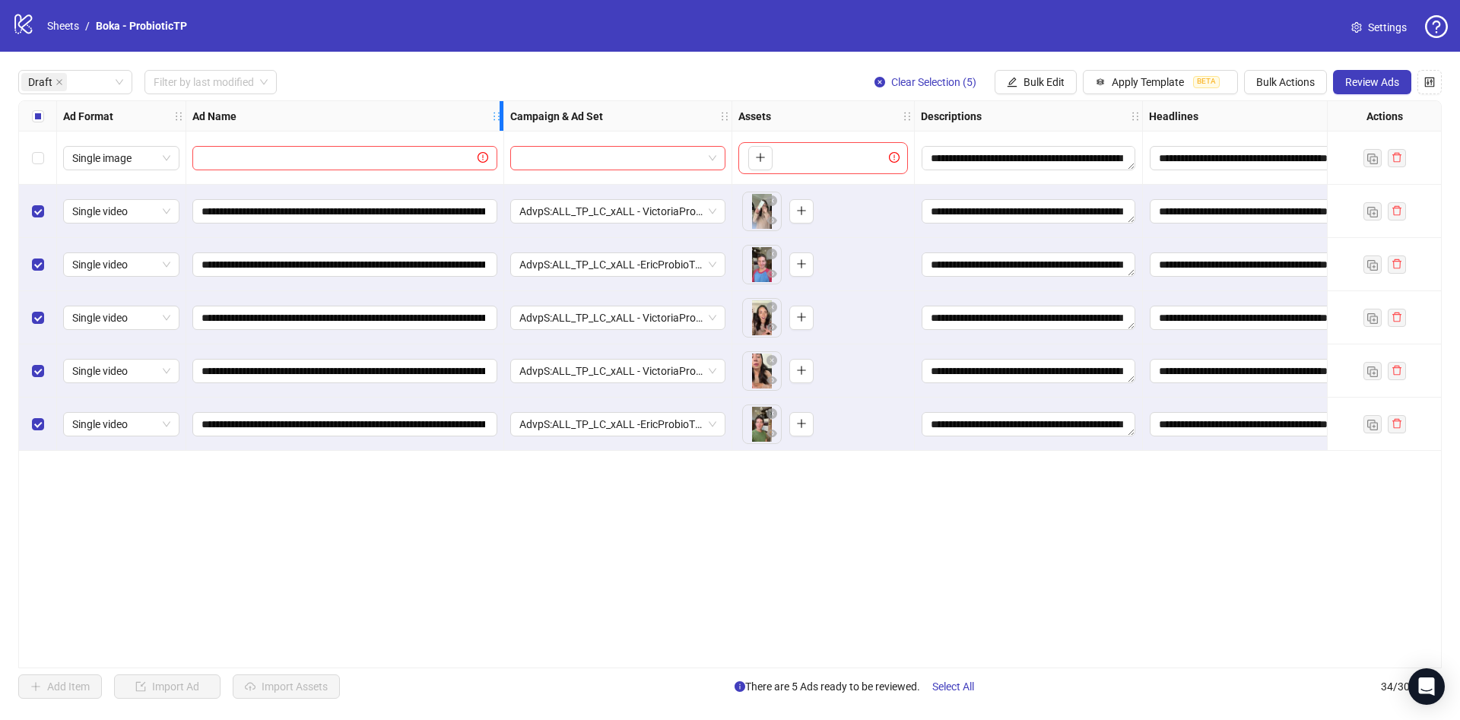
drag, startPoint x: 459, startPoint y: 110, endPoint x: 495, endPoint y: 212, distance: 108.0
click at [495, 212] on div "**********" at bounding box center [885, 276] width 1732 height 350
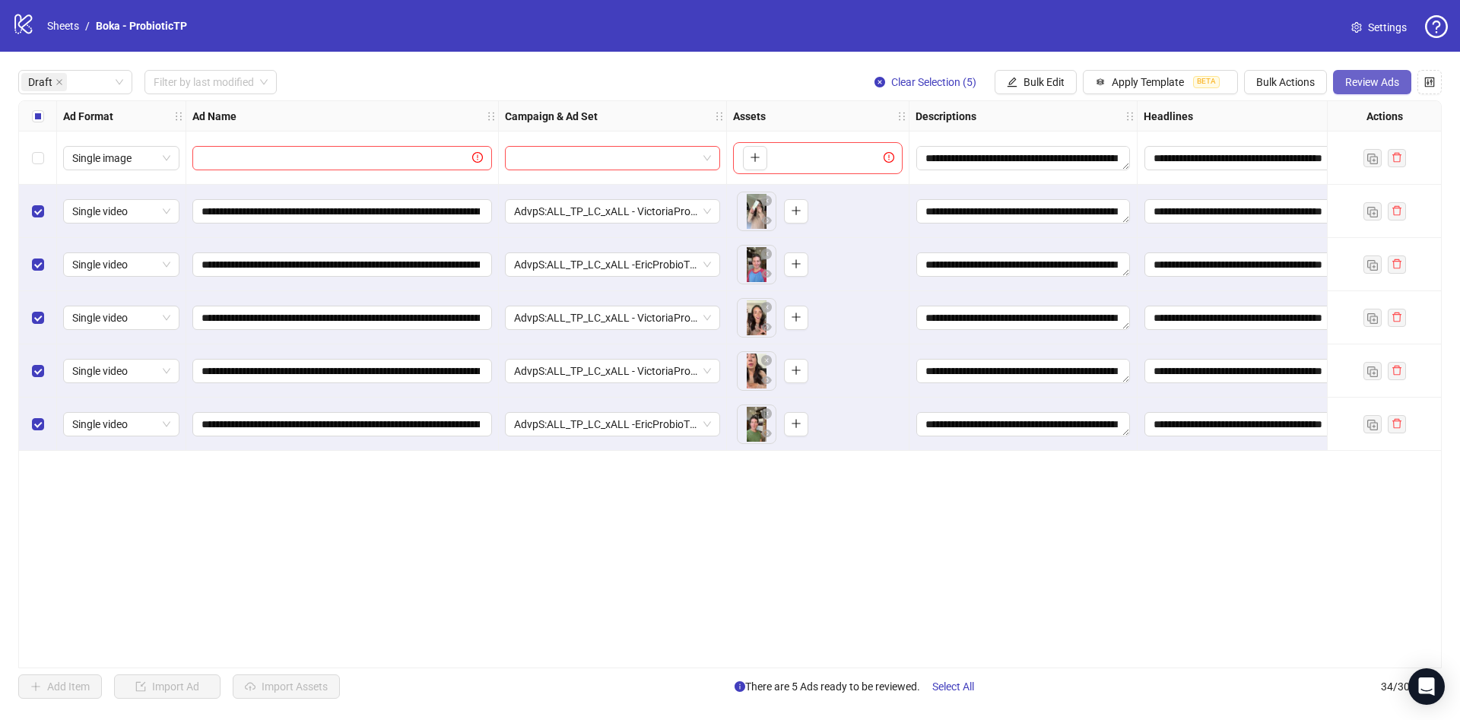
click at [1382, 84] on span "Review Ads" at bounding box center [1372, 82] width 54 height 12
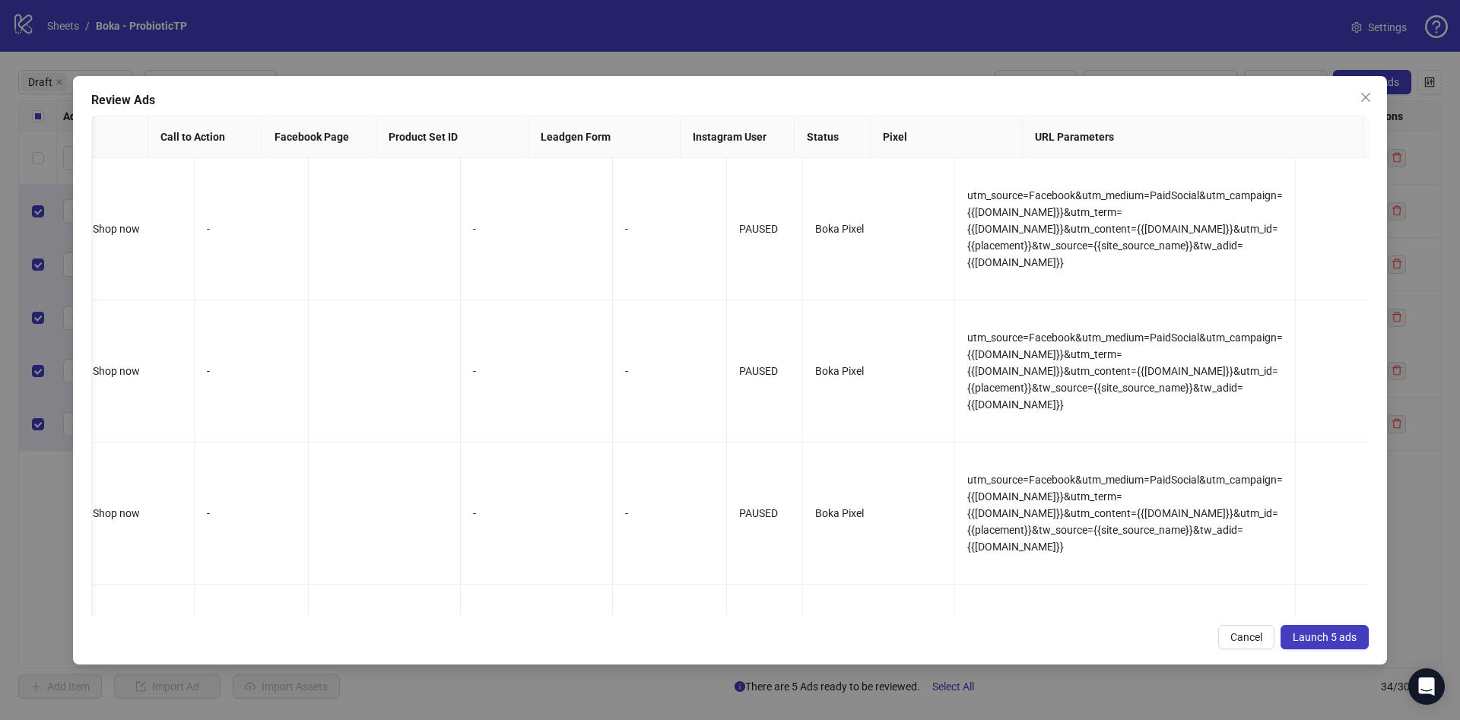
scroll to position [0, 1826]
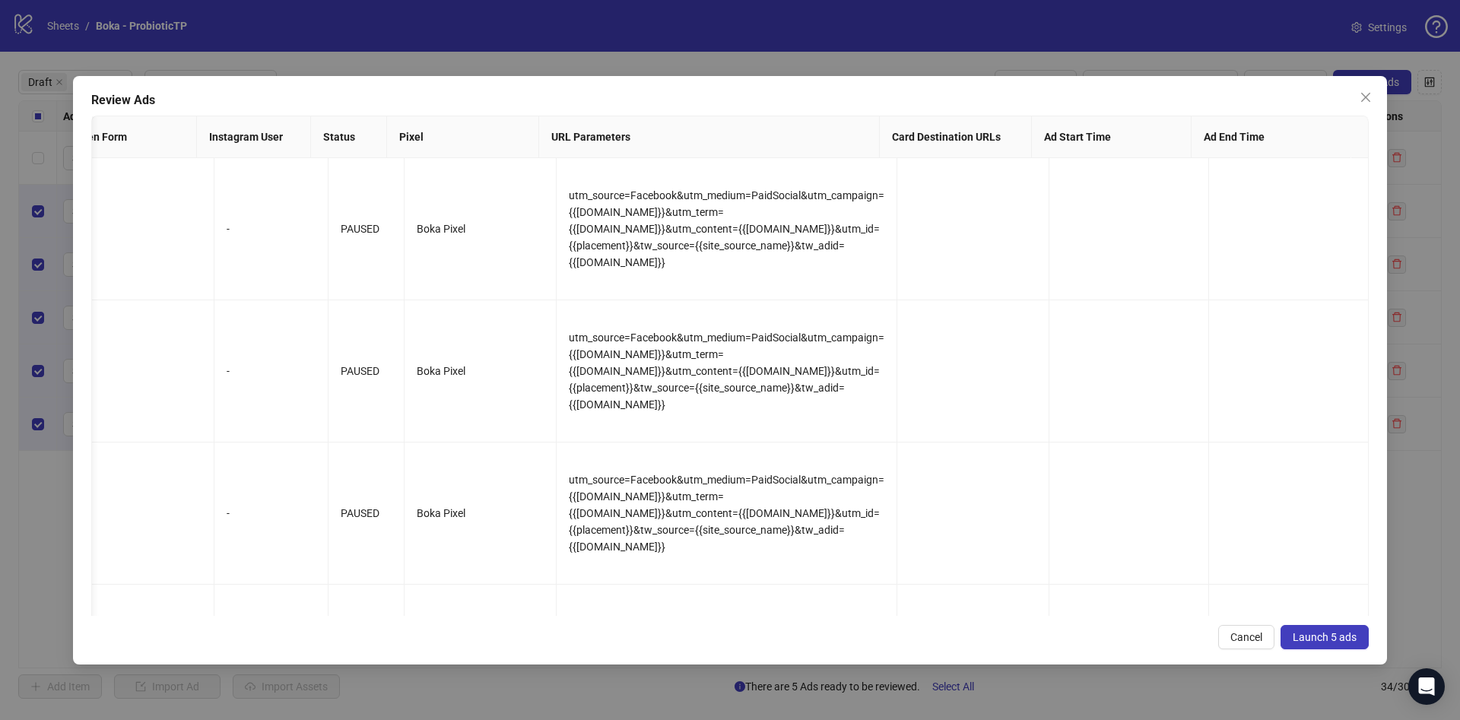
click at [1350, 638] on span "Launch 5 ads" at bounding box center [1325, 637] width 64 height 12
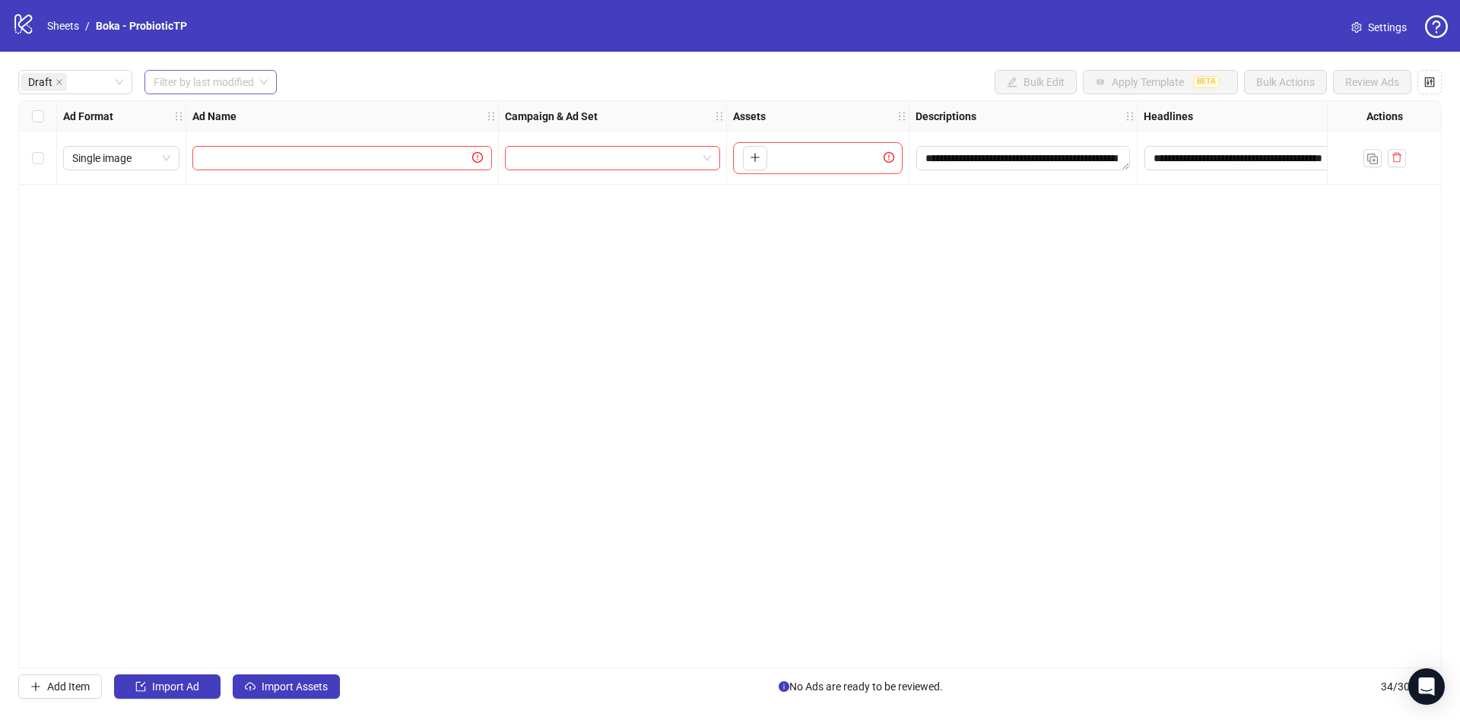
click at [187, 79] on input "search" at bounding box center [204, 82] width 100 height 23
click at [188, 107] on div "[DATE]" at bounding box center [212, 113] width 110 height 17
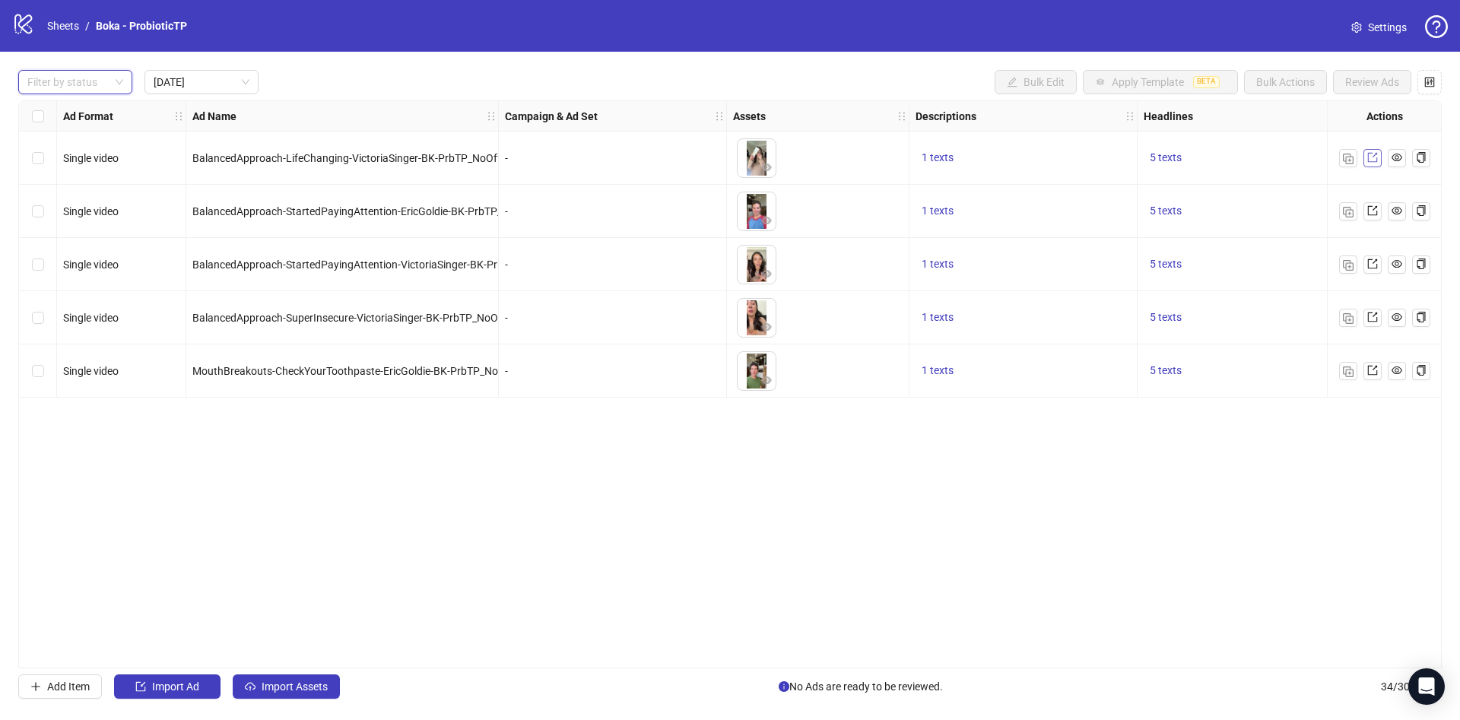
click at [1373, 153] on icon "export" at bounding box center [1372, 157] width 11 height 11
